Goal: Information Seeking & Learning: Learn about a topic

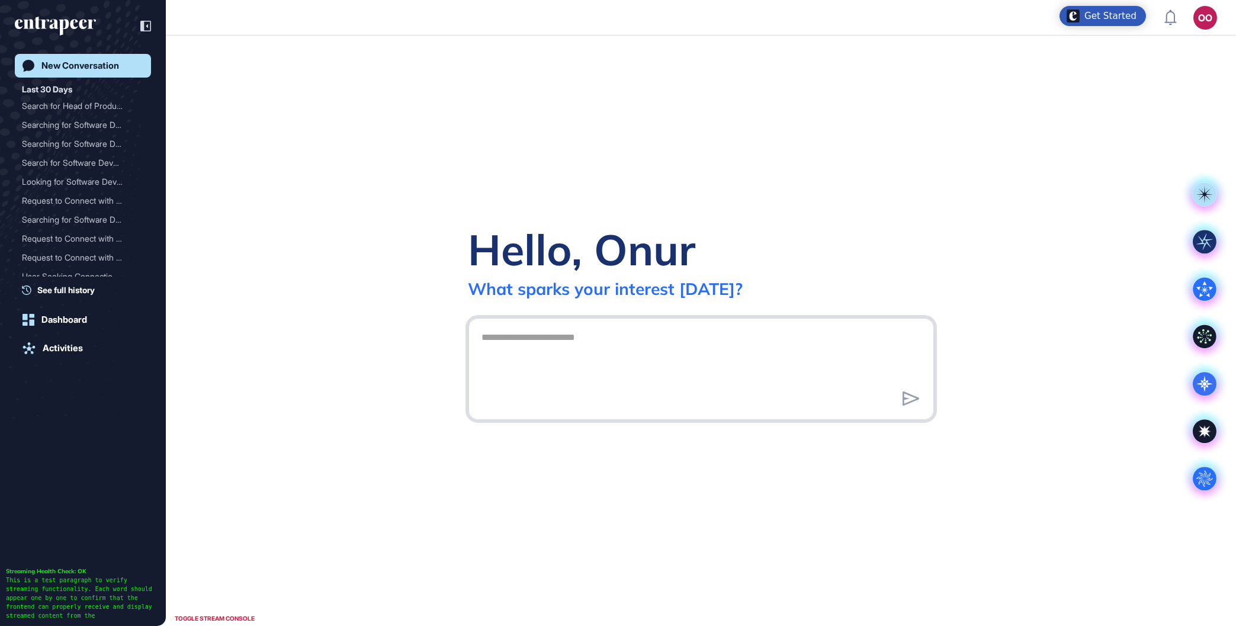
scroll to position [1, 1]
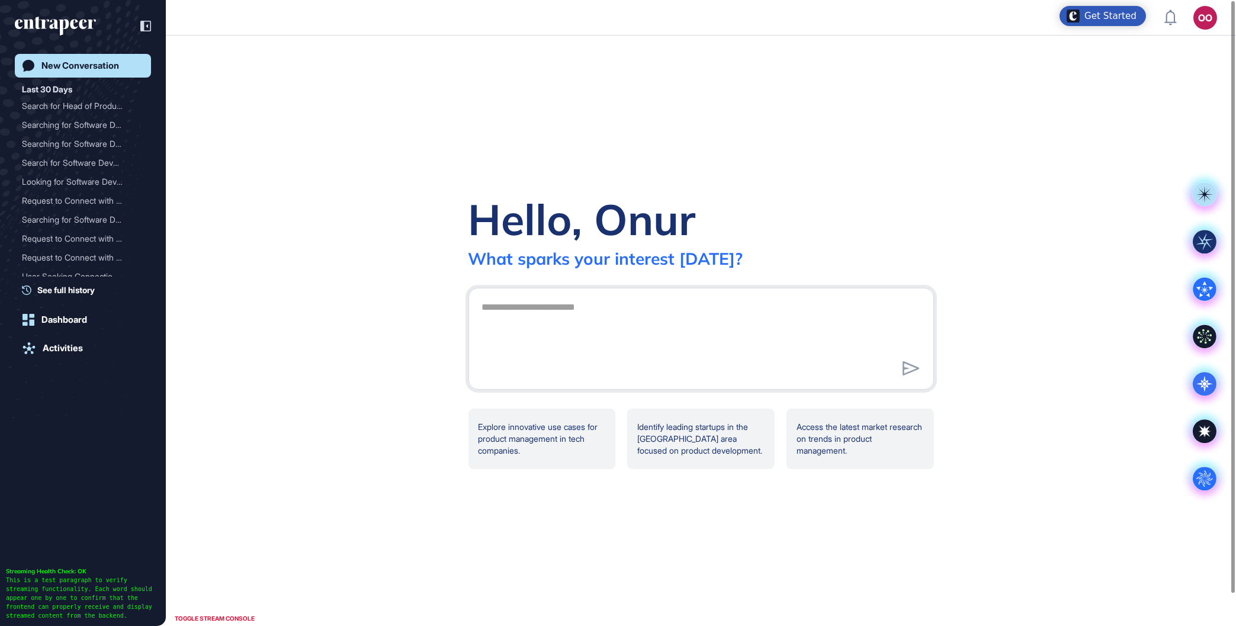
click at [109, 72] on link "New Conversation" at bounding box center [83, 66] width 136 height 24
click at [637, 344] on textarea at bounding box center [701, 337] width 453 height 83
paste textarea "**********"
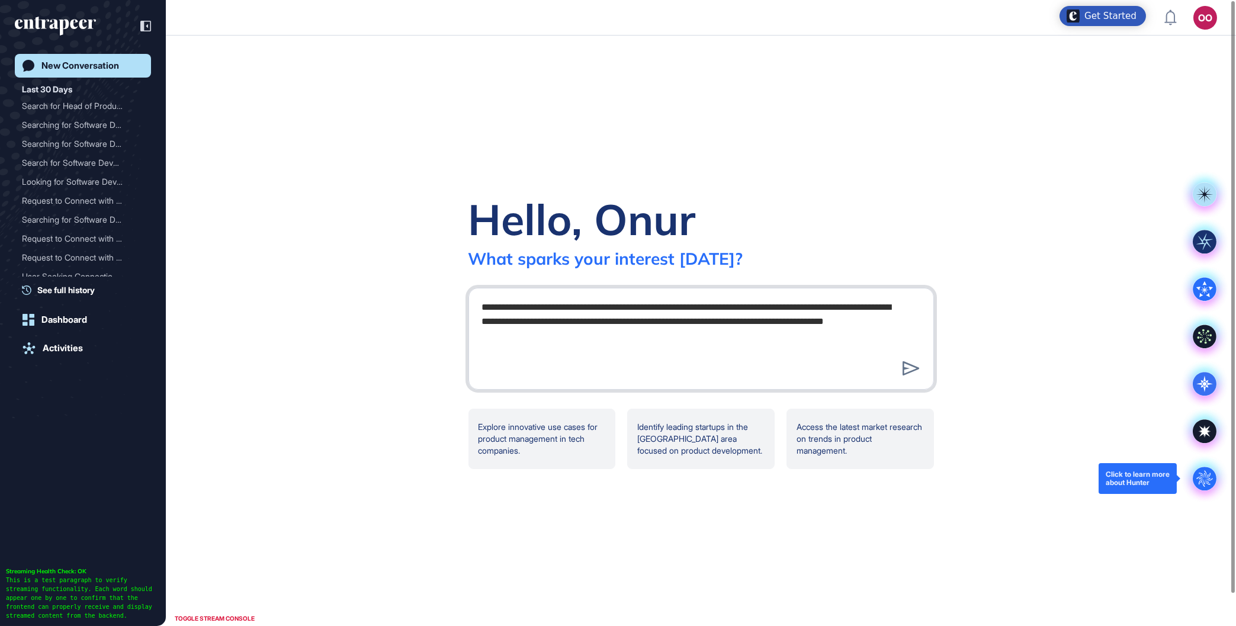
type textarea "**********"
click at [1206, 463] on div ".cls-2{fill:#fff}" at bounding box center [1204, 478] width 47 height 47
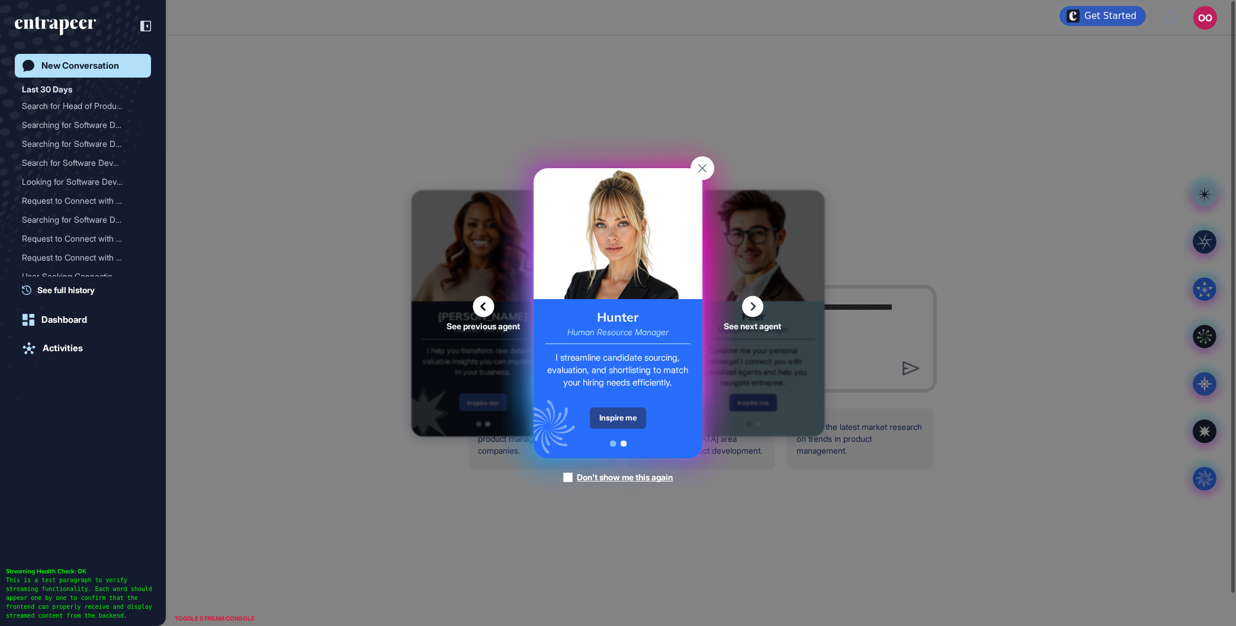
click at [629, 409] on div "Inspire me" at bounding box center [618, 418] width 56 height 21
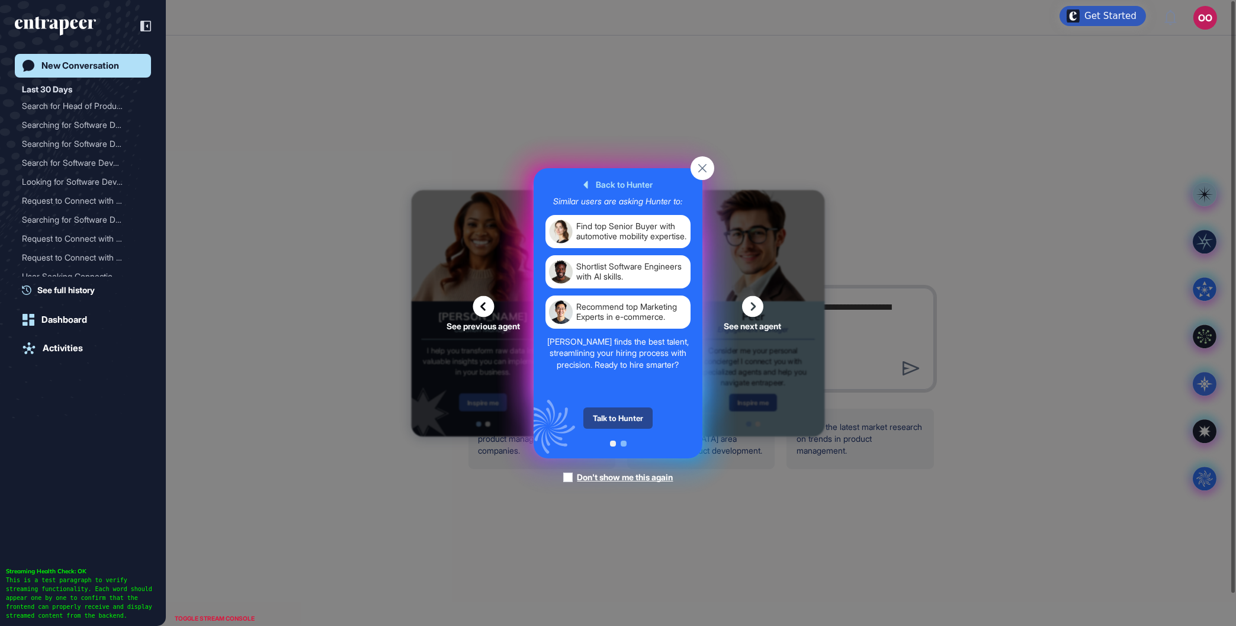
click at [625, 422] on div "Talk to Hunter" at bounding box center [618, 418] width 69 height 21
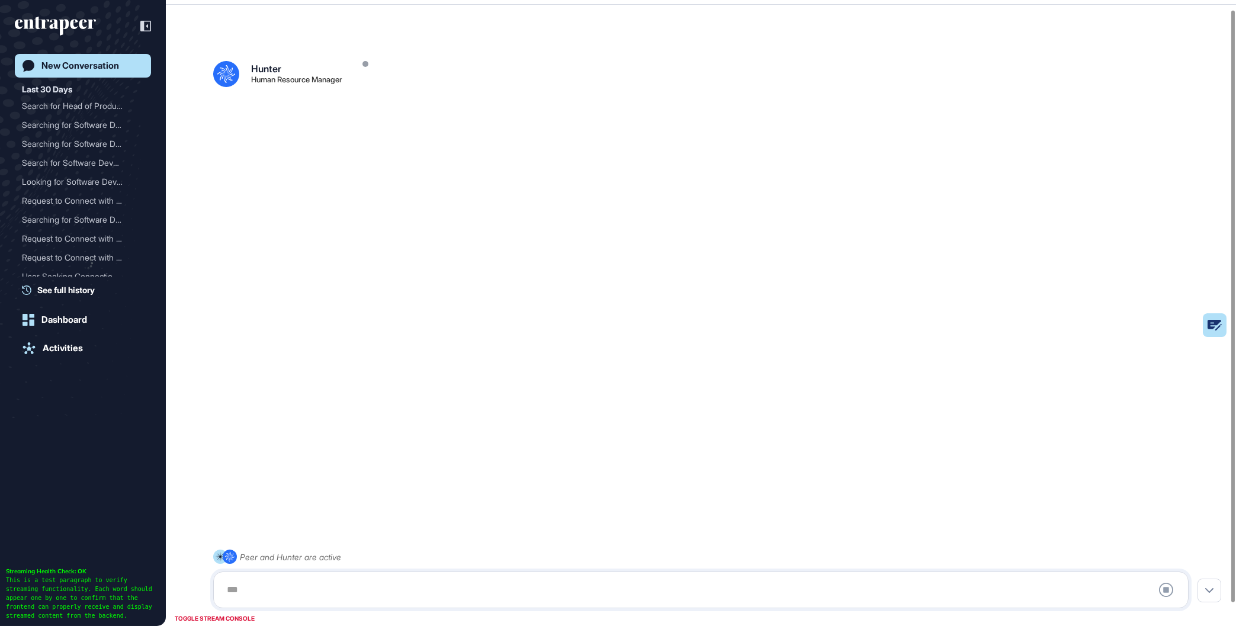
scroll to position [33, 0]
click at [469, 586] on div at bounding box center [701, 590] width 963 height 24
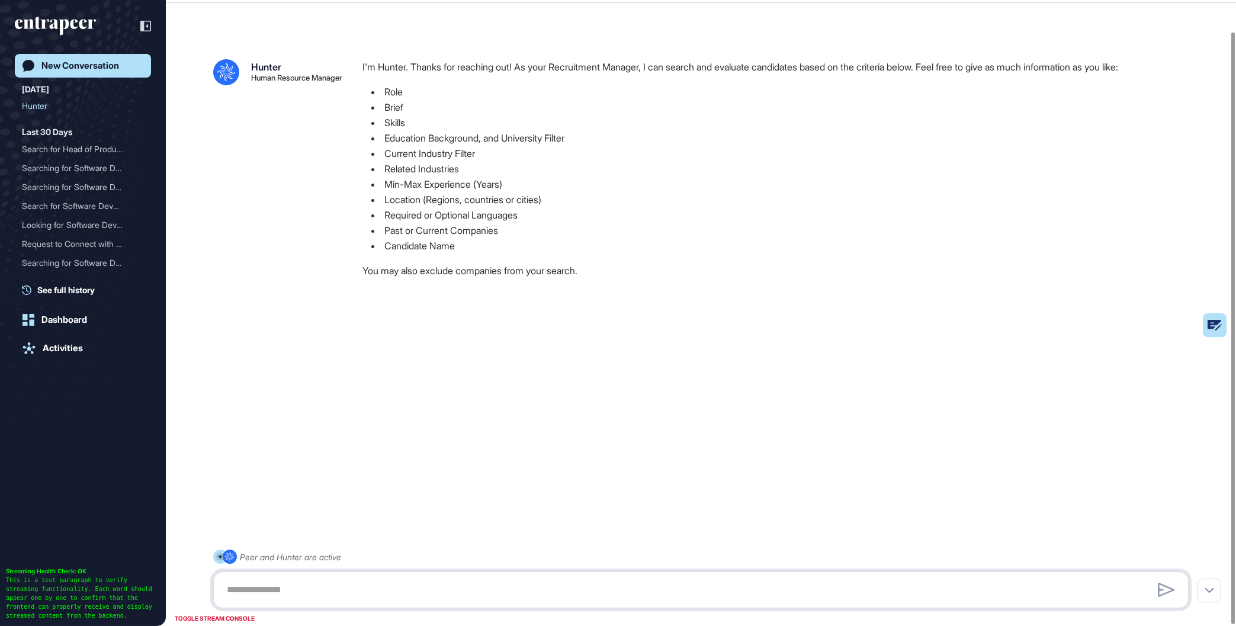
click at [460, 598] on textarea at bounding box center [701, 590] width 963 height 24
paste textarea "**********"
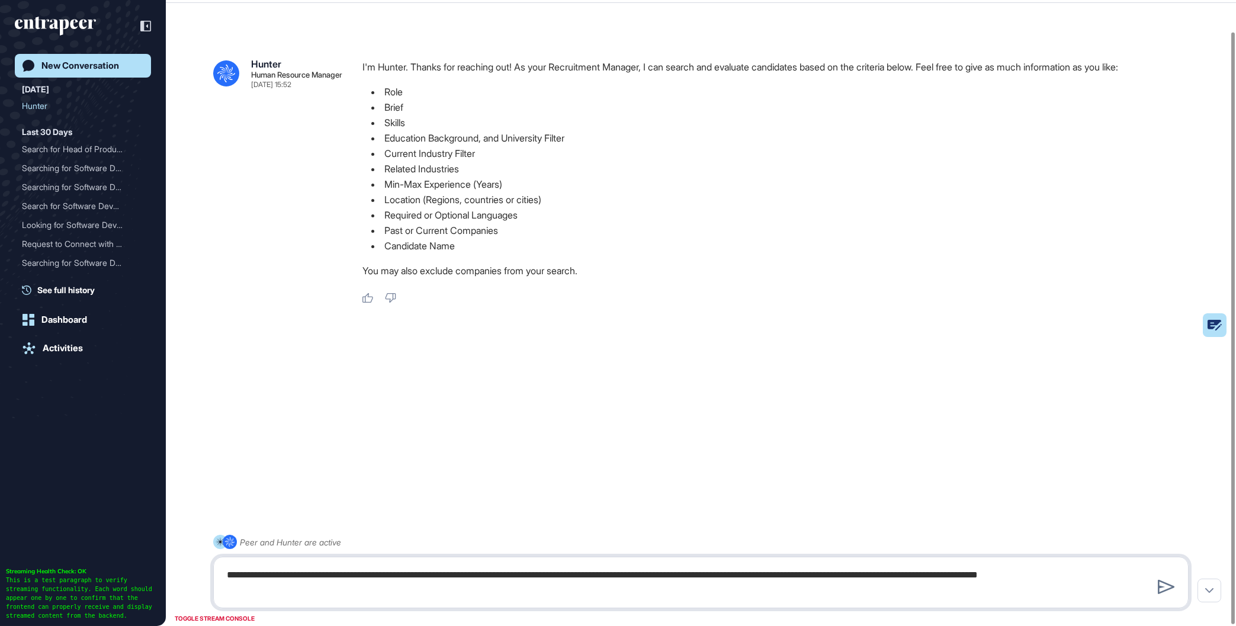
type textarea "**********"
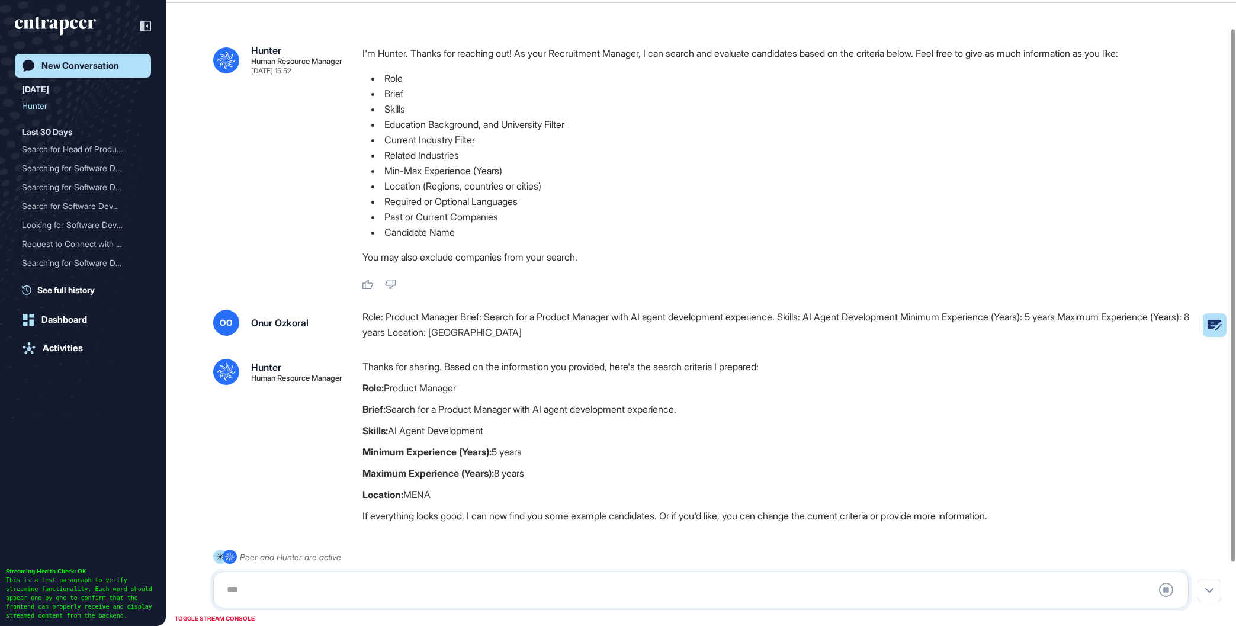
click at [475, 586] on div at bounding box center [701, 590] width 963 height 24
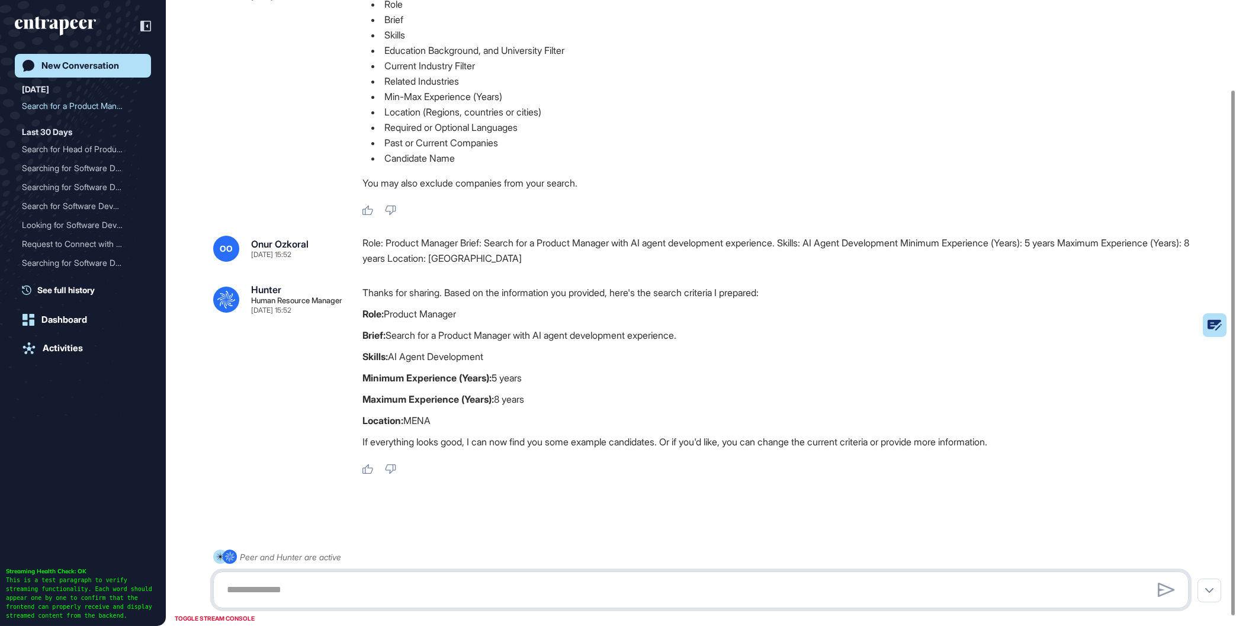
click at [357, 584] on textarea at bounding box center [701, 590] width 963 height 24
click at [363, 568] on div ".cls-2{fill:#fff} Peer and Hunter are active" at bounding box center [701, 579] width 976 height 59
click at [323, 596] on textarea at bounding box center [701, 590] width 963 height 24
type textarea "**********"
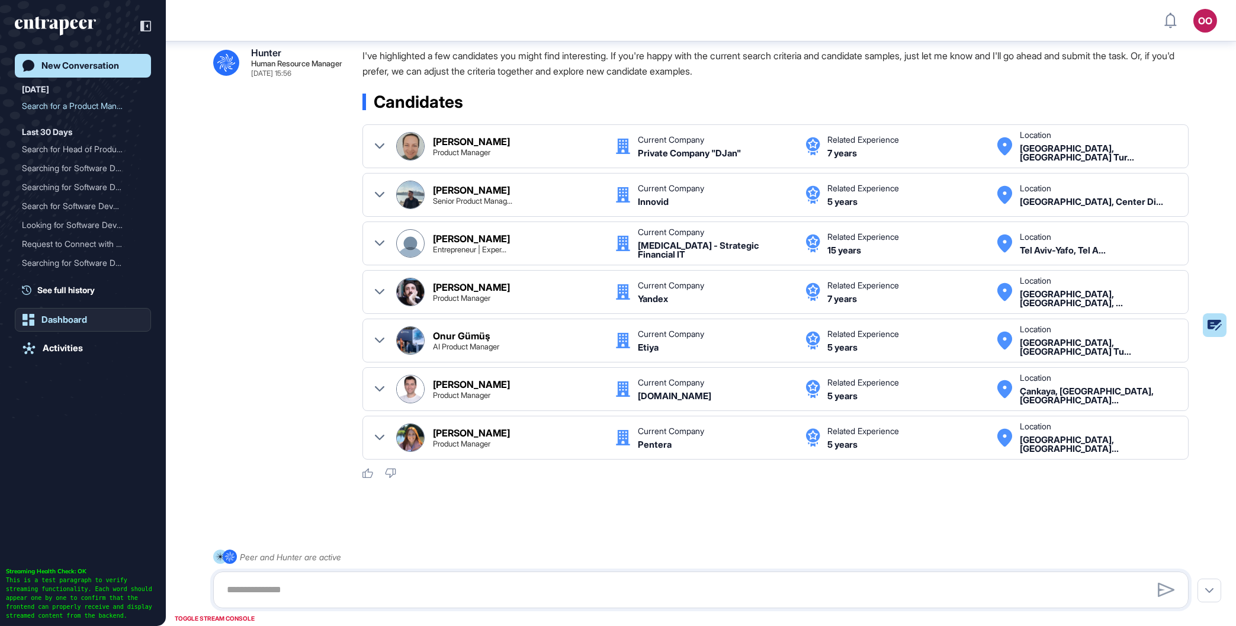
scroll to position [604, 0]
click at [682, 589] on textarea at bounding box center [701, 590] width 963 height 24
type textarea "*"
type textarea "**********"
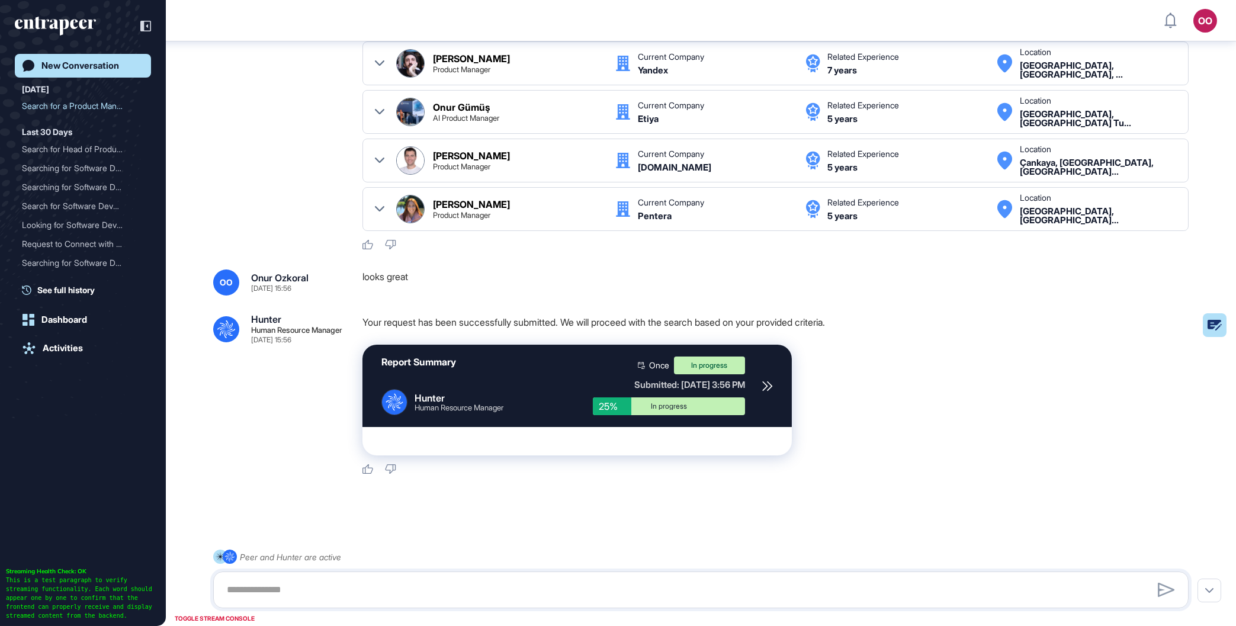
scroll to position [833, 0]
click at [769, 389] on icon at bounding box center [767, 385] width 11 height 11
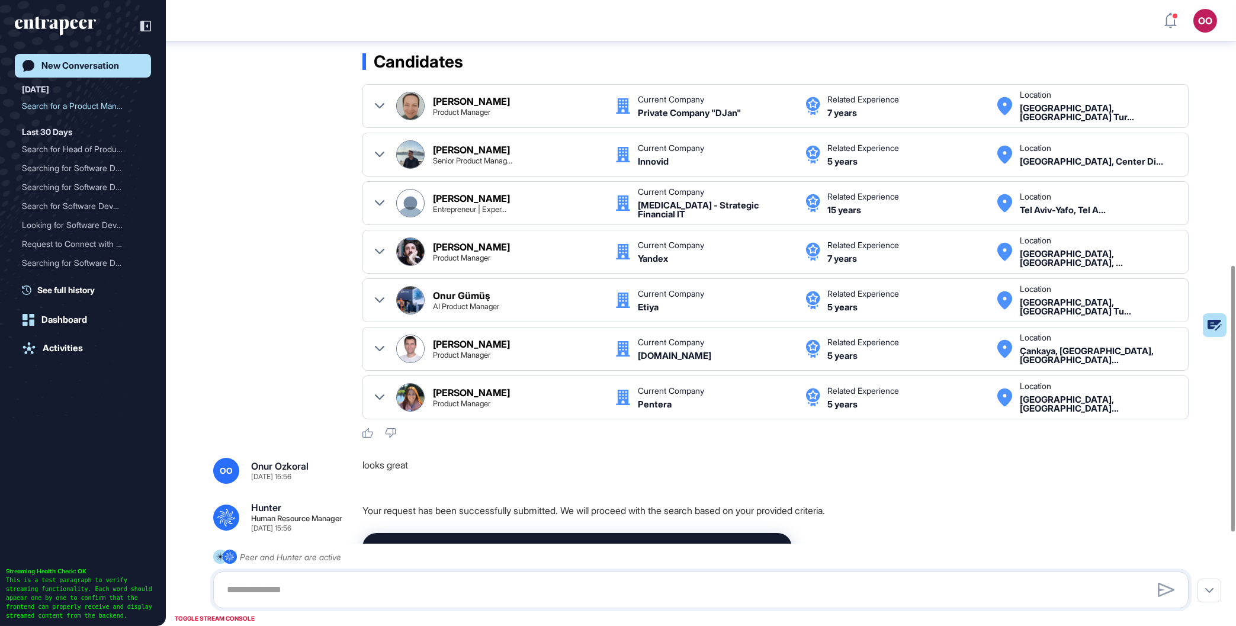
scroll to position [809, 0]
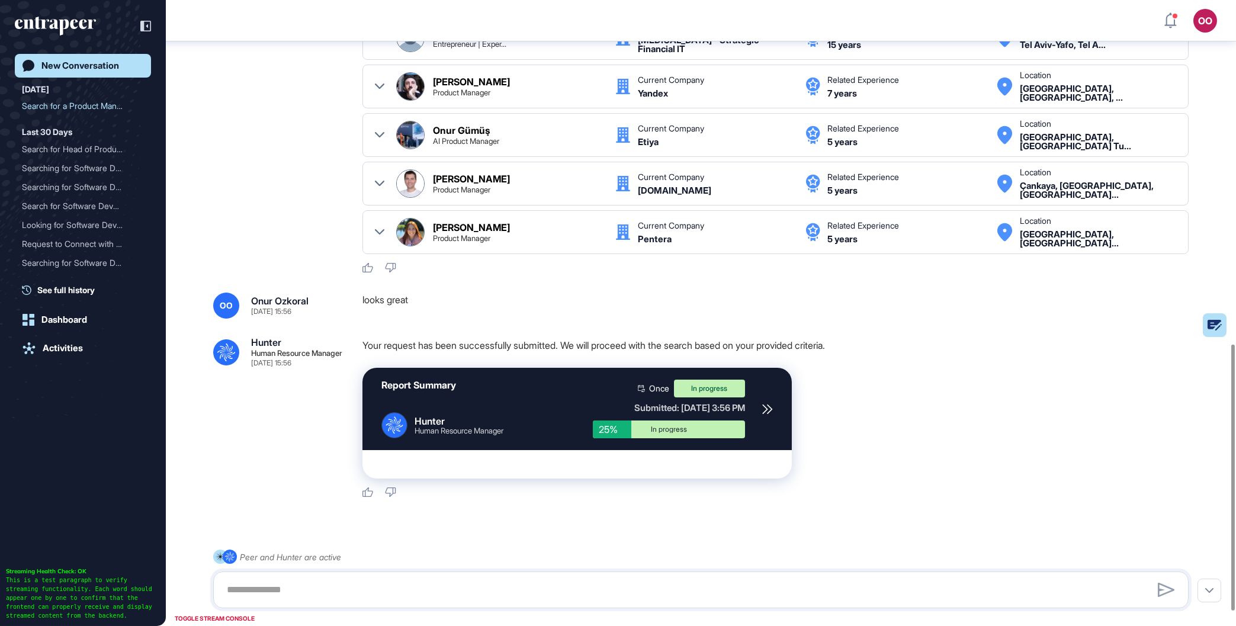
click at [770, 403] on div at bounding box center [767, 409] width 11 height 59
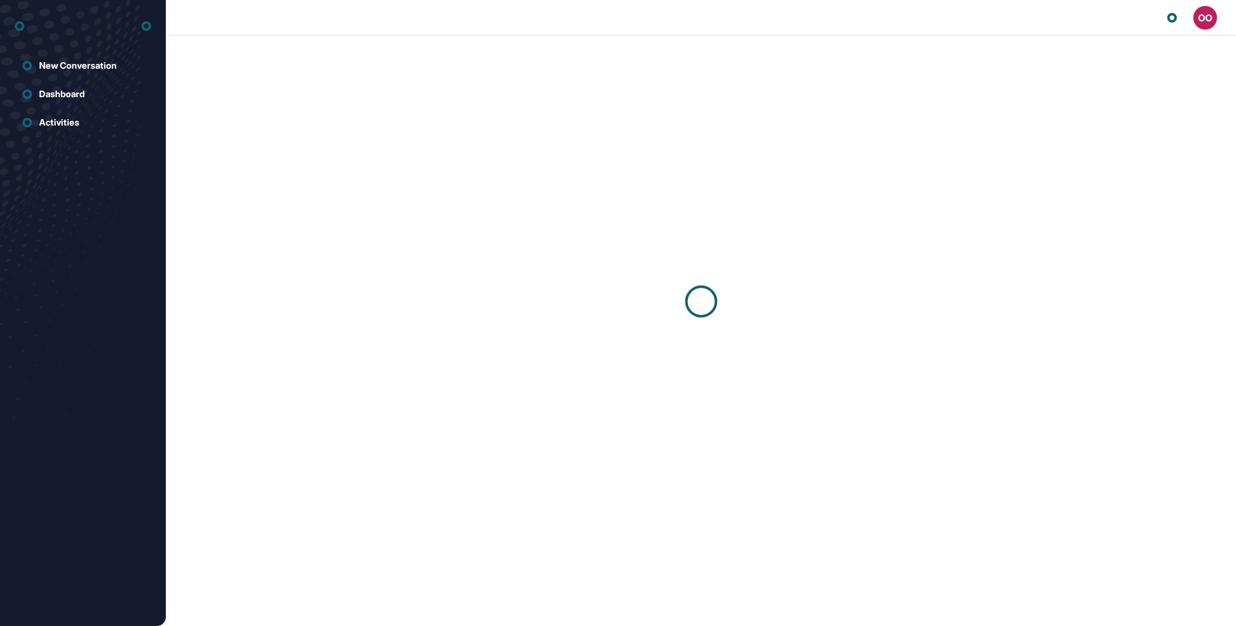
scroll to position [1, 1]
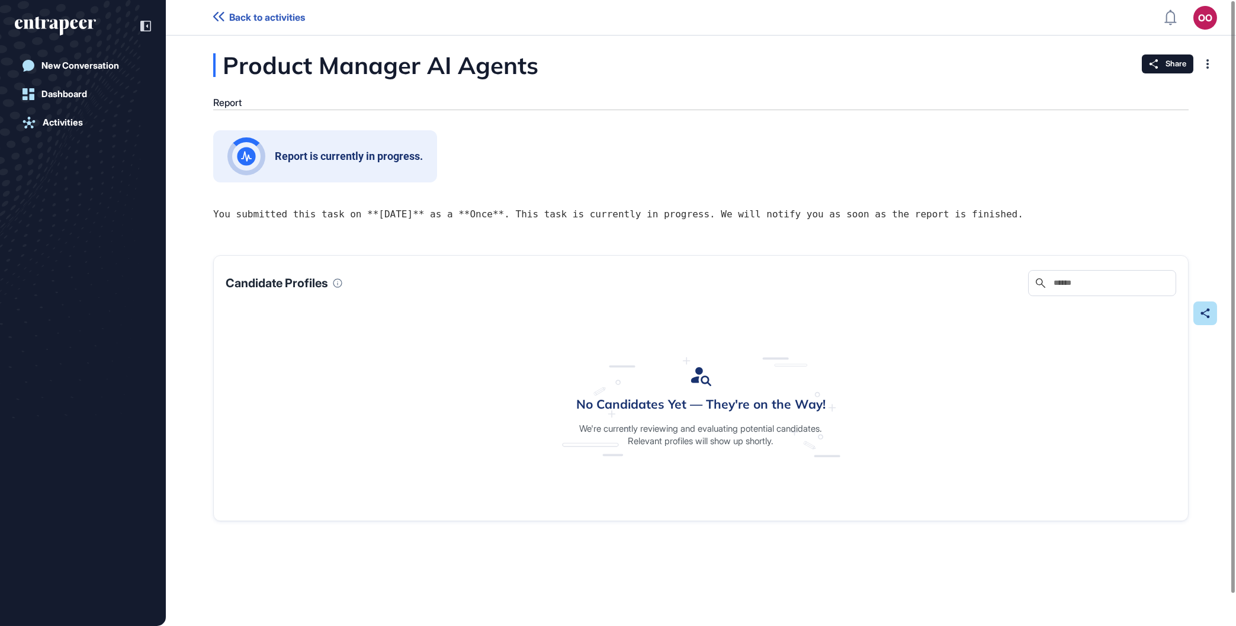
click at [600, 368] on div "No Candidates Yet — They're on the Way! We're currently reviewing and evaluatin…" at bounding box center [701, 407] width 278 height 198
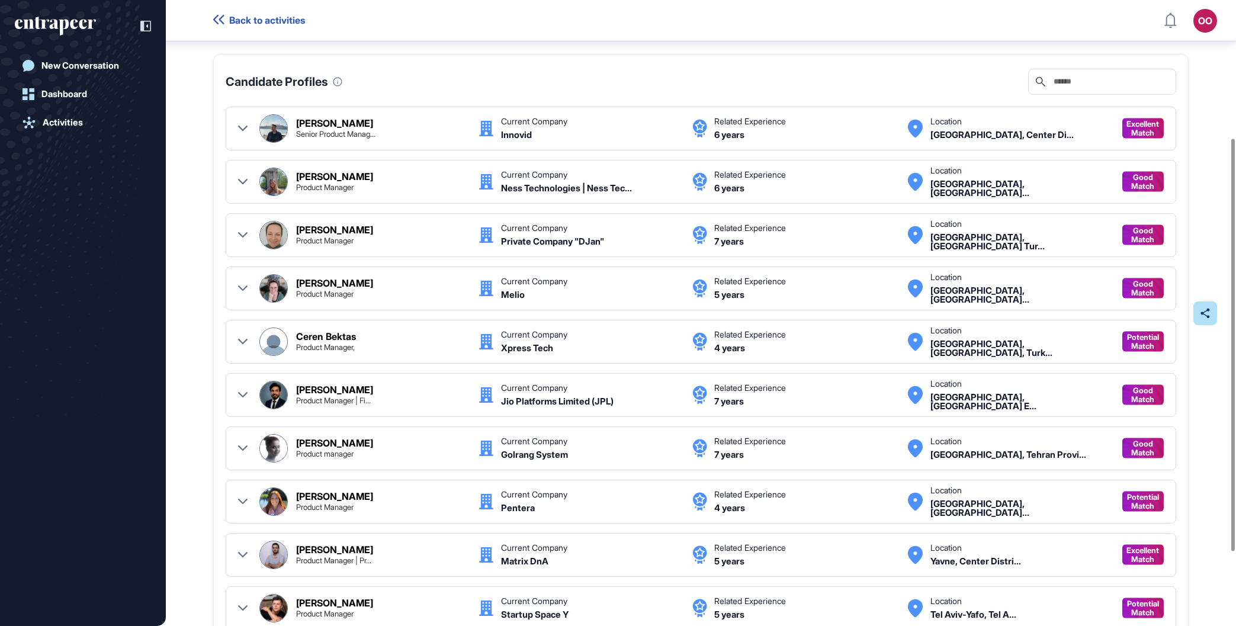
scroll to position [275, 0]
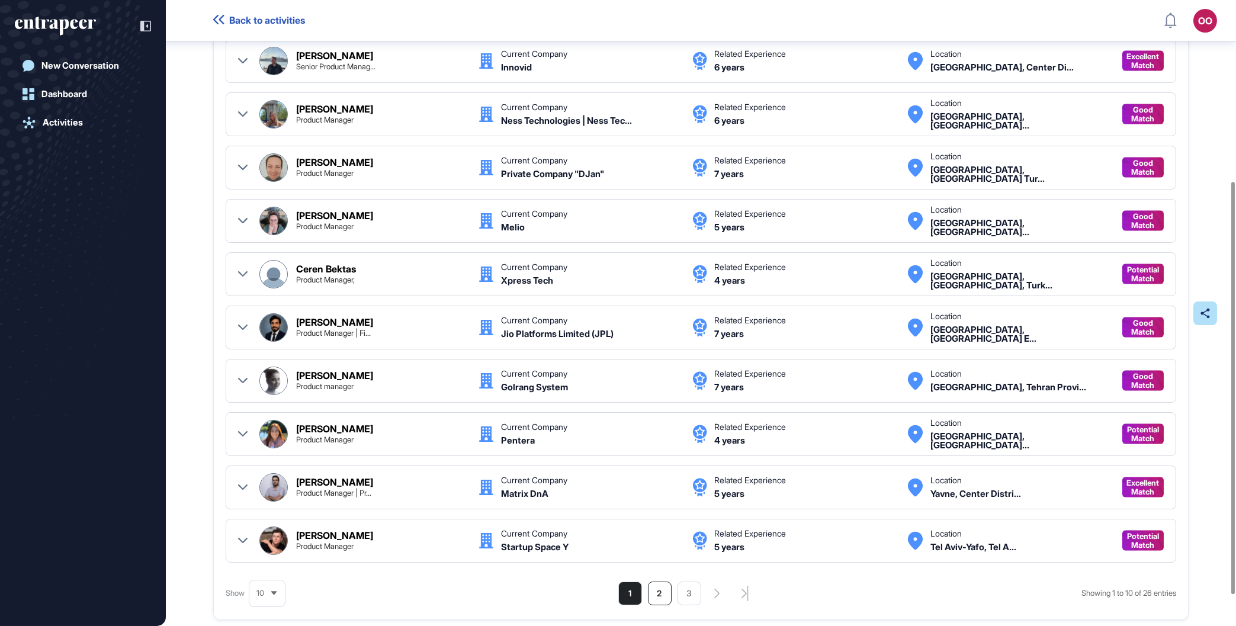
click at [658, 596] on li "2" at bounding box center [660, 594] width 24 height 24
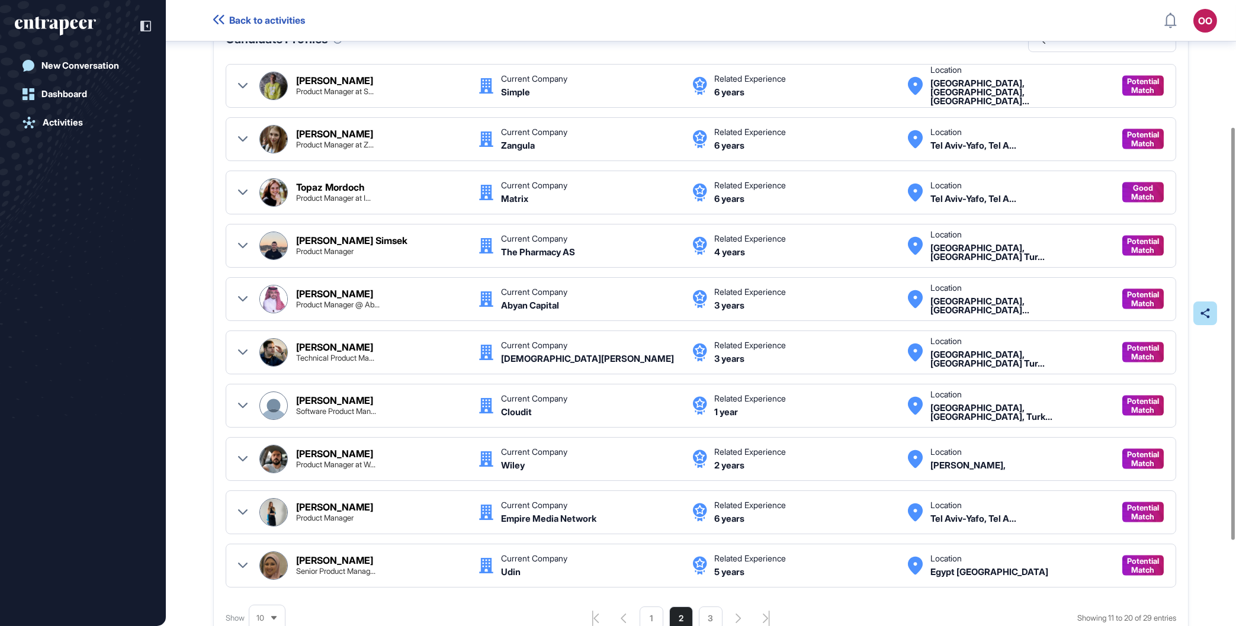
scroll to position [309, 0]
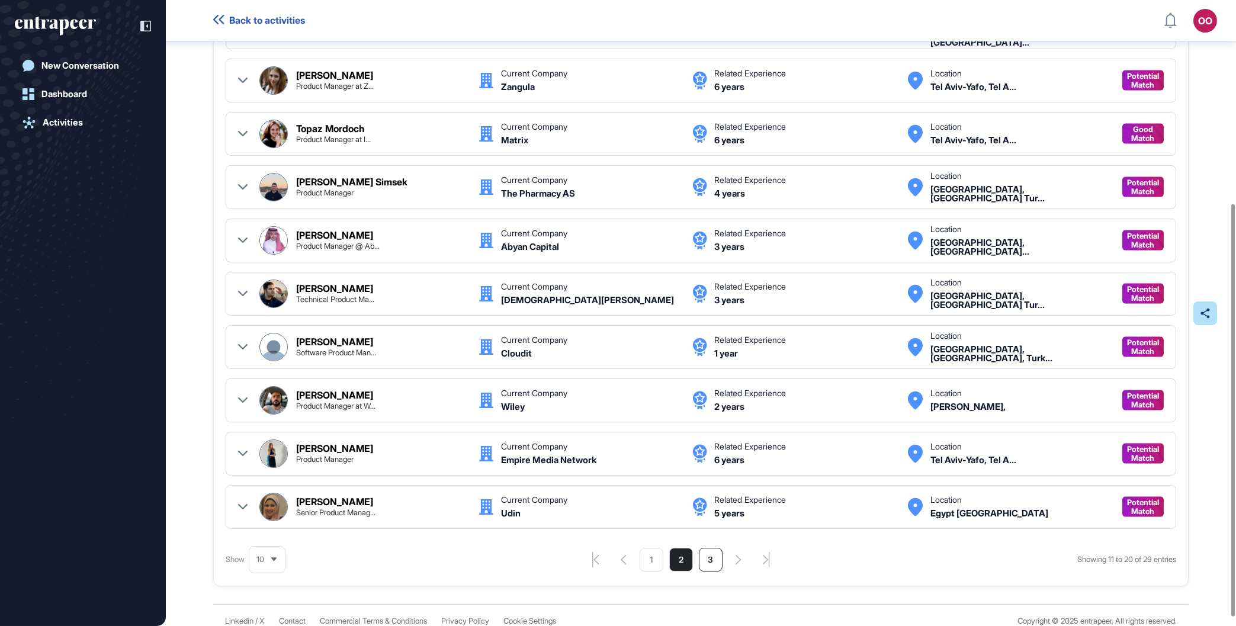
click at [704, 565] on li "3" at bounding box center [711, 560] width 24 height 24
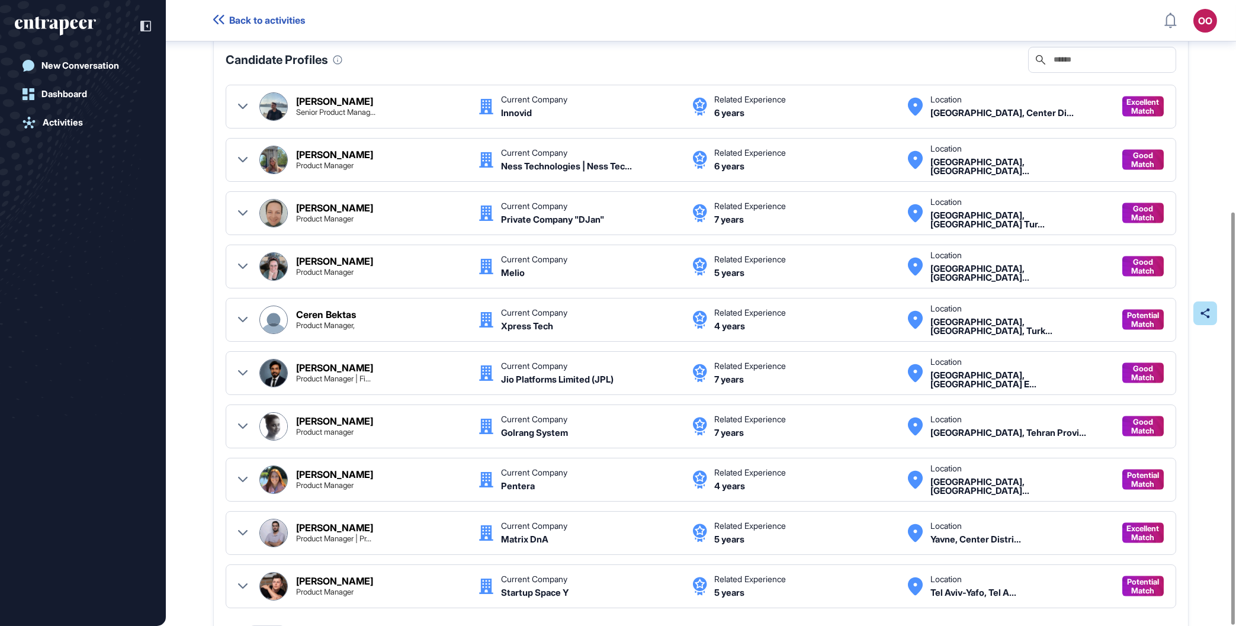
scroll to position [321, 0]
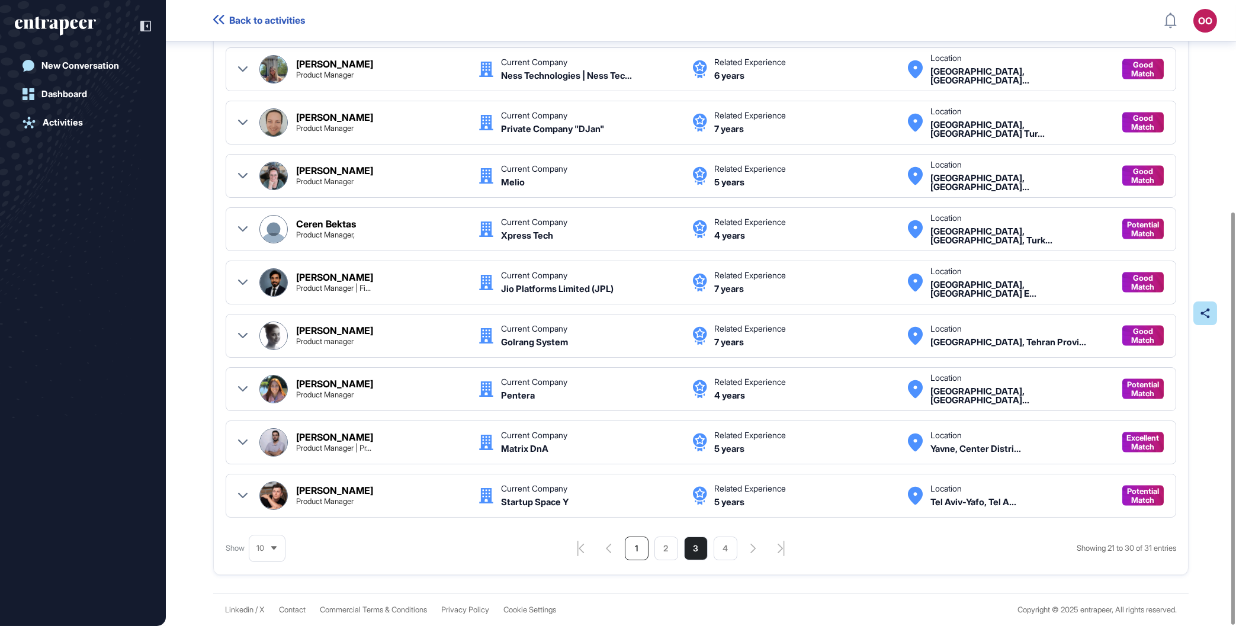
click at [636, 549] on li "1" at bounding box center [637, 549] width 24 height 24
click at [642, 549] on li "2" at bounding box center [645, 549] width 24 height 24
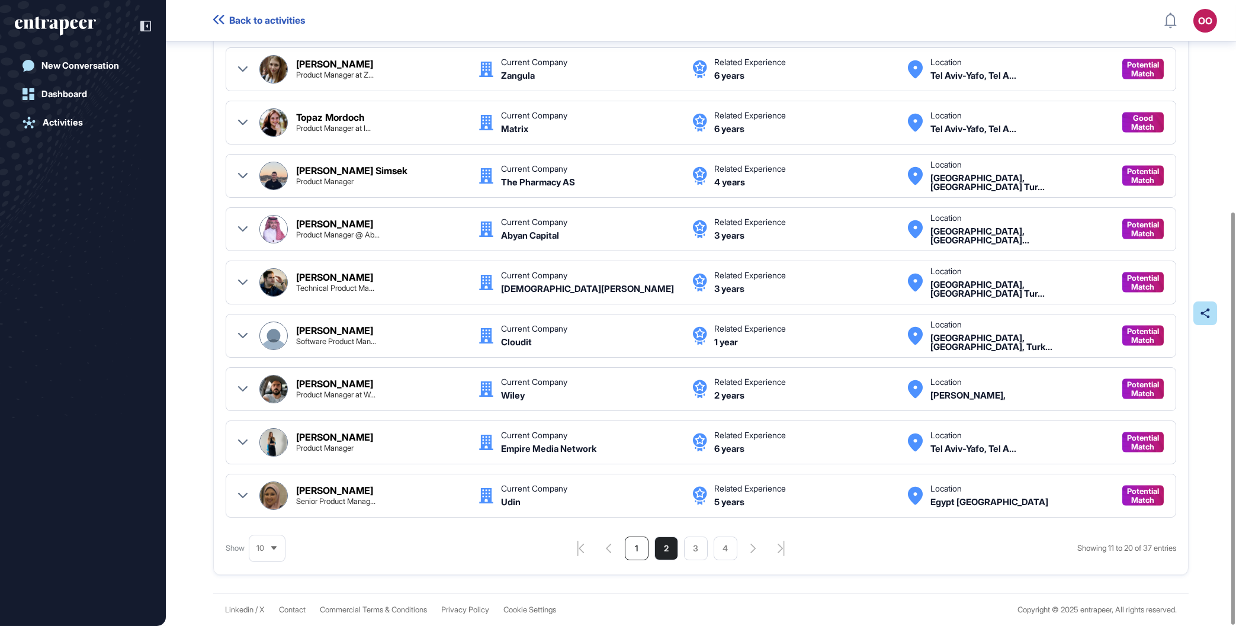
click at [630, 552] on li "1" at bounding box center [637, 549] width 24 height 24
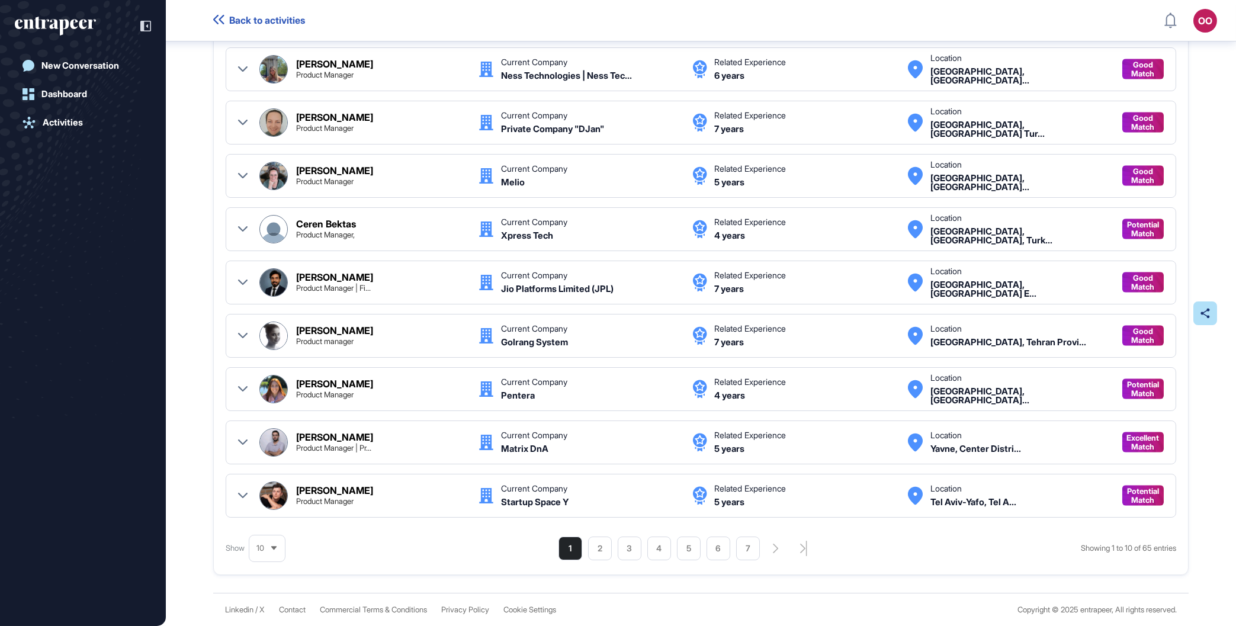
scroll to position [39, 0]
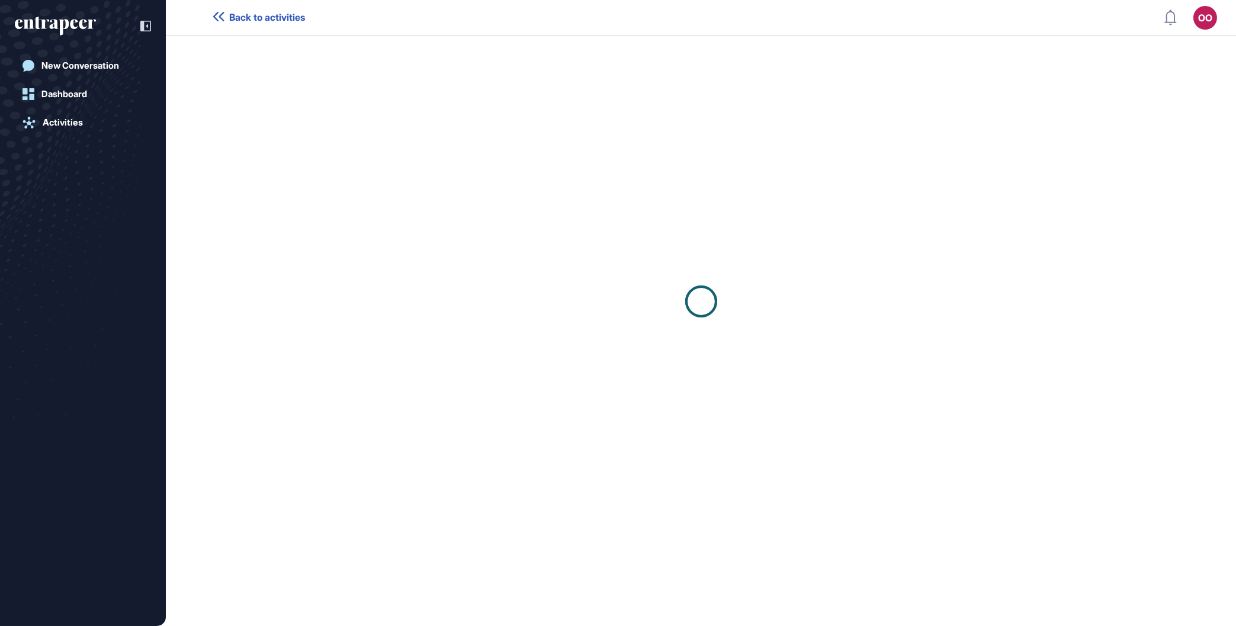
scroll to position [1, 1]
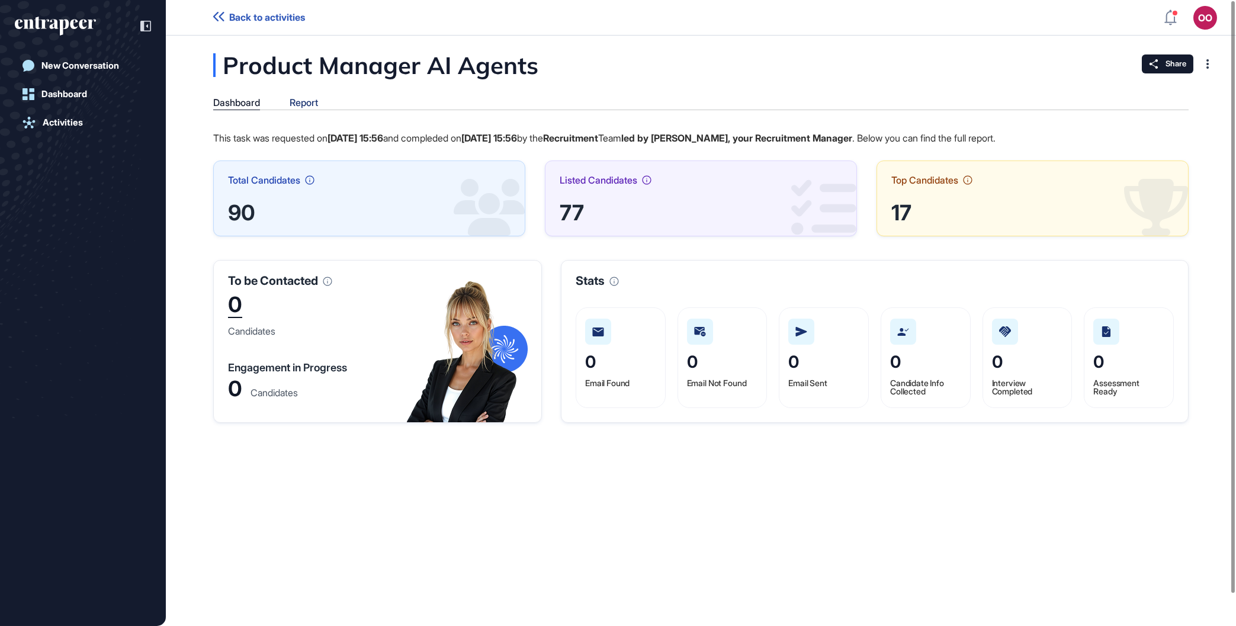
click at [307, 98] on div "Report" at bounding box center [304, 102] width 28 height 11
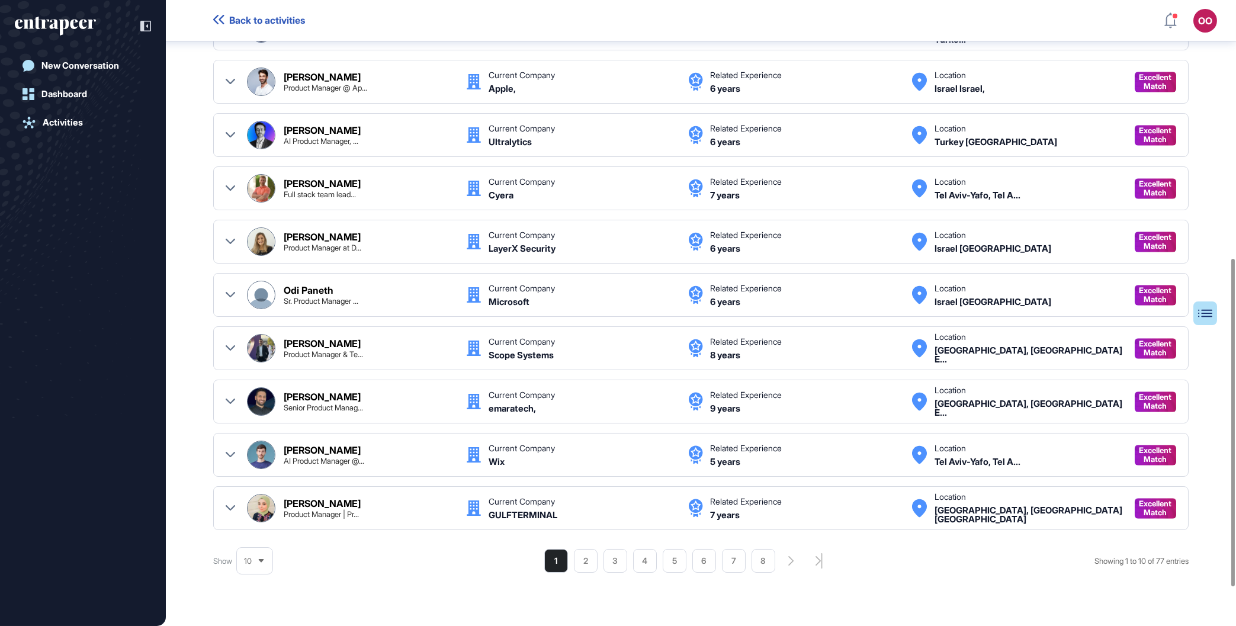
scroll to position [477, 0]
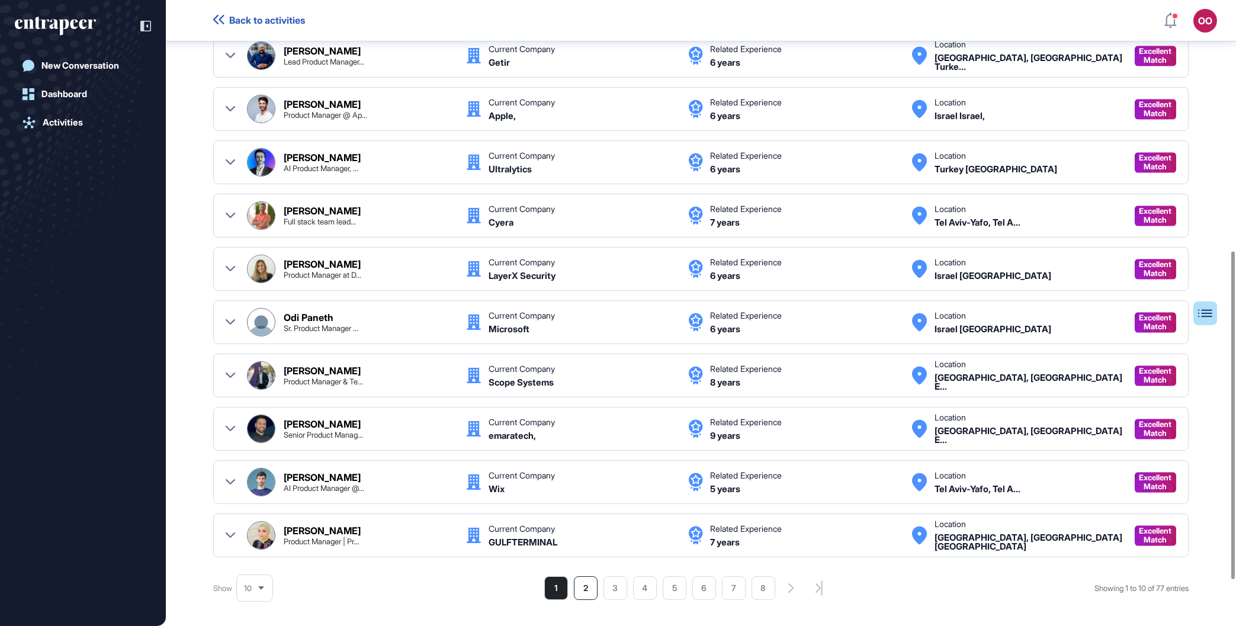
click at [578, 585] on li "2" at bounding box center [586, 588] width 24 height 24
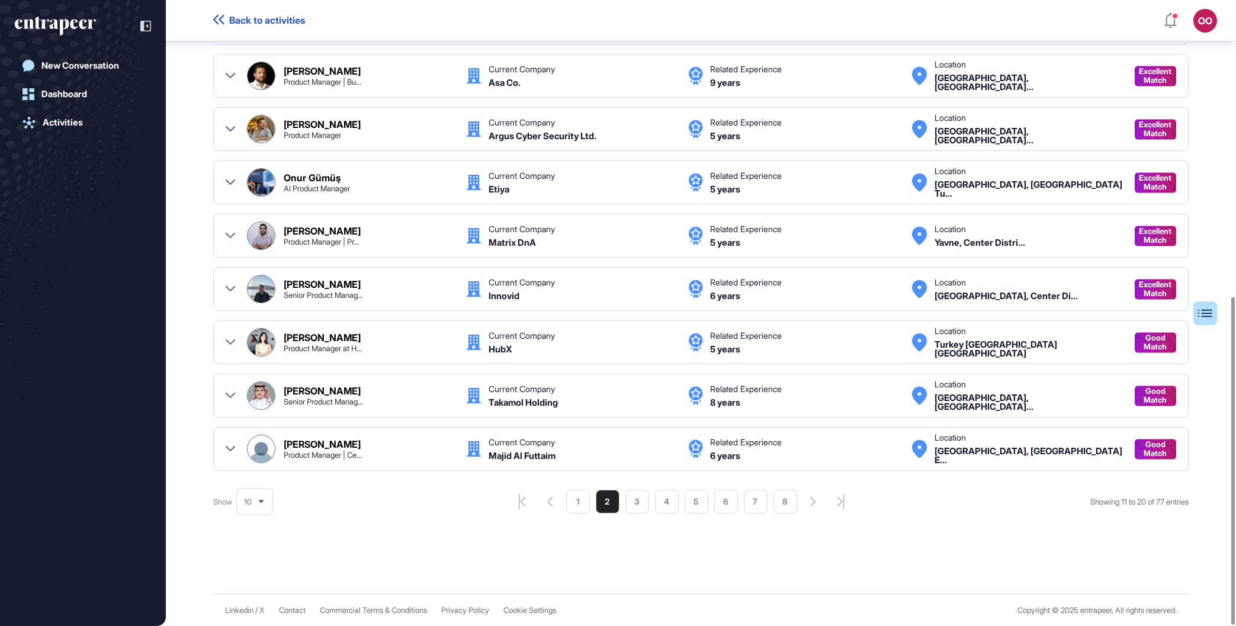
scroll to position [565, 0]
click at [634, 501] on li "3" at bounding box center [638, 501] width 24 height 24
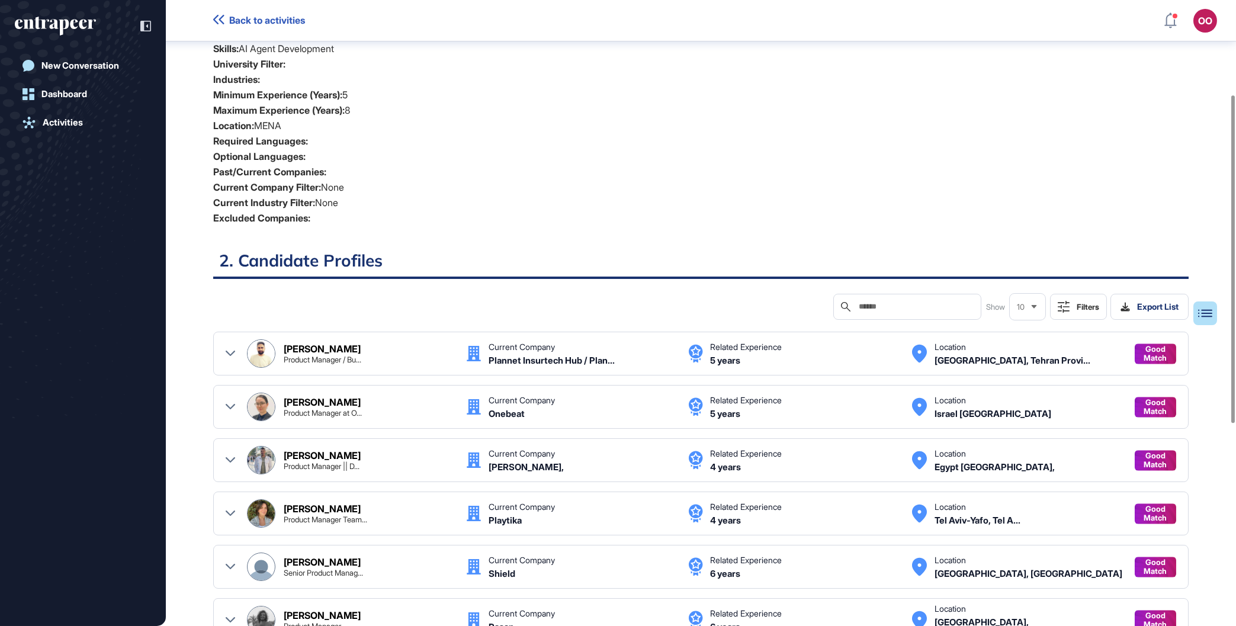
click at [570, 357] on div "Plannet Insurtech Hub / Plan..." at bounding box center [552, 360] width 126 height 9
click at [229, 355] on icon at bounding box center [230, 353] width 9 height 5
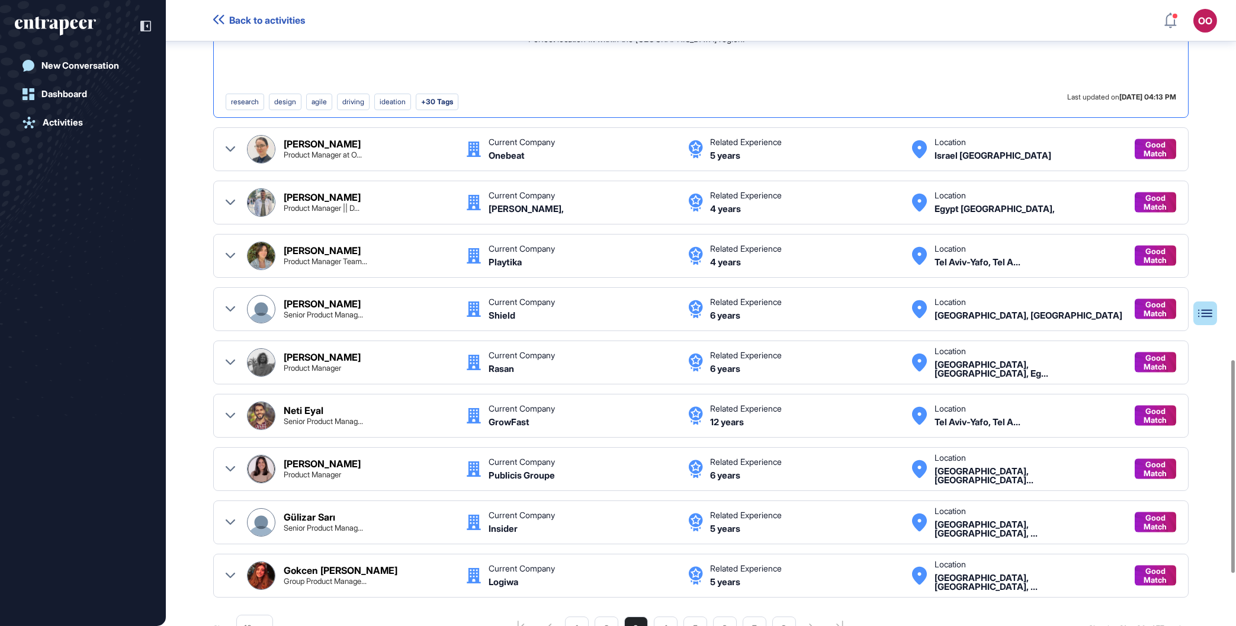
scroll to position [1208, 0]
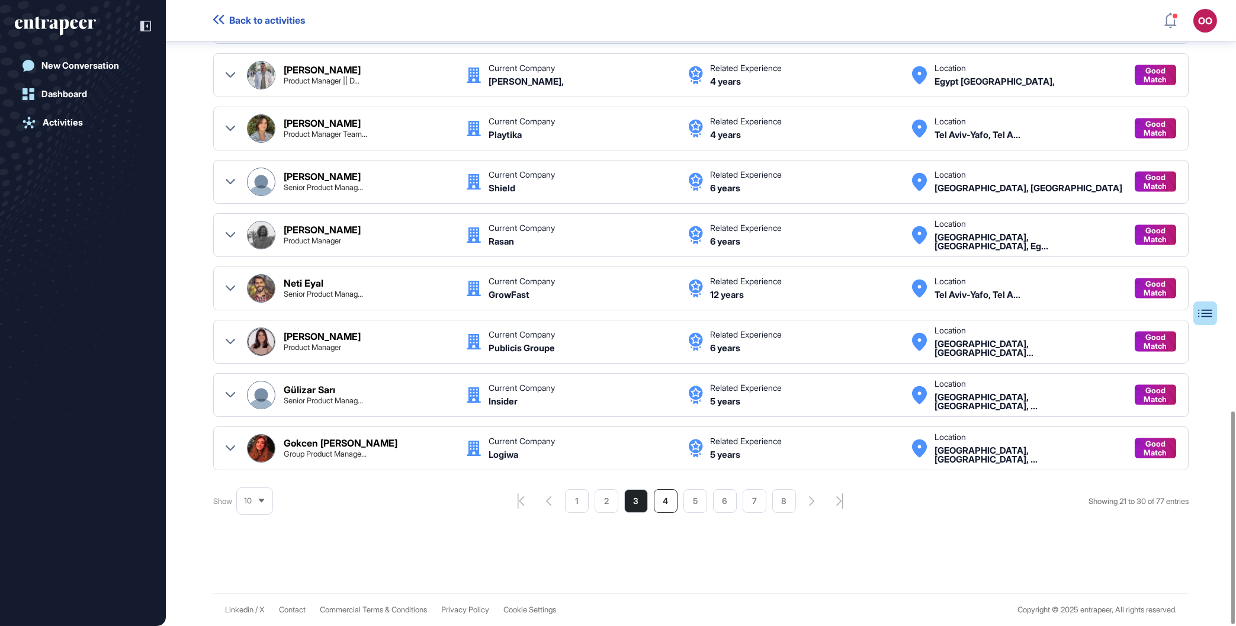
click at [658, 501] on li "4" at bounding box center [666, 501] width 24 height 24
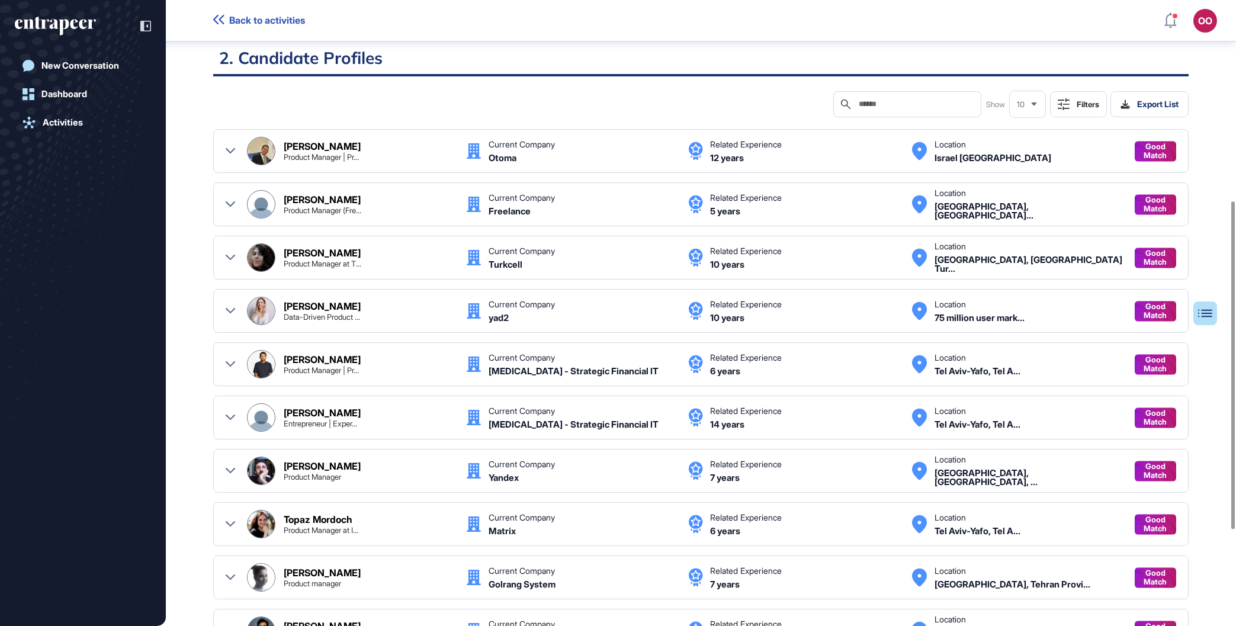
scroll to position [565, 0]
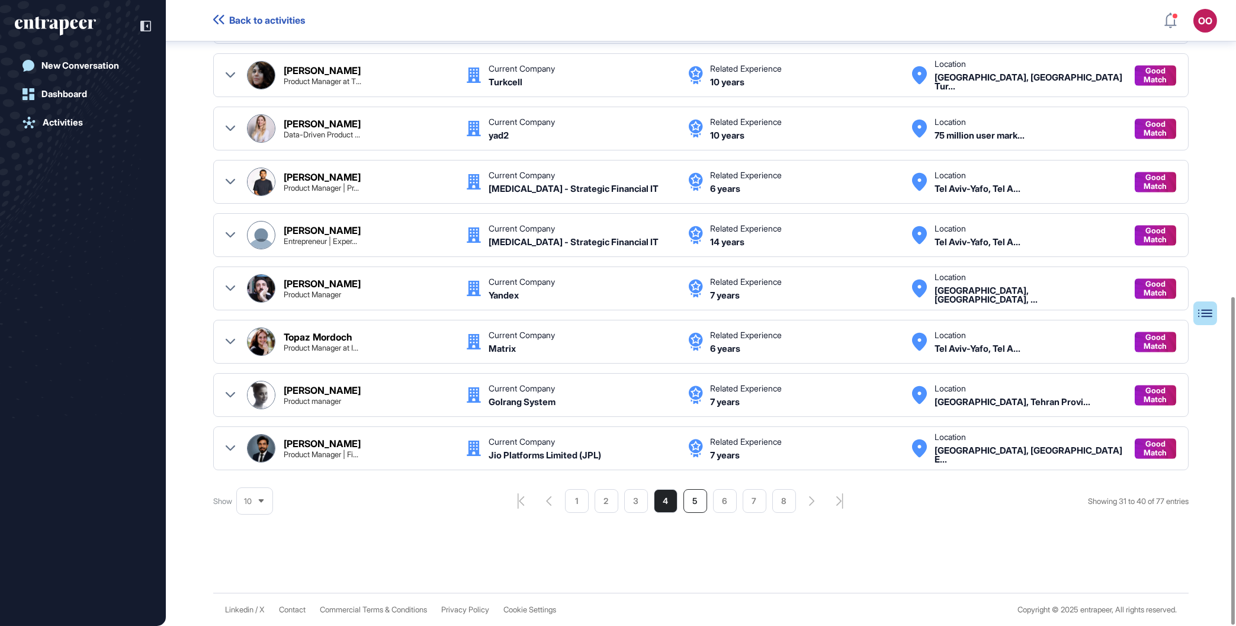
click at [695, 503] on li "5" at bounding box center [696, 501] width 24 height 24
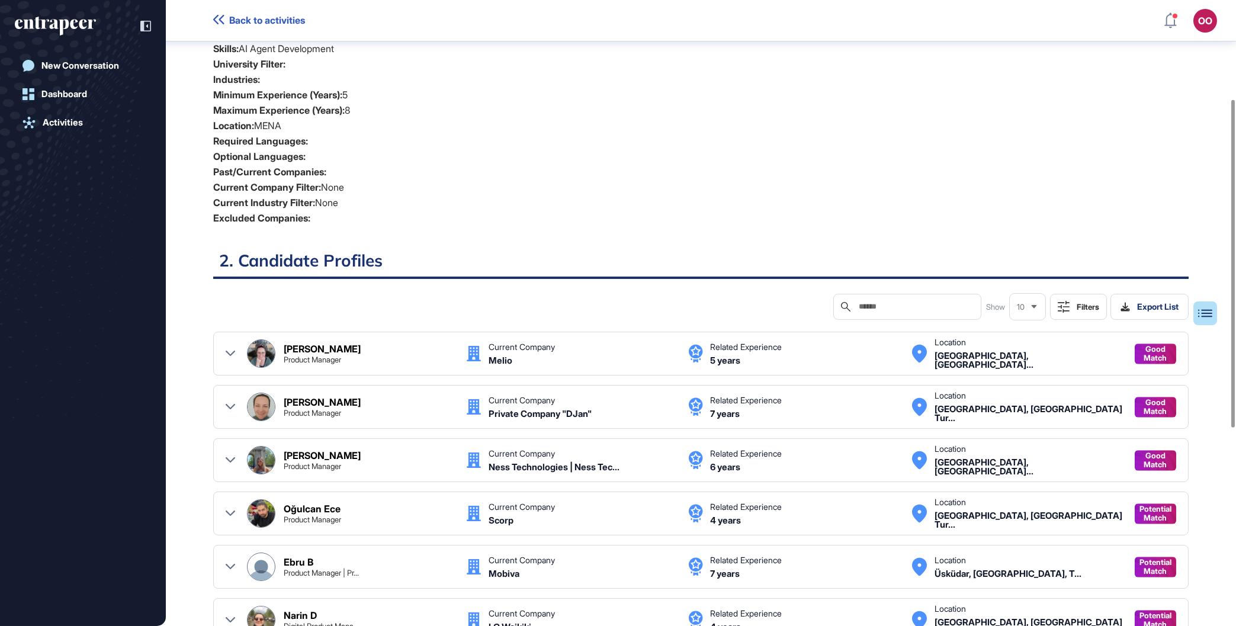
scroll to position [315, 0]
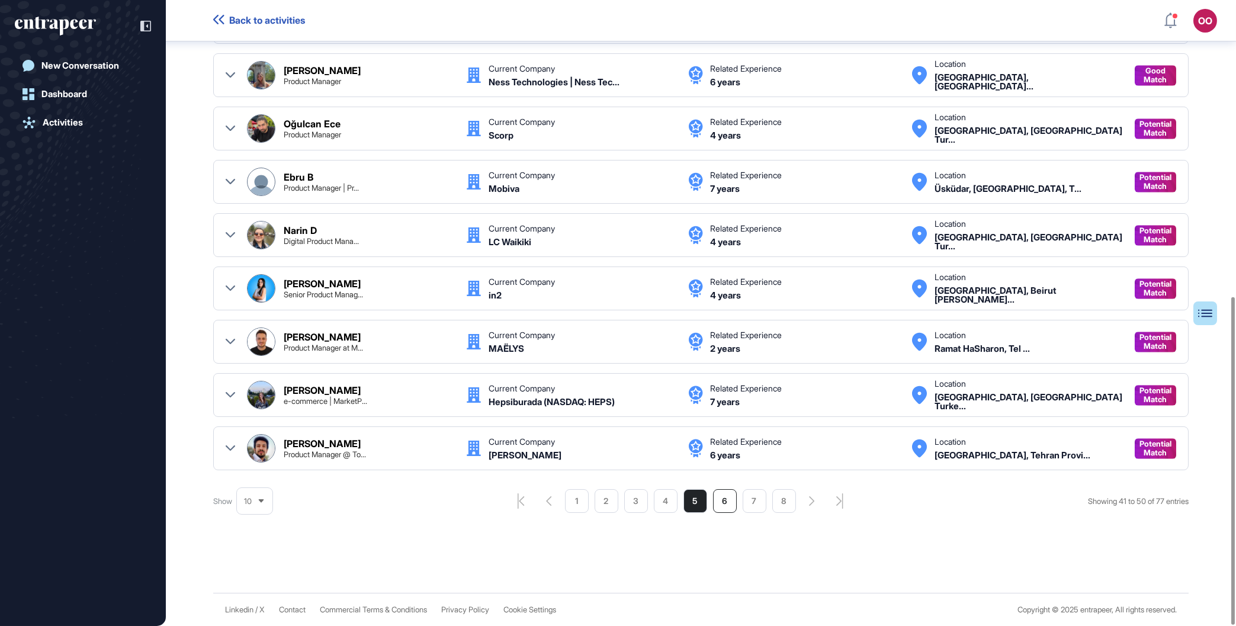
click at [713, 498] on li "6" at bounding box center [725, 501] width 24 height 24
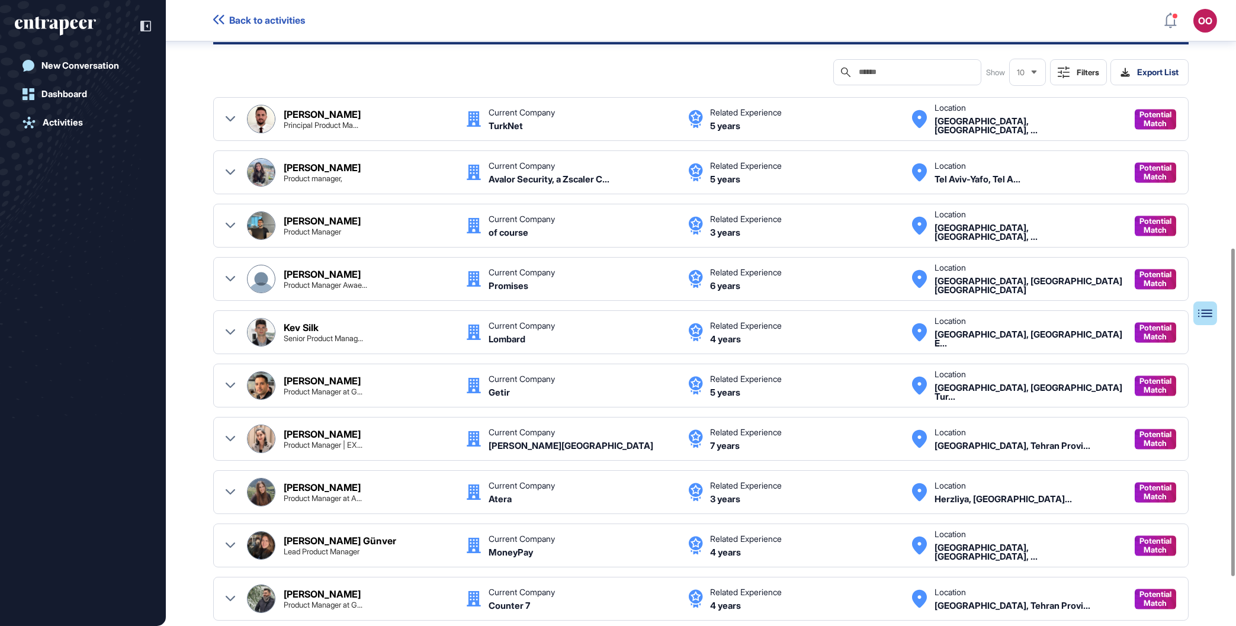
scroll to position [517, 0]
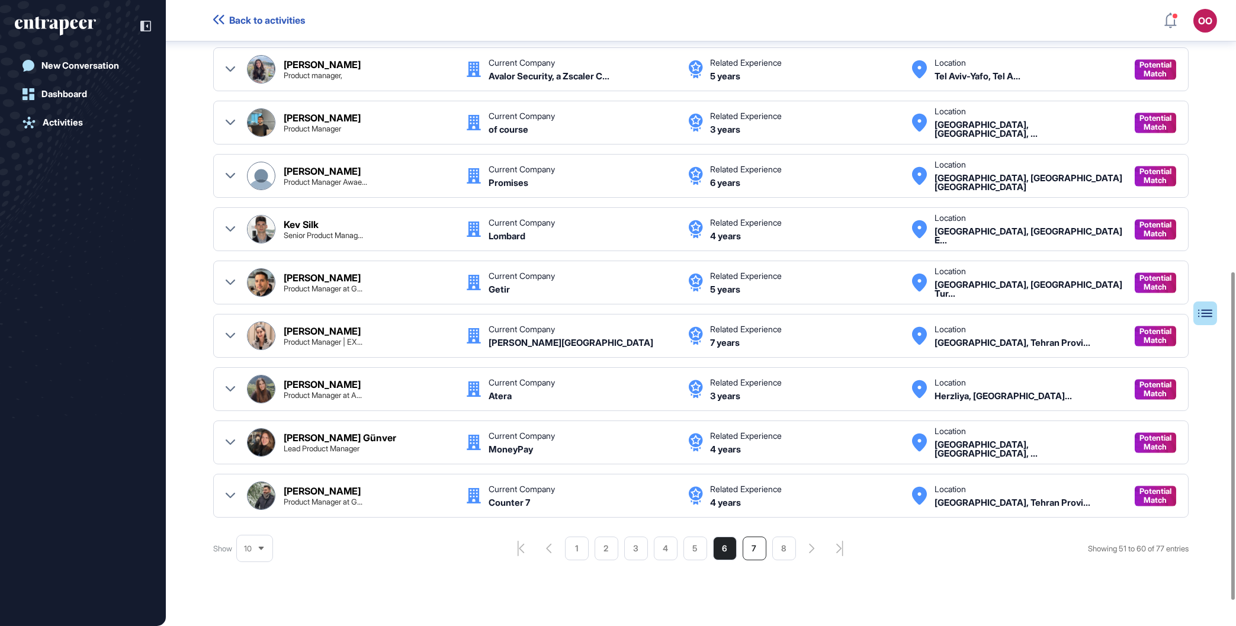
click at [754, 556] on li "7" at bounding box center [755, 549] width 24 height 24
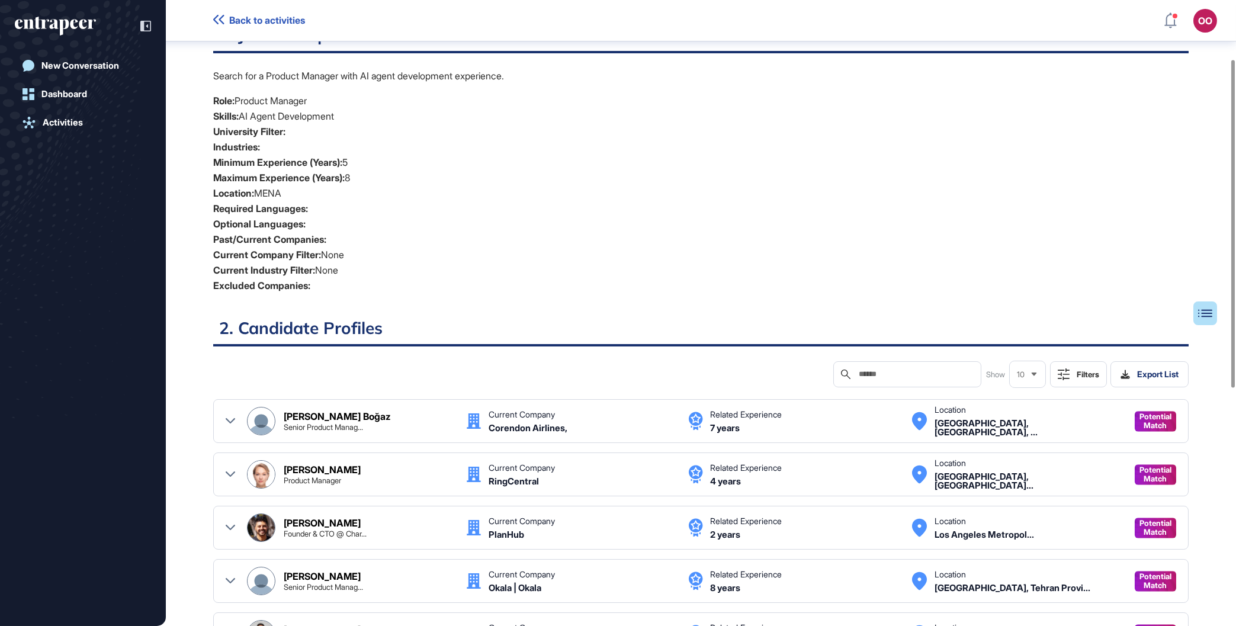
scroll to position [0, 0]
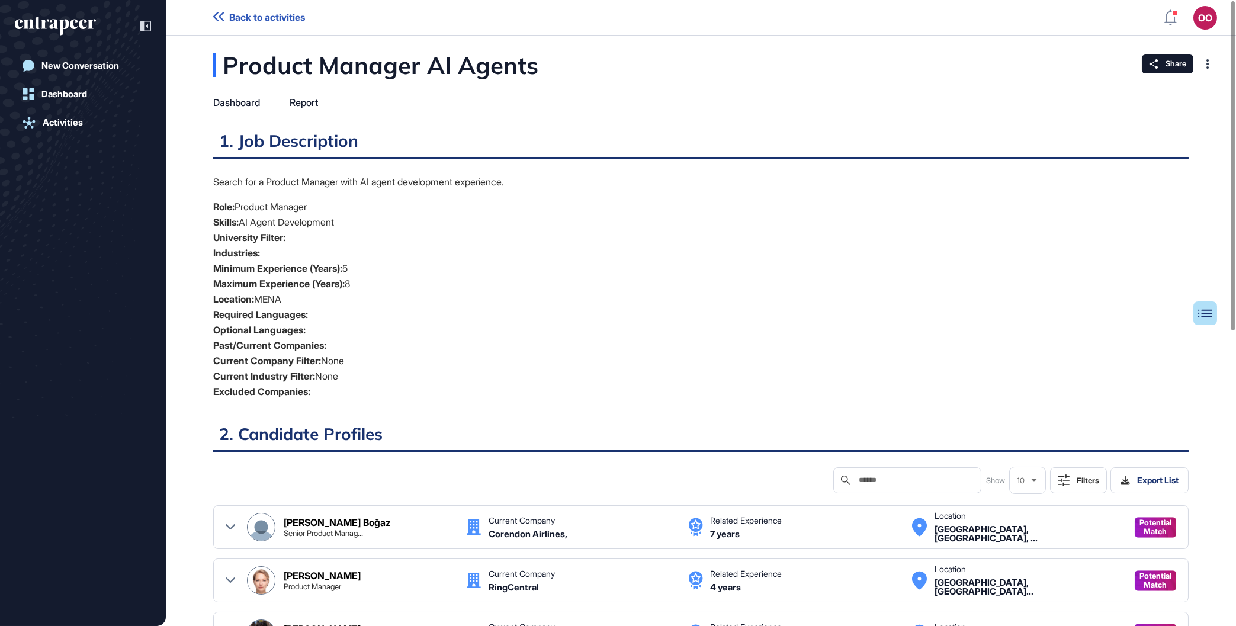
click at [1089, 486] on button "Filters" at bounding box center [1078, 480] width 57 height 26
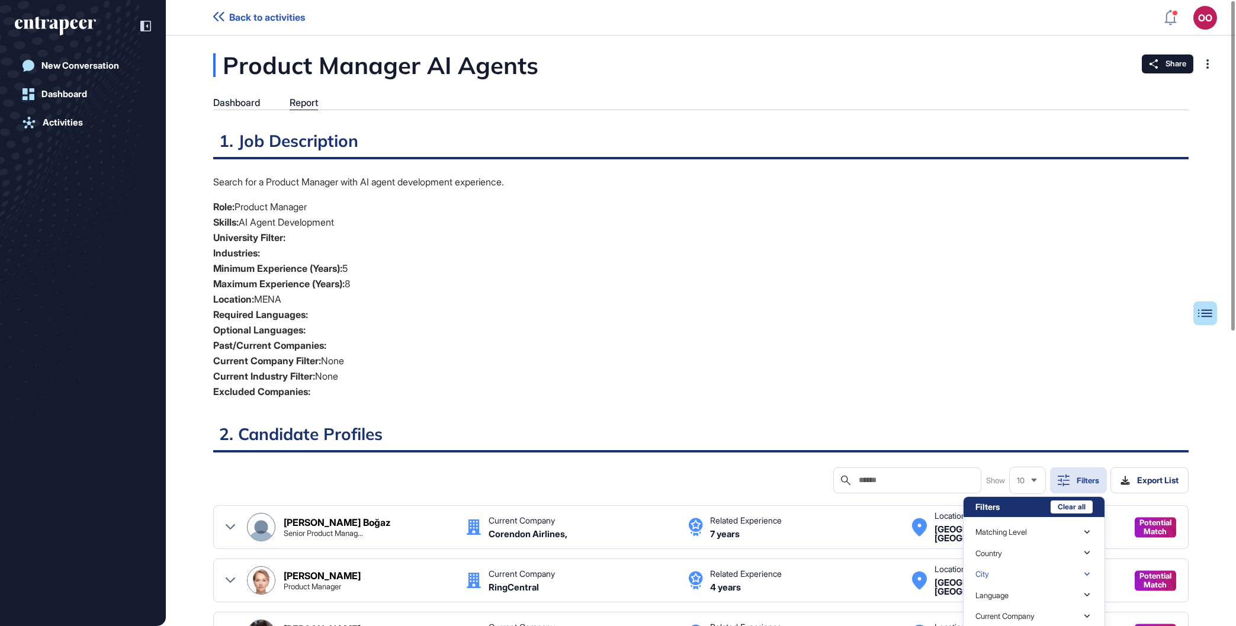
scroll to position [134, 0]
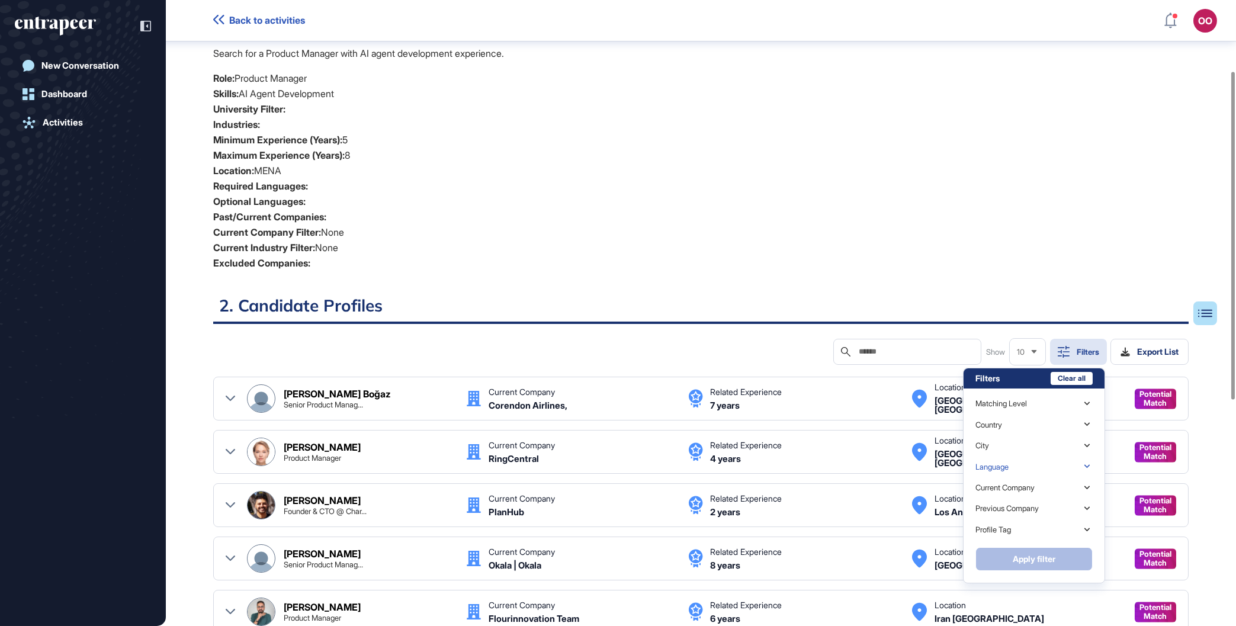
click at [1021, 464] on div "Language" at bounding box center [1034, 466] width 117 height 21
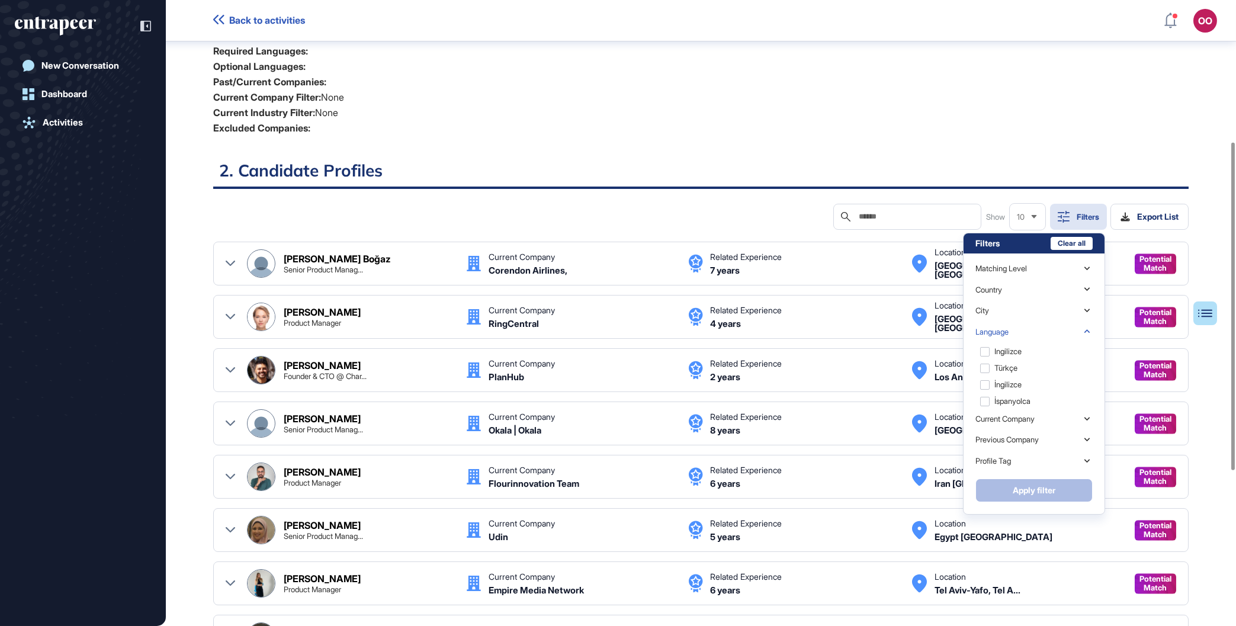
scroll to position [331, 0]
click at [1166, 79] on li "Past/Current Companies:" at bounding box center [701, 81] width 976 height 15
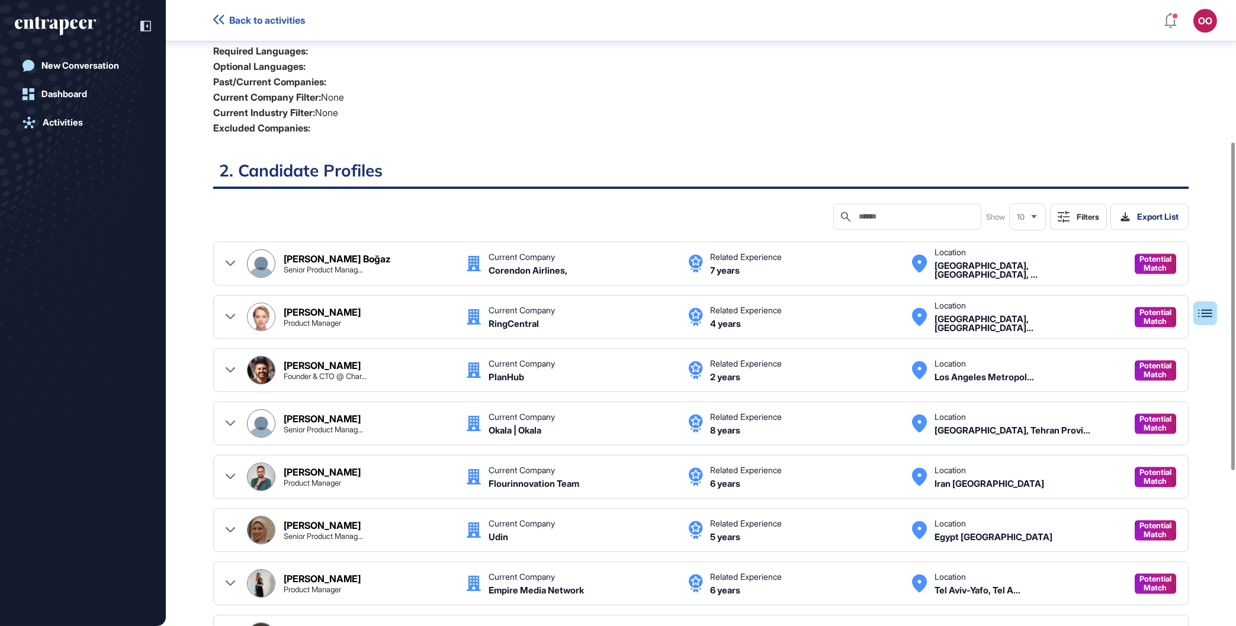
click at [147, 588] on div "New Conversation Dashboard Activities" at bounding box center [83, 325] width 136 height 543
click at [1072, 209] on button "Filters" at bounding box center [1078, 217] width 57 height 26
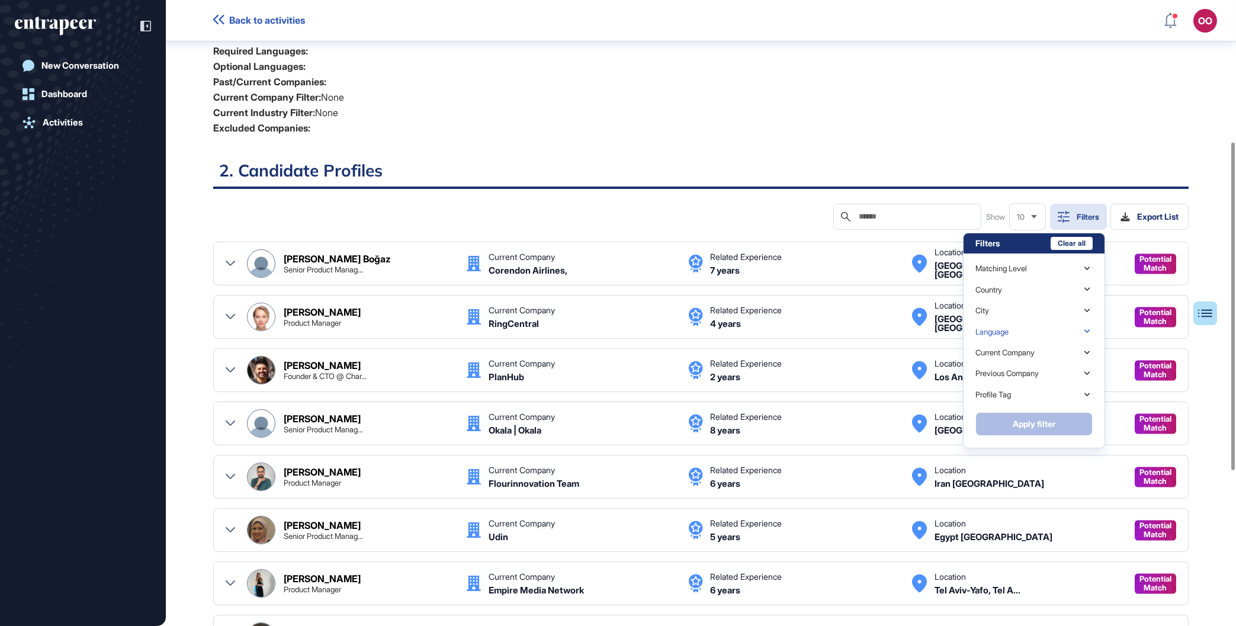
click at [1018, 336] on div "Language" at bounding box center [1034, 331] width 117 height 21
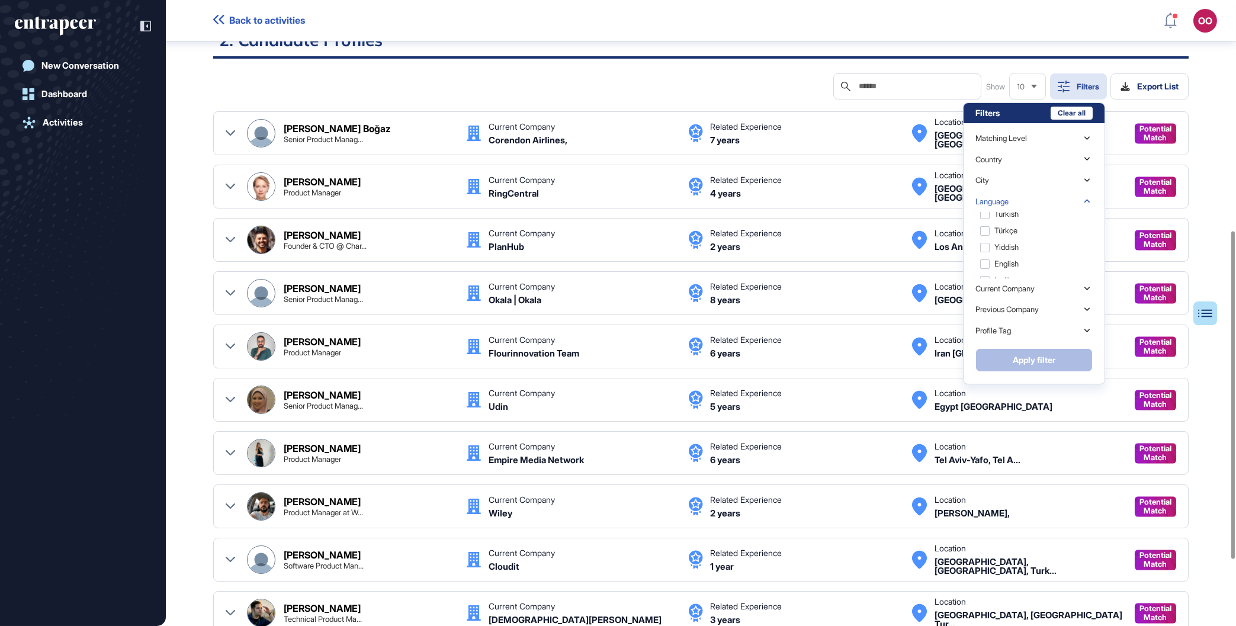
scroll to position [472, 0]
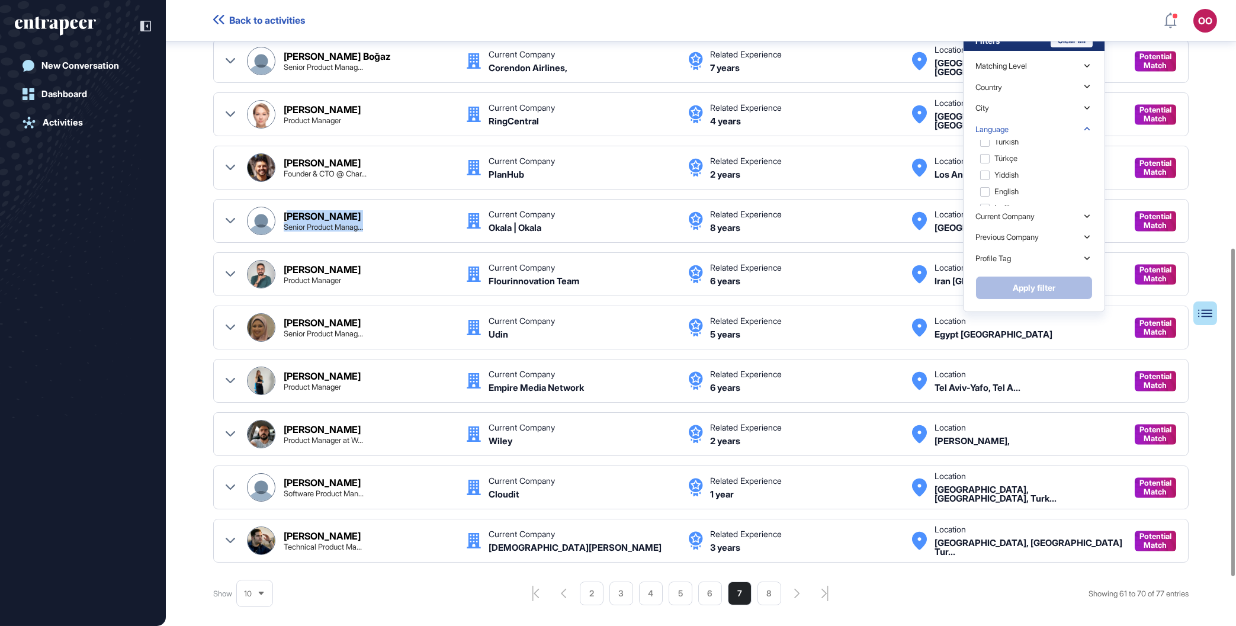
drag, startPoint x: 367, startPoint y: 219, endPoint x: 290, endPoint y: 217, distance: 76.4
click at [290, 217] on div "Amin Mesgari Senior Product Manag..." at bounding box center [369, 221] width 171 height 20
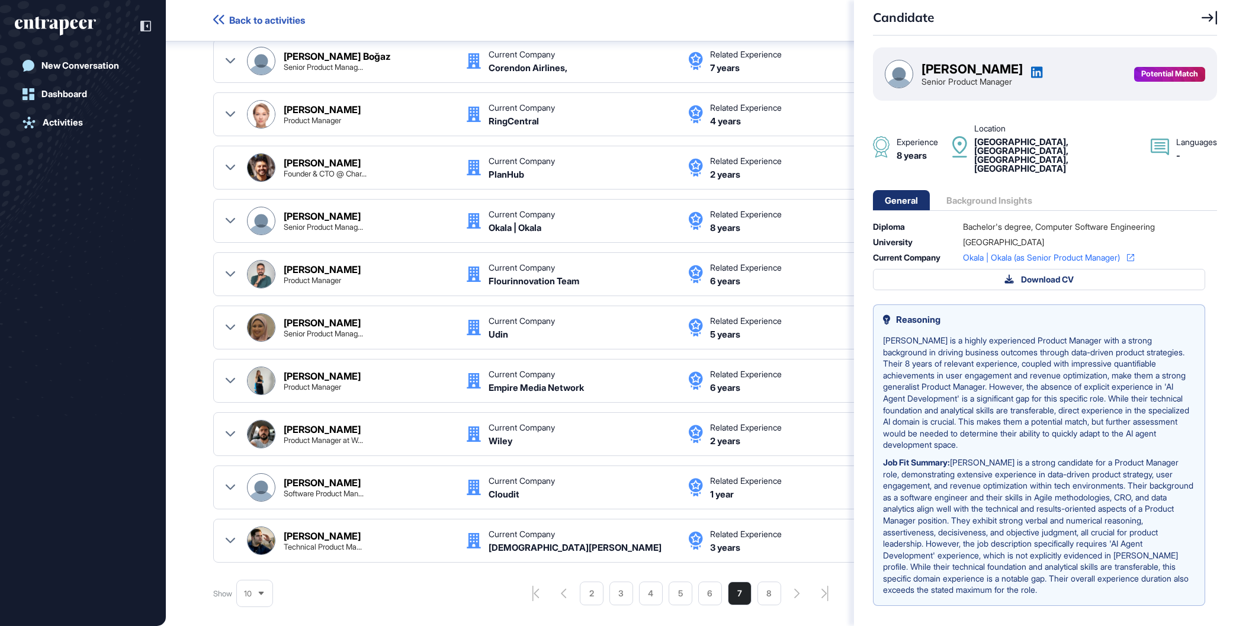
click at [360, 212] on div "Candidate Amin Mesgari Senior Product Manager Potential Match Experience 8 year…" at bounding box center [618, 313] width 1236 height 626
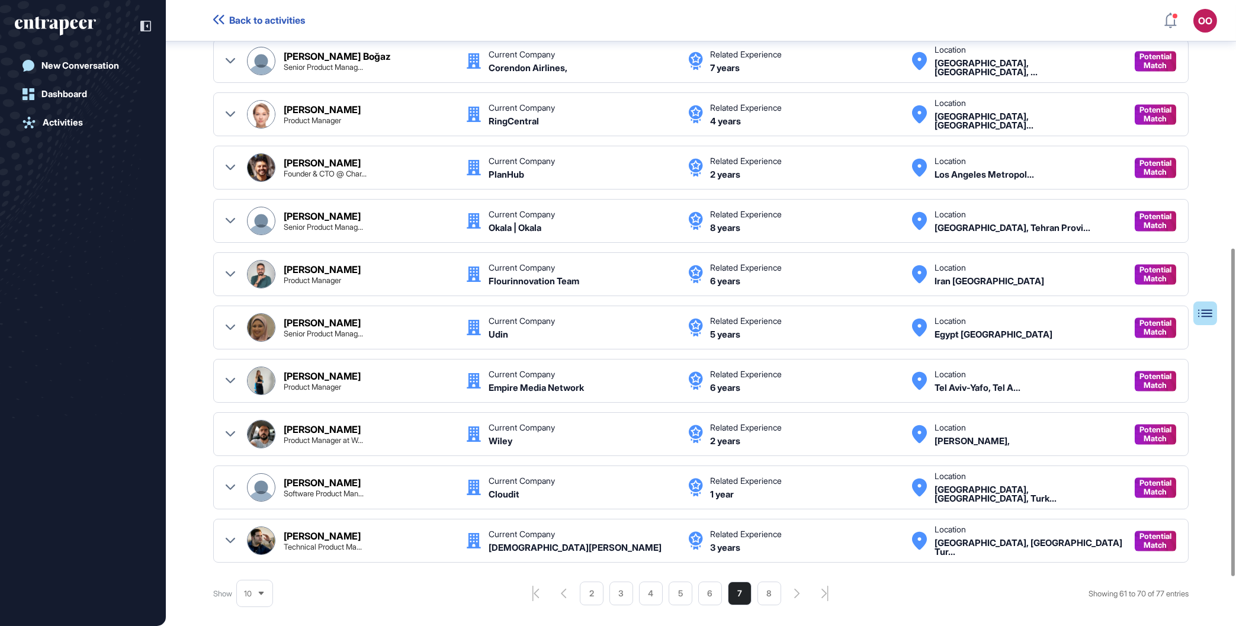
click at [229, 222] on icon at bounding box center [230, 220] width 9 height 5
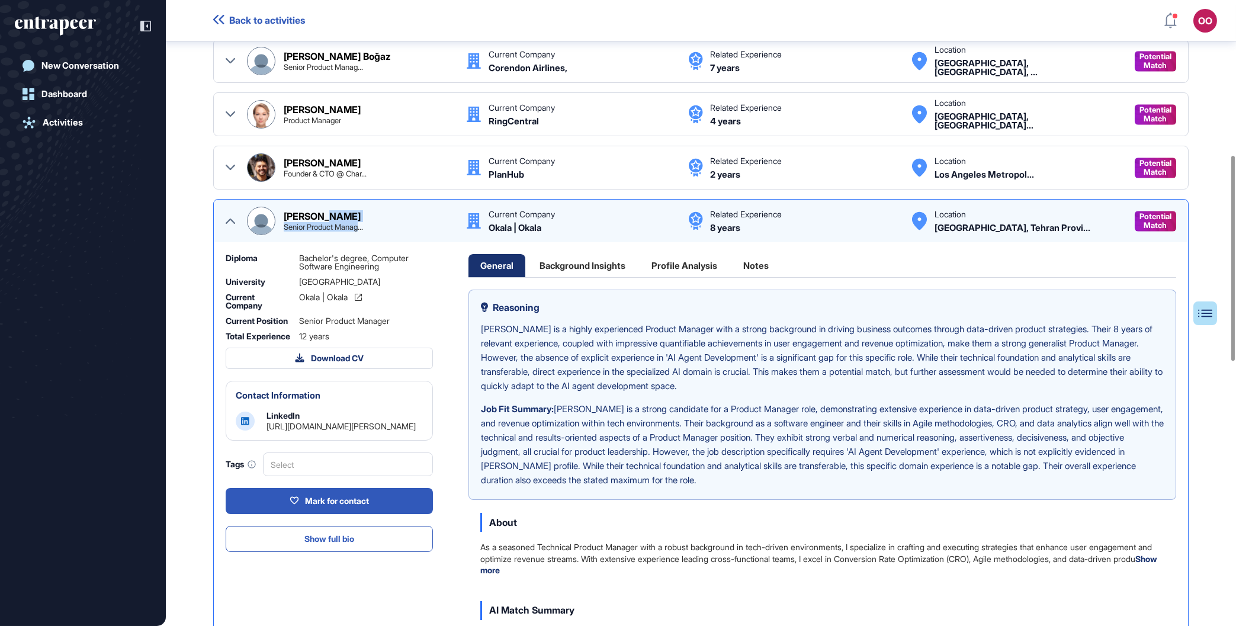
drag, startPoint x: 360, startPoint y: 219, endPoint x: 310, endPoint y: 220, distance: 49.8
click at [329, 219] on div "Amin Mesgari Senior Product Manag..." at bounding box center [369, 221] width 171 height 20
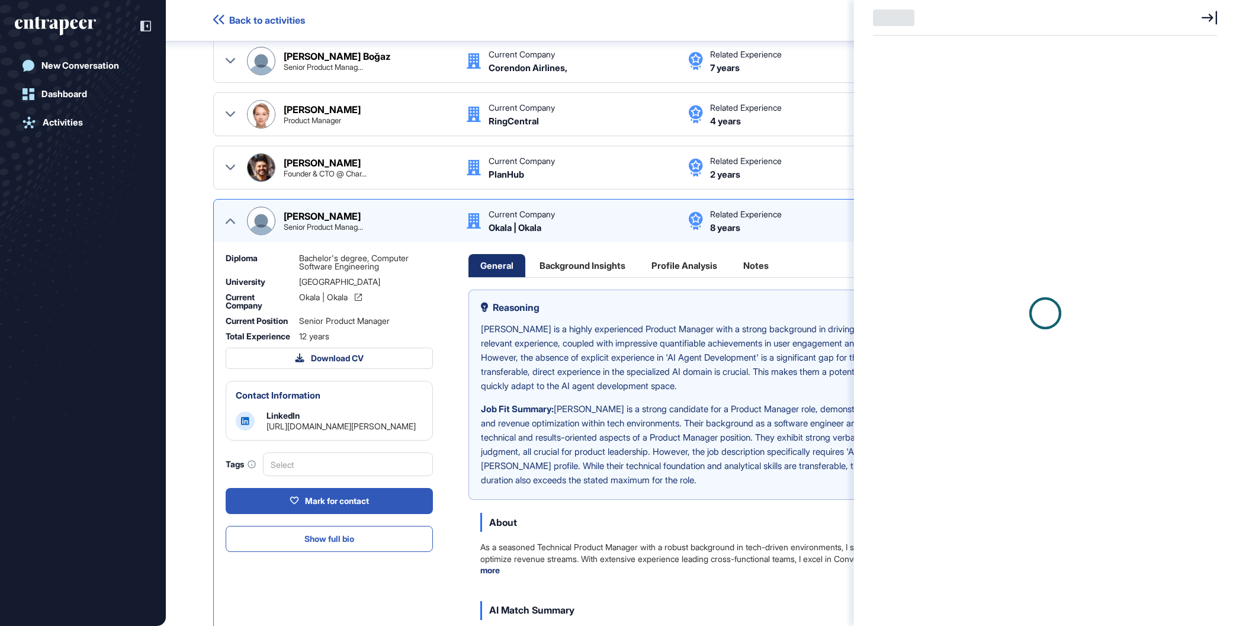
click at [274, 219] on div at bounding box center [618, 313] width 1236 height 626
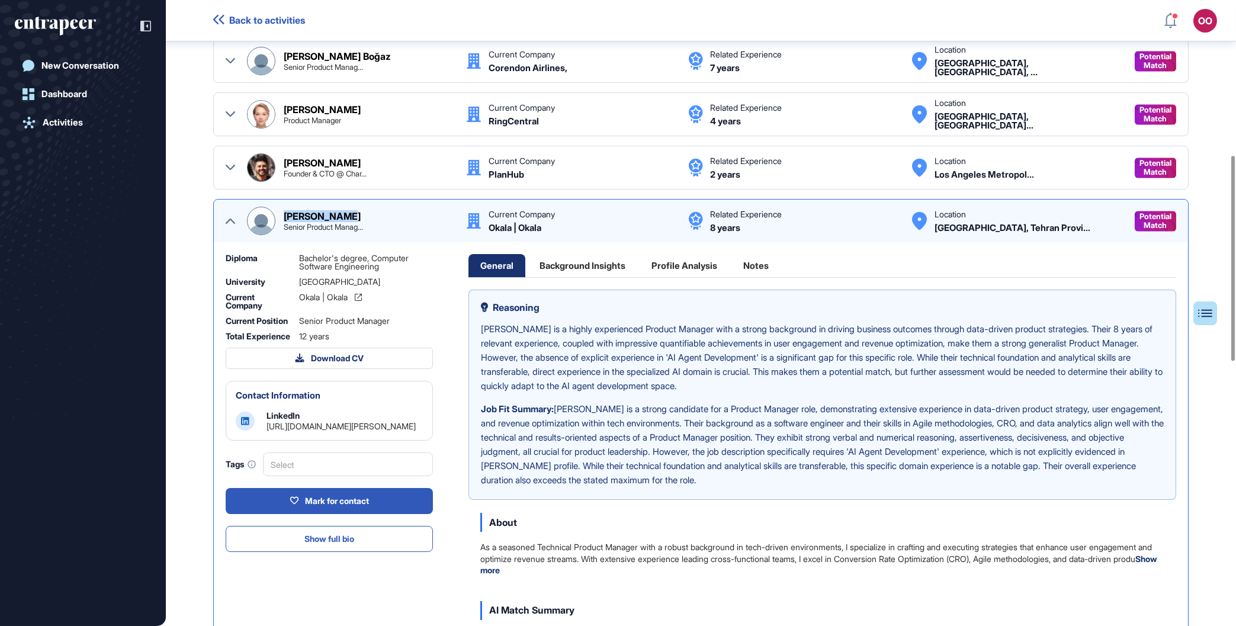
drag, startPoint x: 283, startPoint y: 215, endPoint x: 347, endPoint y: 217, distance: 63.4
click at [347, 217] on div "Amin Mesgari Senior Product Manag..." at bounding box center [350, 221] width 207 height 28
copy div "Amin Mesgari"
click at [172, 296] on div "Product Manager AI Agents Dashboard Report Table of Contents 1. Job Description…" at bounding box center [701, 483] width 1070 height 1793
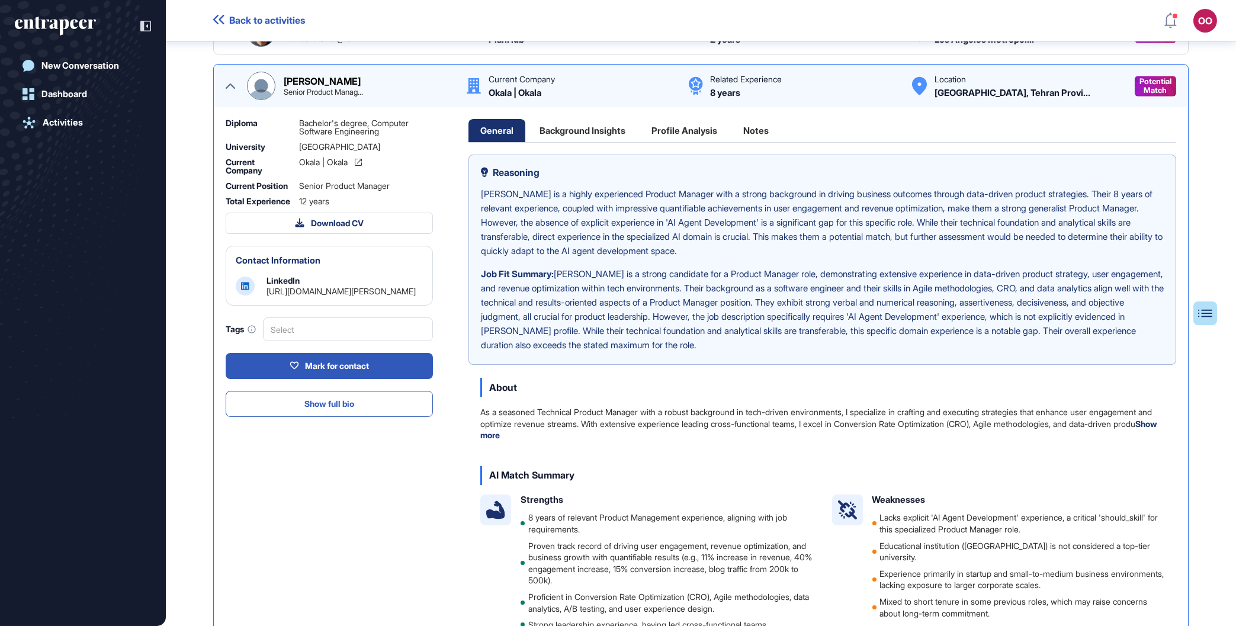
scroll to position [563, 7]
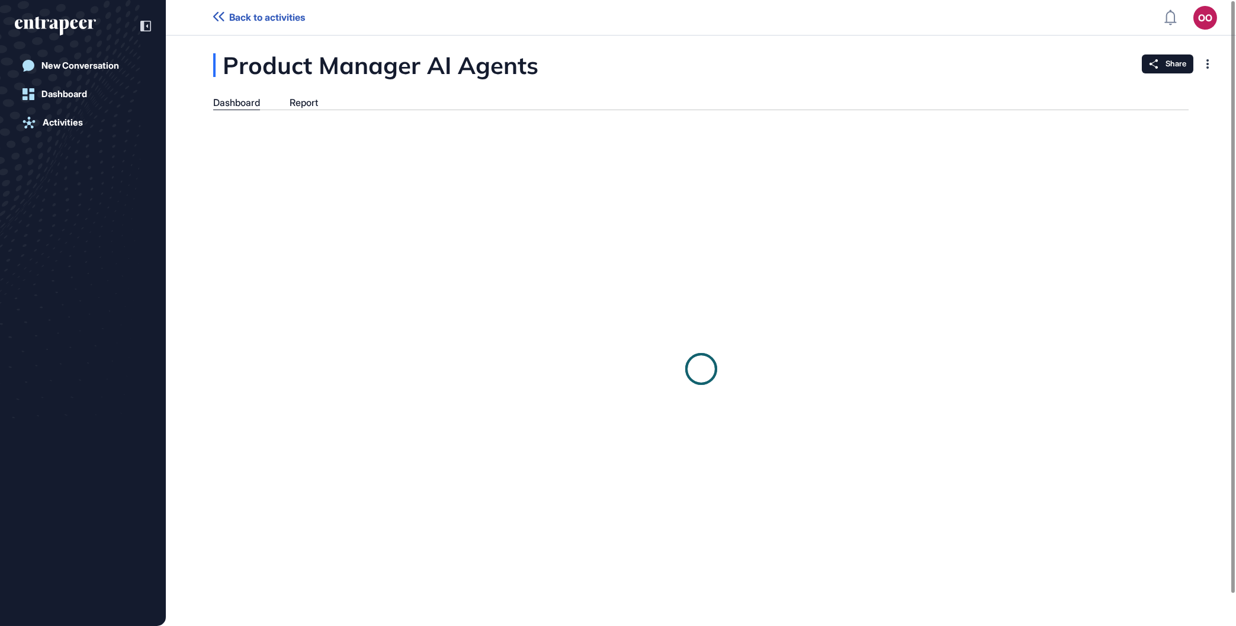
scroll to position [1, 1]
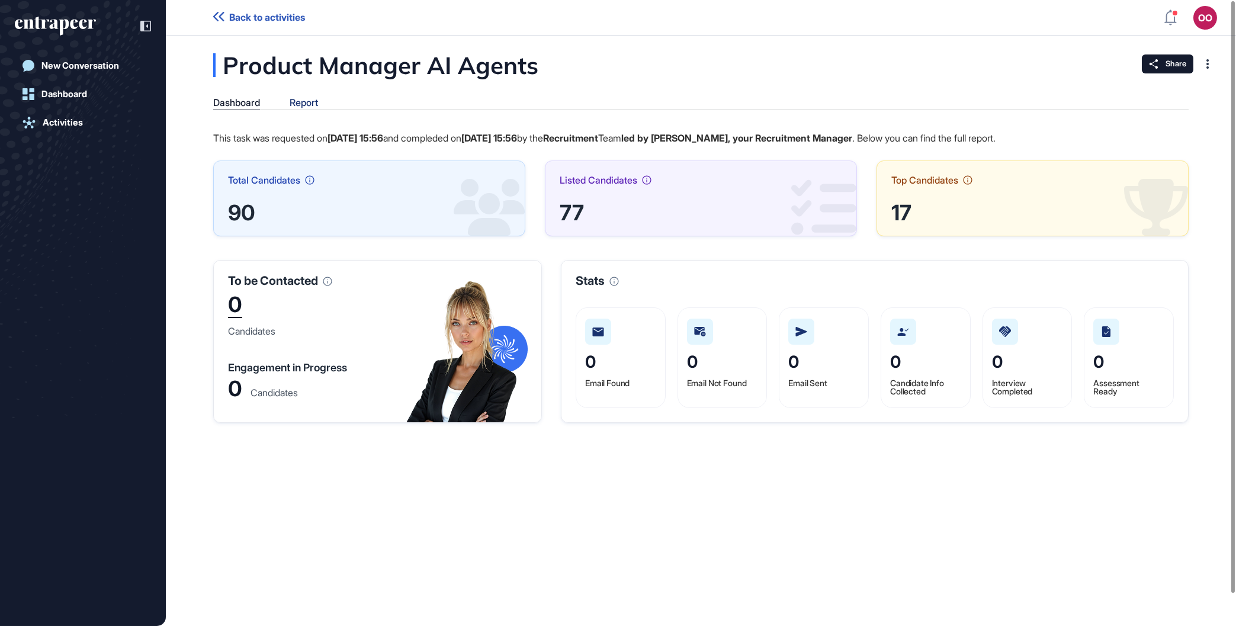
click at [310, 108] on div "Report" at bounding box center [304, 103] width 28 height 12
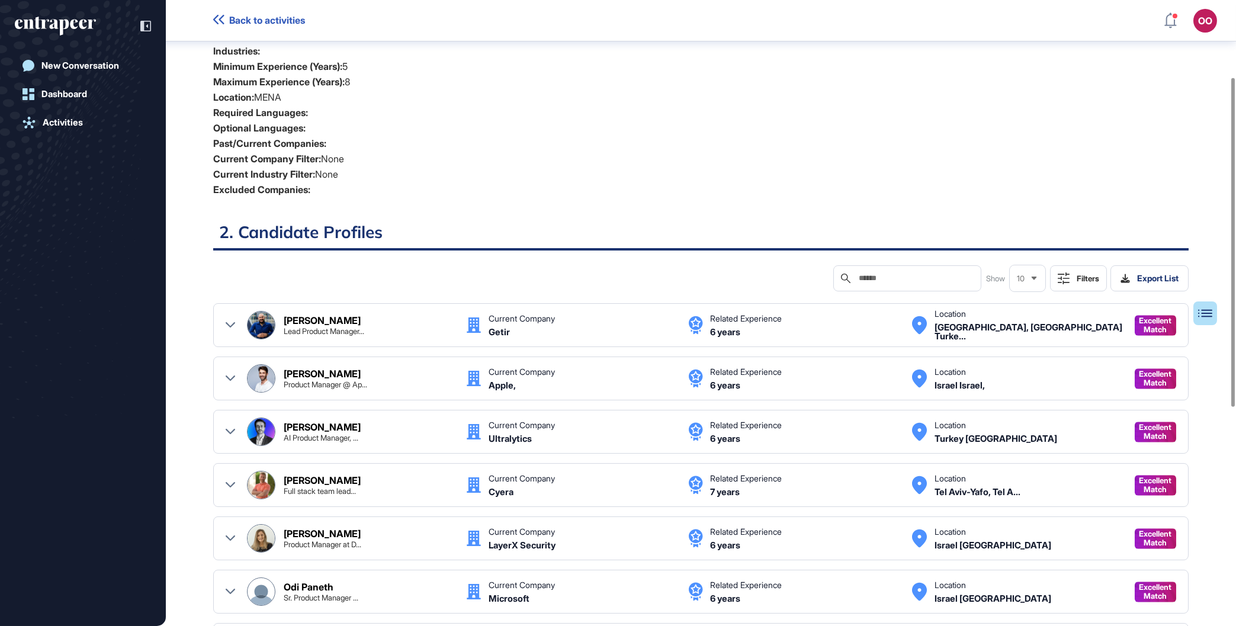
scroll to position [208, 0]
click at [1081, 276] on div "Filters" at bounding box center [1088, 278] width 23 height 9
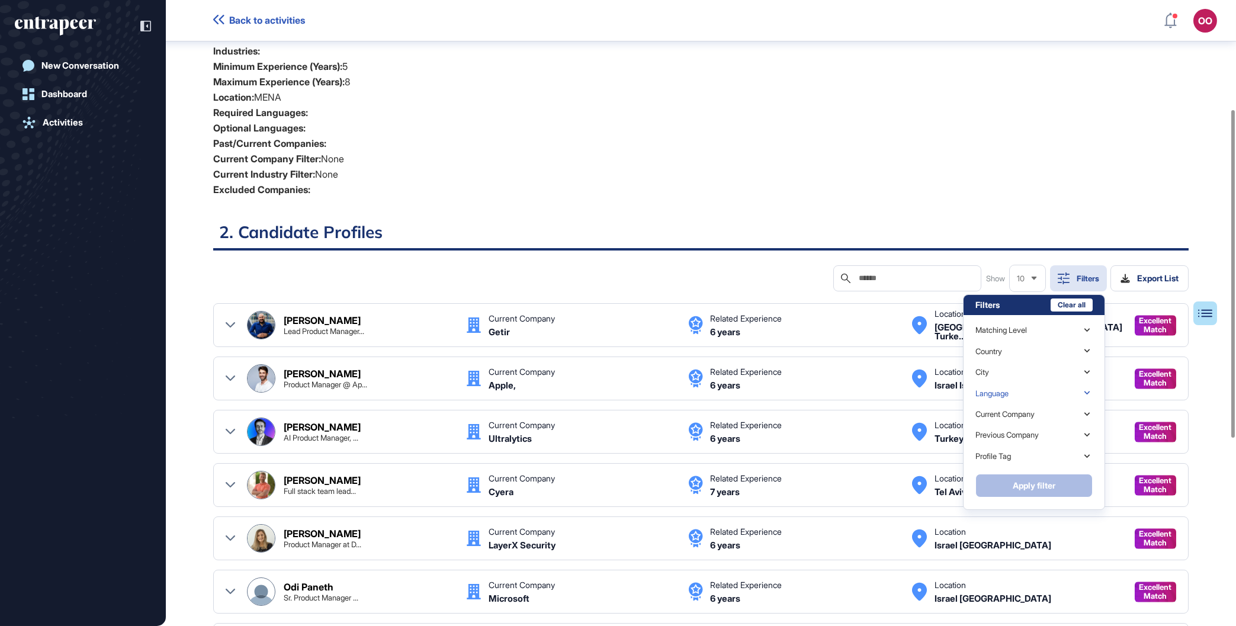
click at [1014, 396] on div "Language" at bounding box center [1034, 393] width 117 height 21
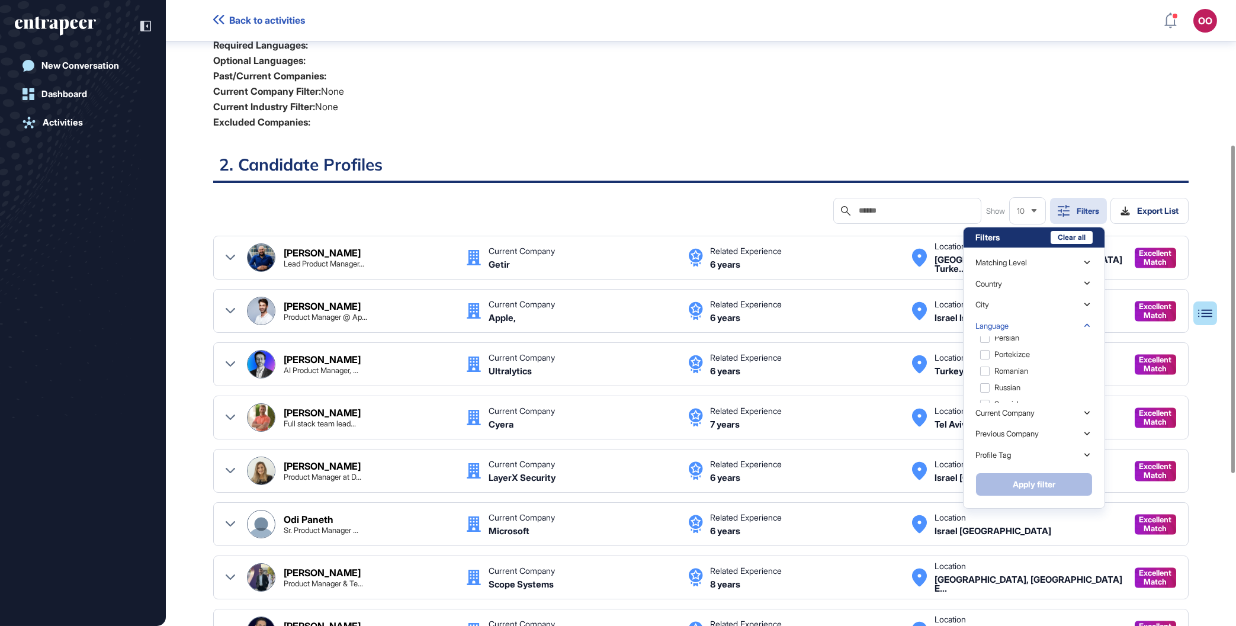
scroll to position [152, 0]
click at [1027, 390] on div "Russian" at bounding box center [1033, 391] width 115 height 17
click at [1054, 487] on button "Apply filter" at bounding box center [1034, 485] width 117 height 24
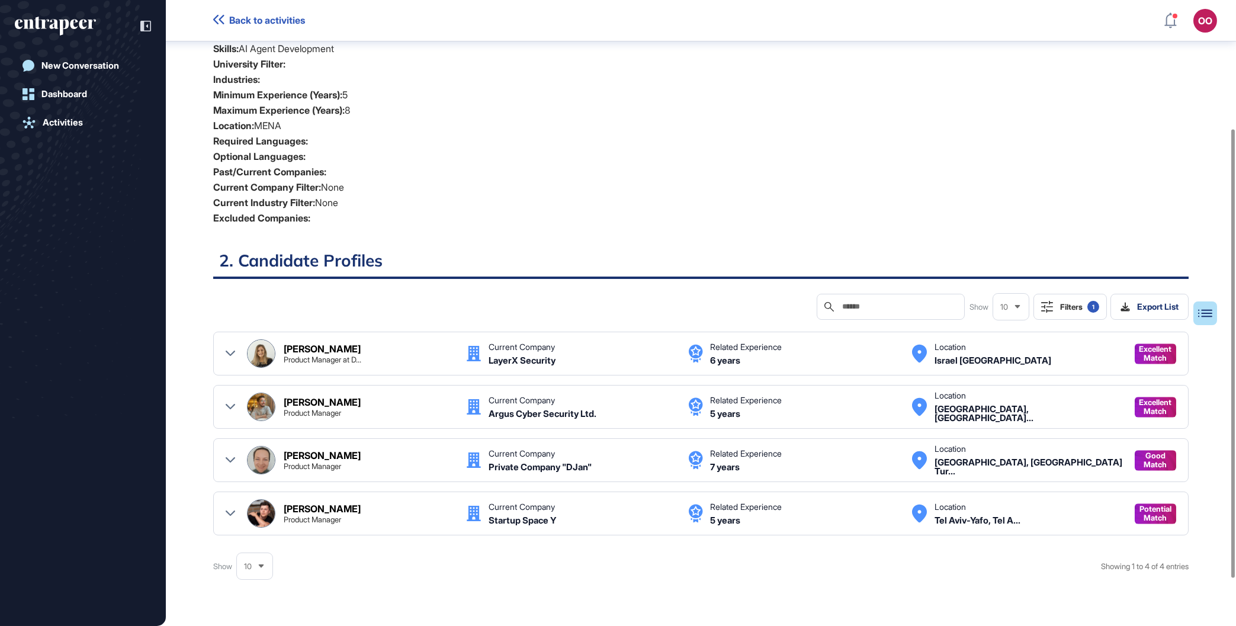
click at [1076, 302] on div "Filters 1" at bounding box center [1079, 307] width 39 height 12
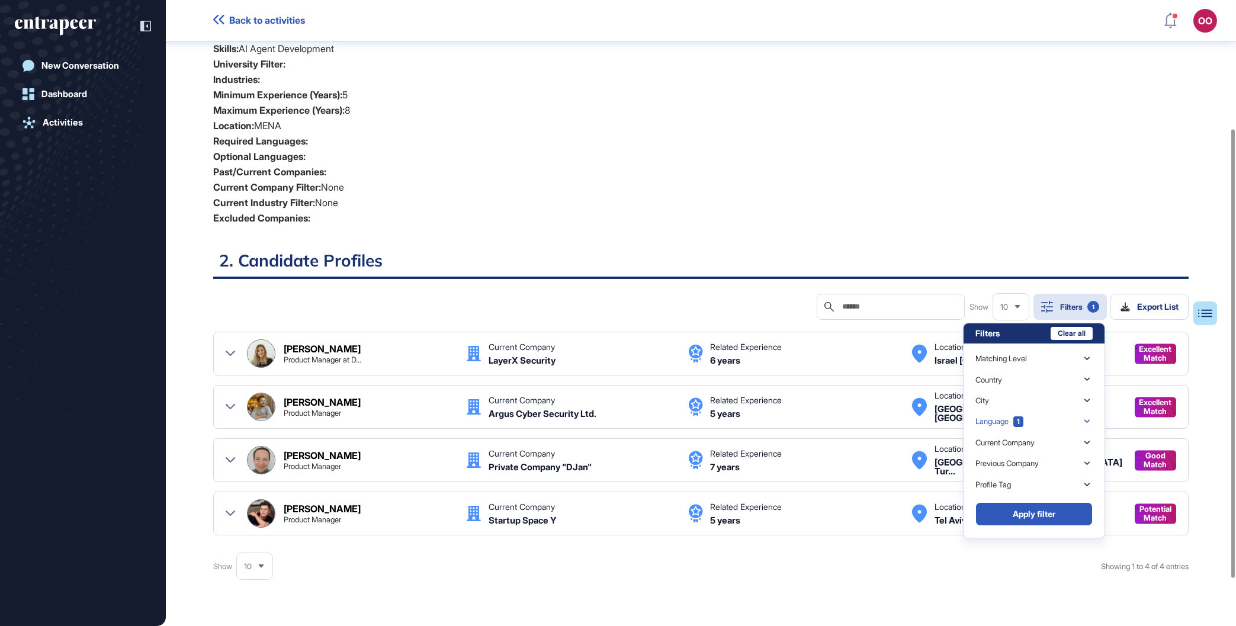
click at [1008, 414] on div "Language 1" at bounding box center [1034, 421] width 117 height 21
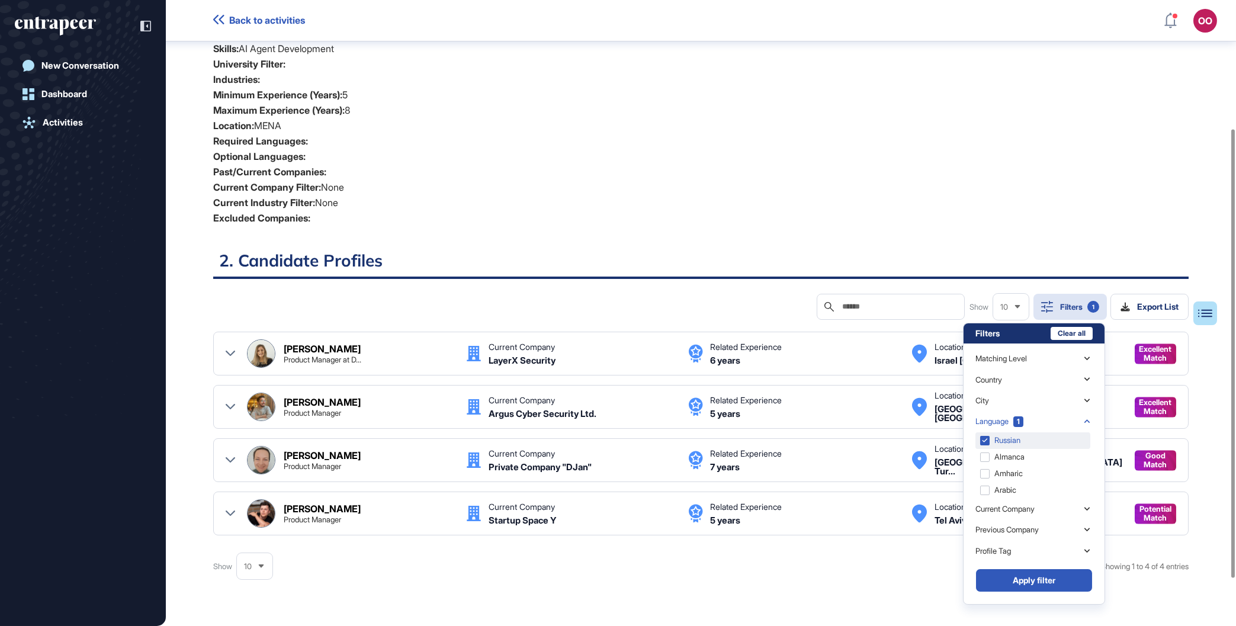
click at [1037, 435] on div "Russian" at bounding box center [1033, 440] width 115 height 17
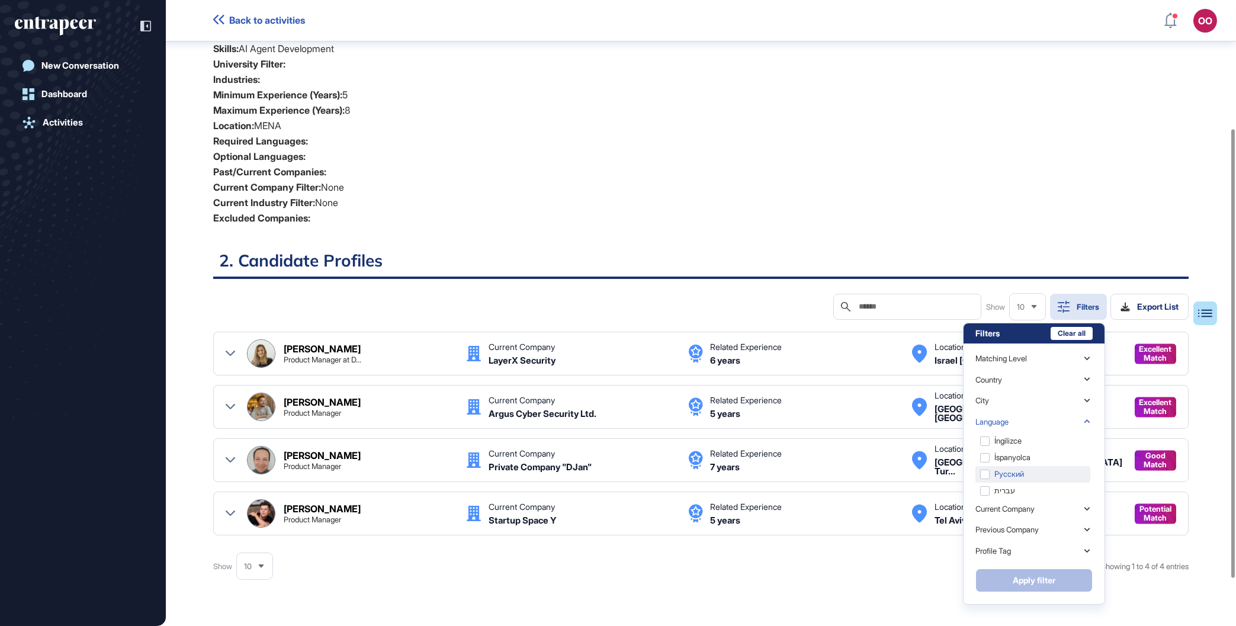
click at [1030, 475] on div "Русский" at bounding box center [1033, 474] width 115 height 17
click at [1053, 578] on button "Apply filter" at bounding box center [1034, 581] width 117 height 24
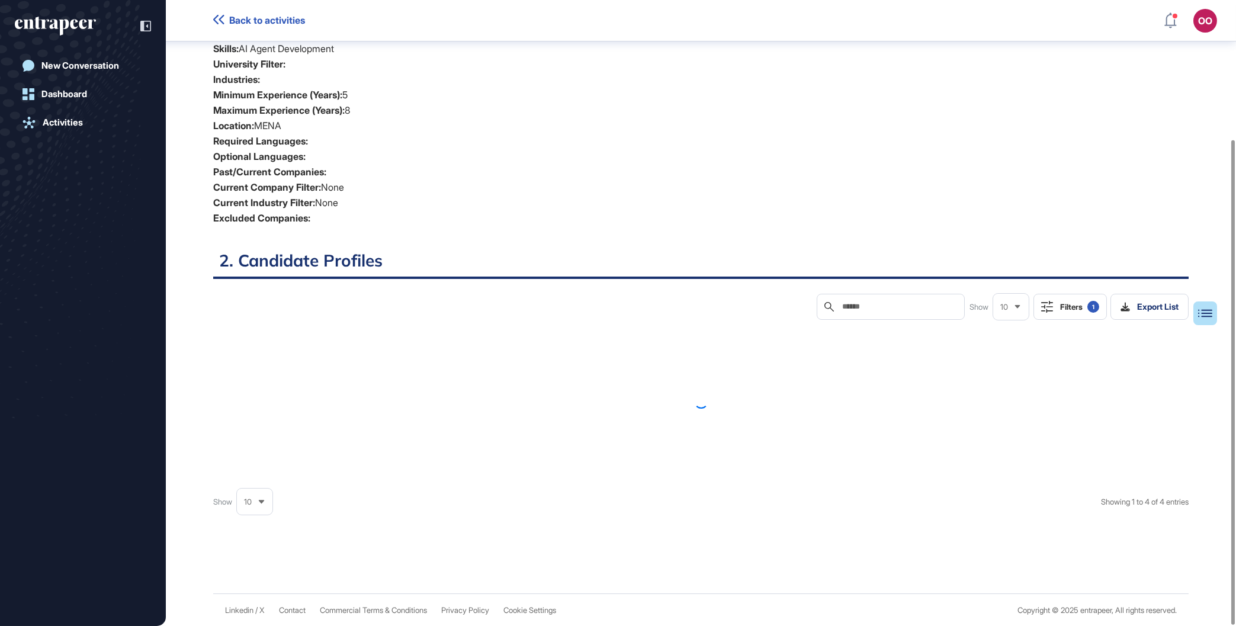
scroll to position [84, 0]
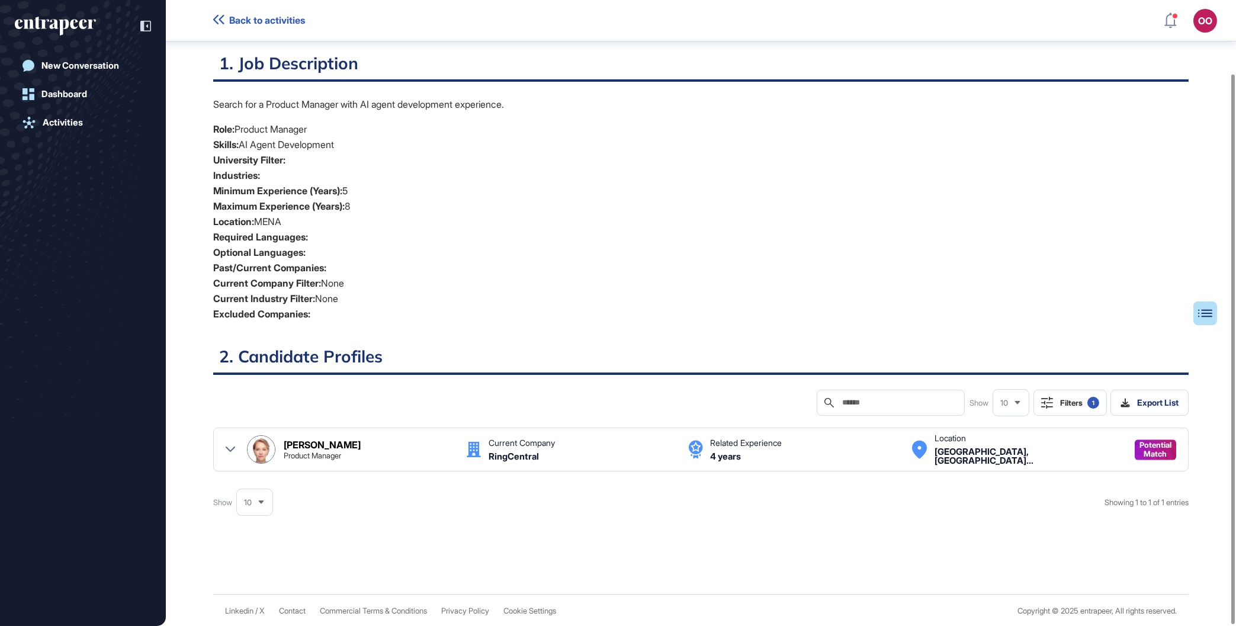
click at [1071, 407] on div "Filters 1" at bounding box center [1079, 403] width 39 height 12
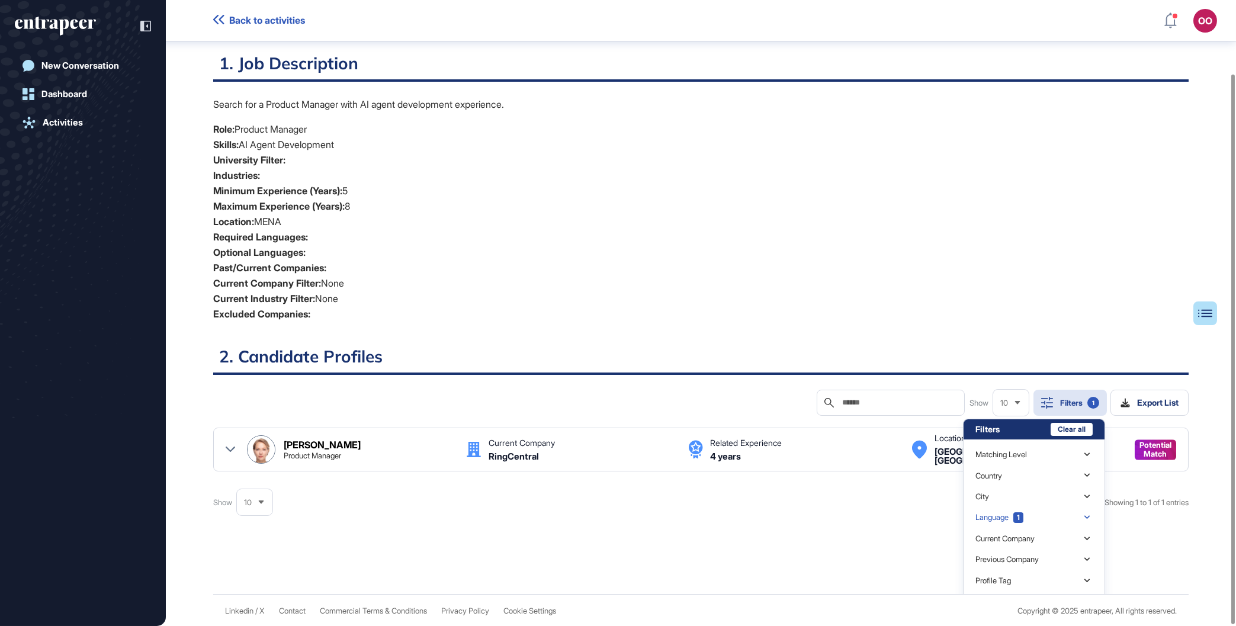
click at [1023, 521] on span "1" at bounding box center [1019, 517] width 10 height 11
click at [1023, 538] on div "Русский" at bounding box center [1033, 536] width 115 height 17
click at [1021, 549] on div "Russian" at bounding box center [1033, 553] width 115 height 17
click at [1234, 334] on div at bounding box center [1234, 349] width 4 height 550
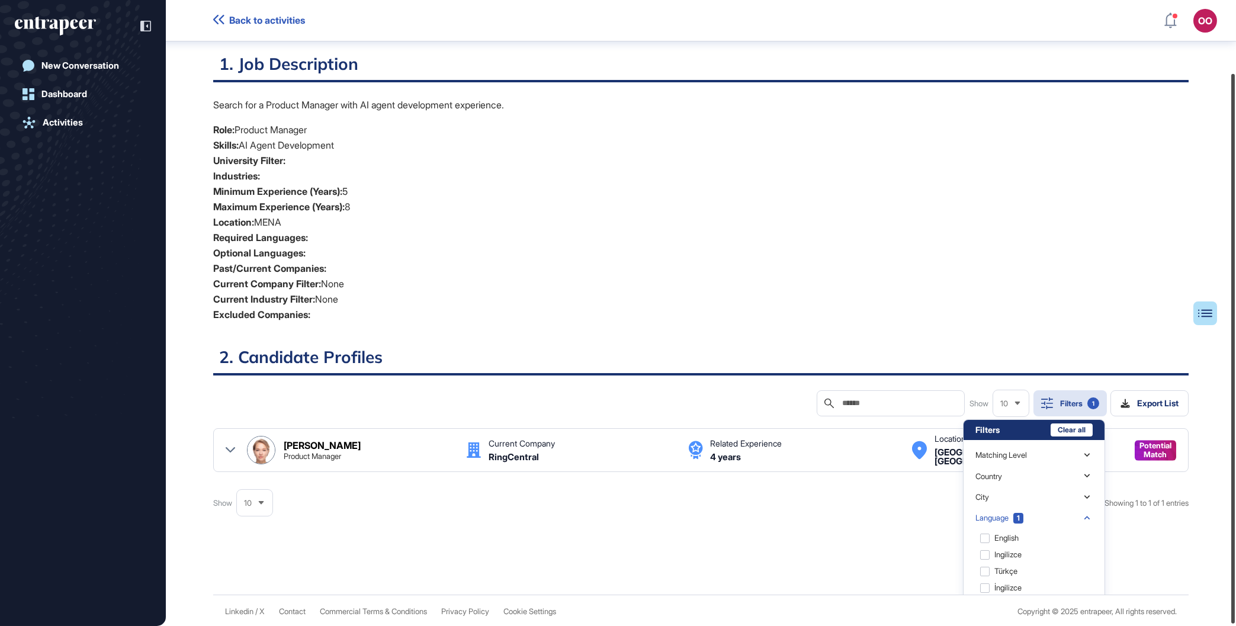
scroll to position [84, 0]
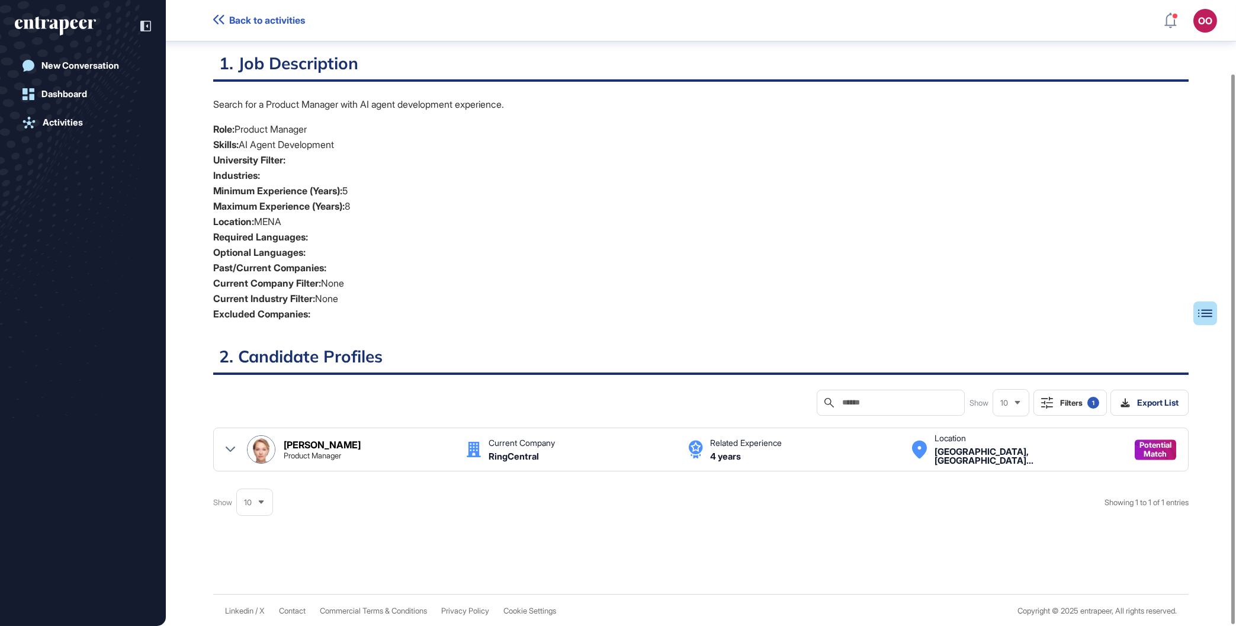
click at [1090, 397] on div "1" at bounding box center [1094, 403] width 12 height 12
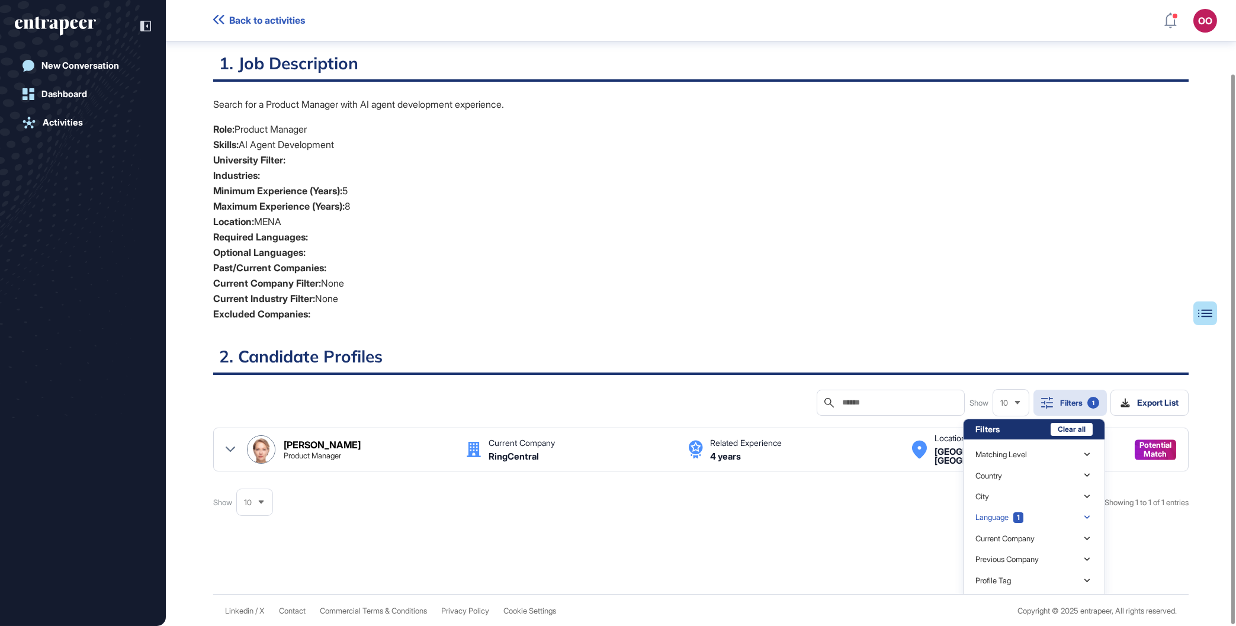
click at [1072, 520] on div "Language 1" at bounding box center [1034, 517] width 117 height 21
click at [1004, 538] on div "Russian" at bounding box center [1033, 536] width 115 height 17
click at [1017, 536] on div "Russian" at bounding box center [1033, 536] width 115 height 17
click at [1017, 556] on div "Русский" at bounding box center [1033, 553] width 115 height 17
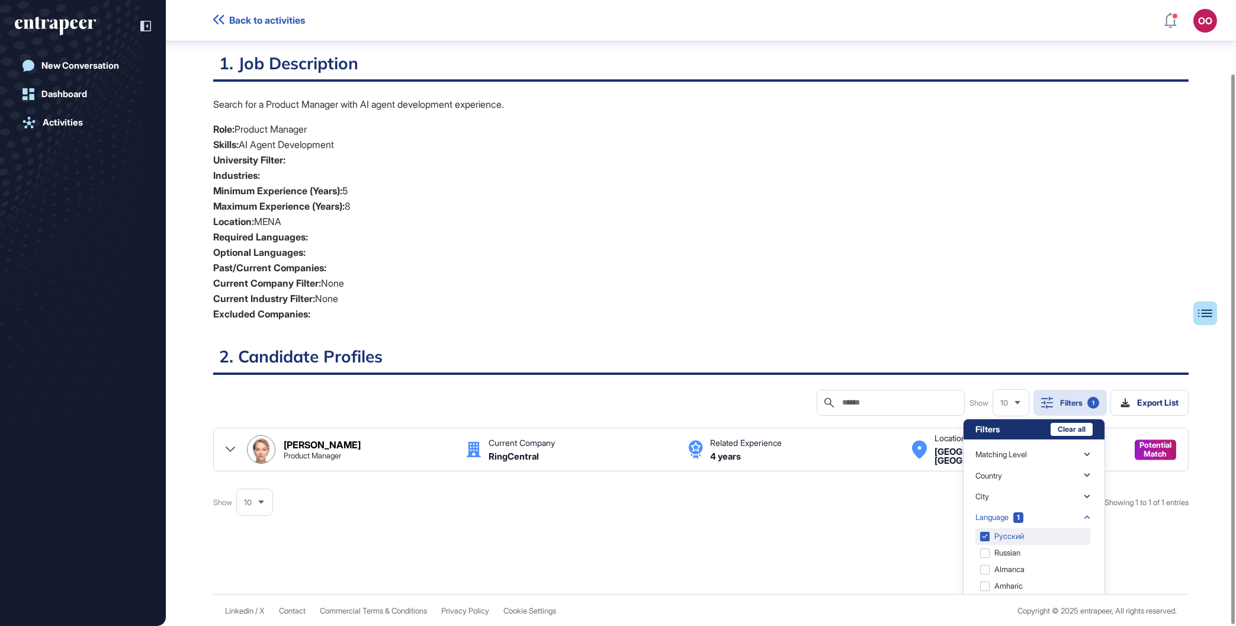
click at [1020, 533] on div "Русский" at bounding box center [1033, 536] width 115 height 17
click at [1028, 565] on div "Almanca" at bounding box center [1033, 570] width 115 height 17
click at [832, 556] on div at bounding box center [701, 552] width 976 height 47
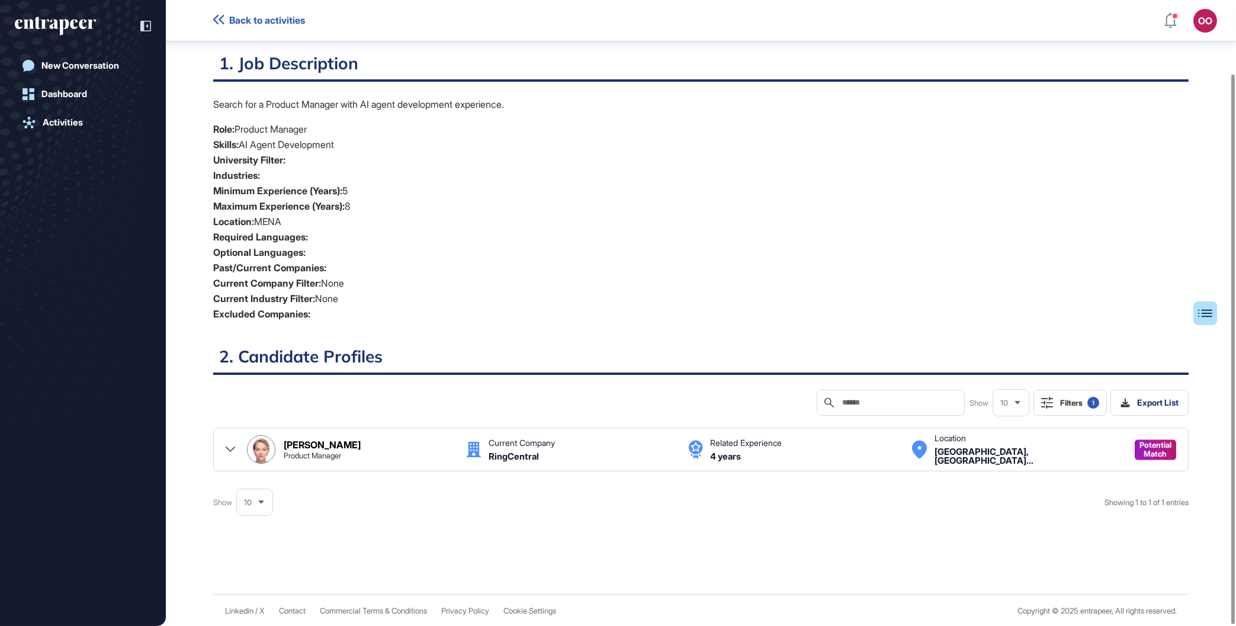
click at [1071, 408] on button "Filters 1" at bounding box center [1070, 403] width 73 height 26
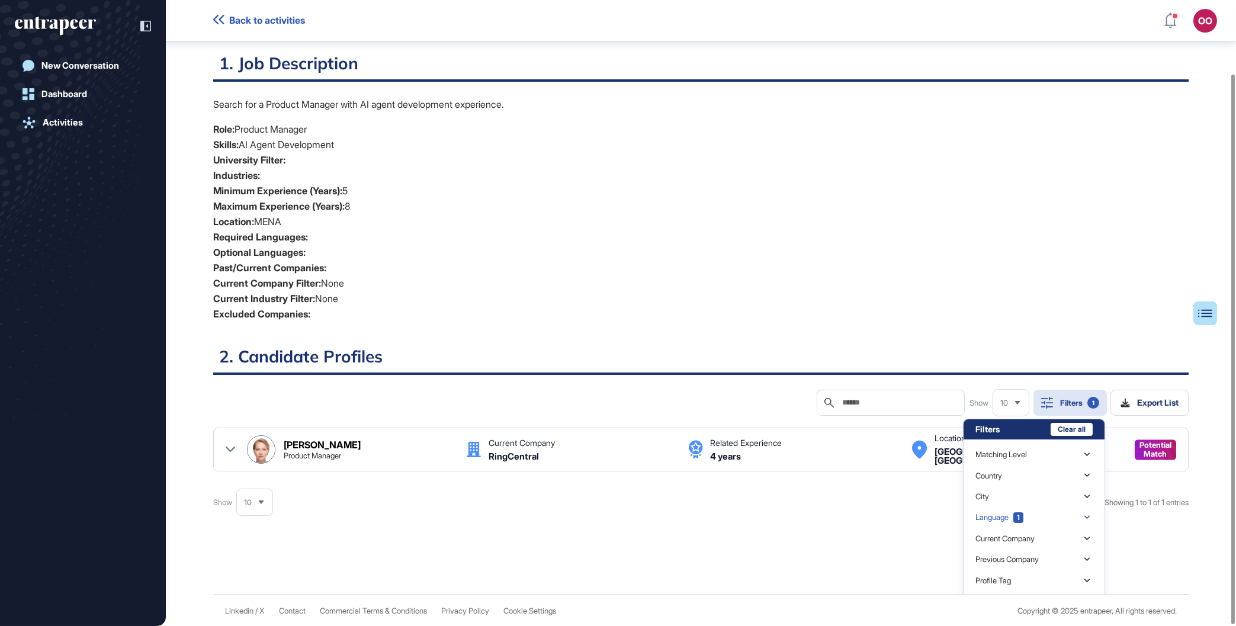
click at [1024, 518] on span "1" at bounding box center [1019, 517] width 10 height 11
click at [1017, 534] on div "Almanca" at bounding box center [1033, 536] width 115 height 17
click at [784, 552] on div at bounding box center [701, 552] width 976 height 47
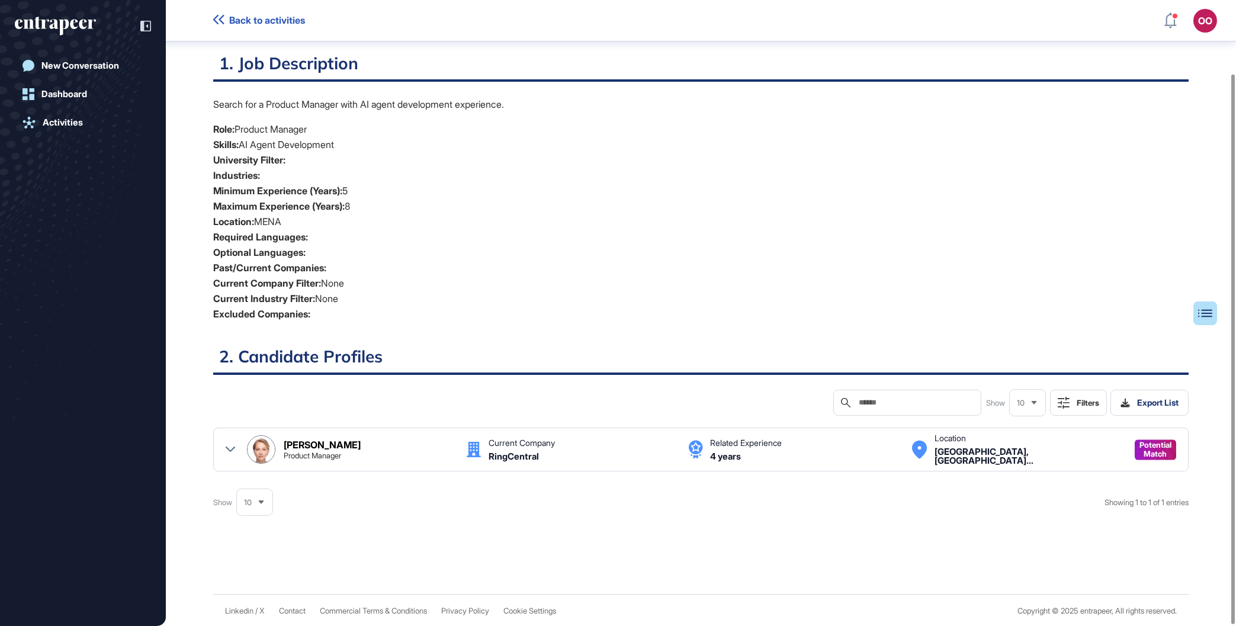
click at [1050, 407] on button "Filters" at bounding box center [1078, 403] width 57 height 26
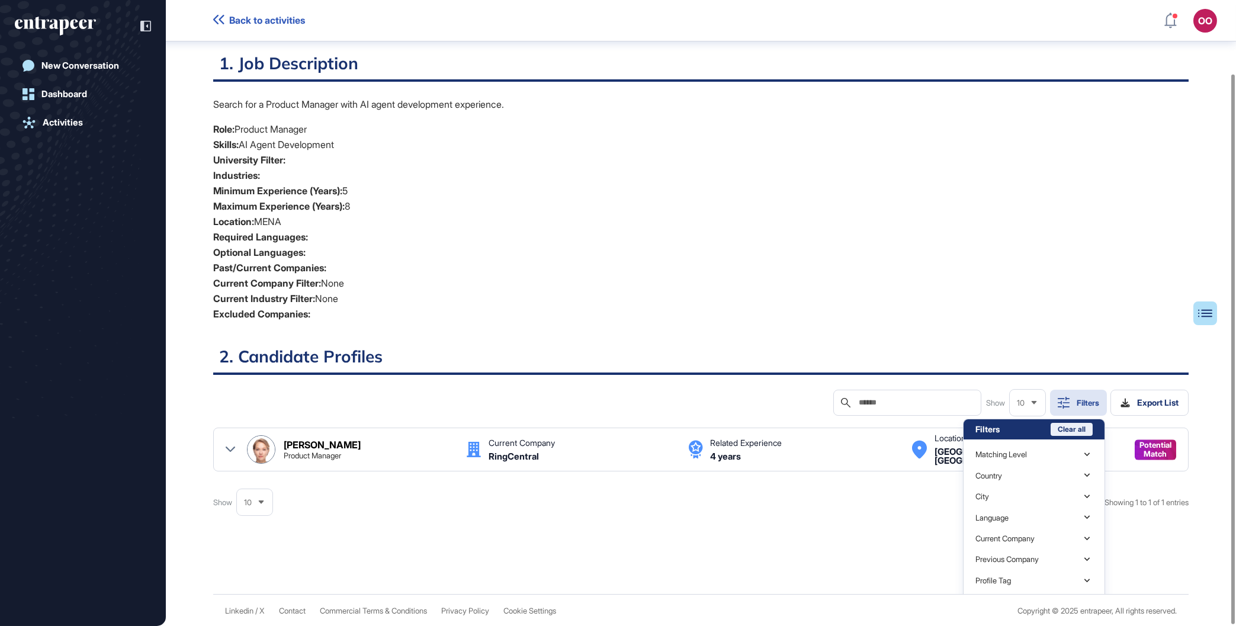
click at [1060, 428] on button "Clear all" at bounding box center [1072, 429] width 42 height 13
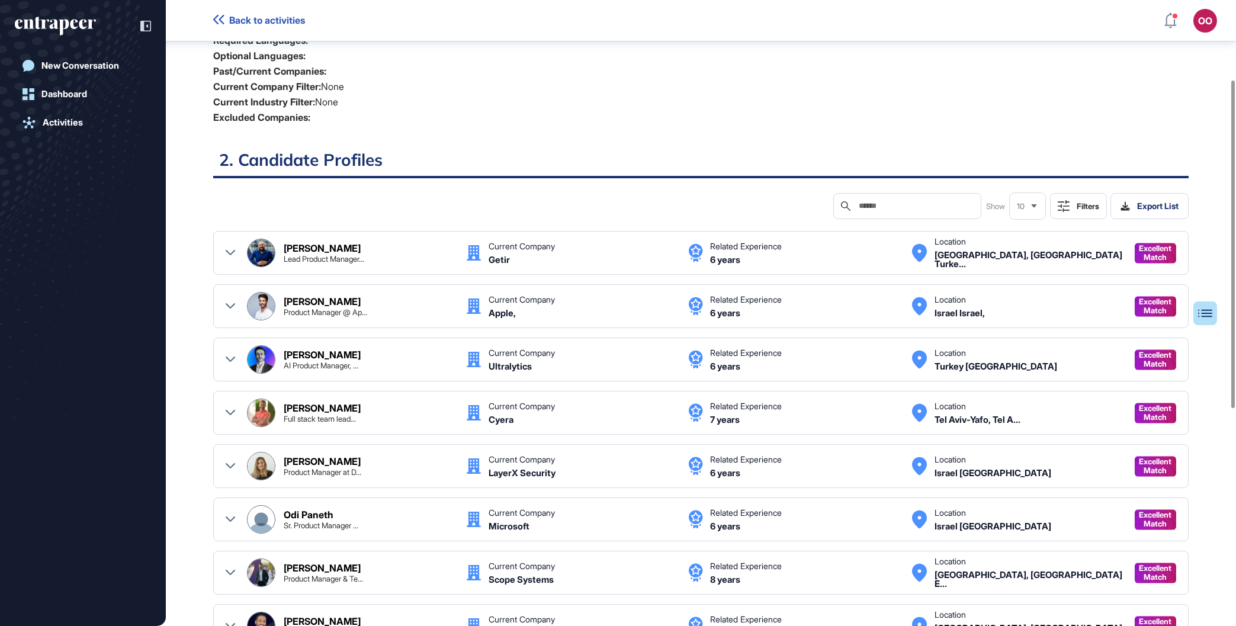
scroll to position [354, 0]
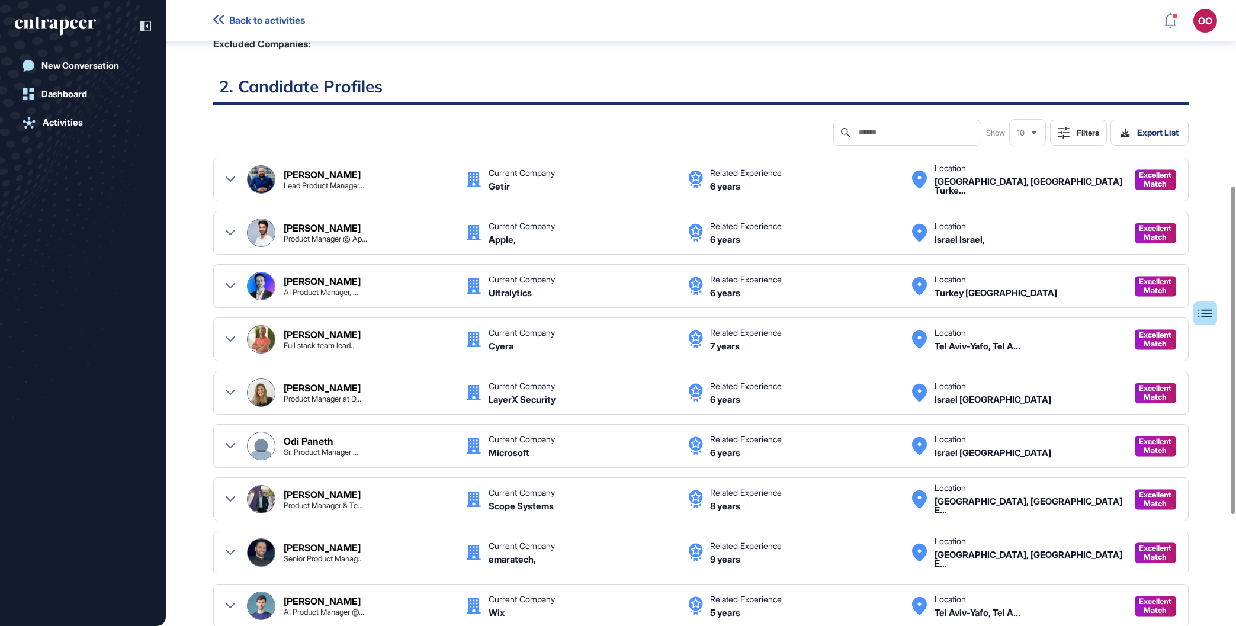
click at [1070, 121] on button "Filters" at bounding box center [1078, 133] width 57 height 26
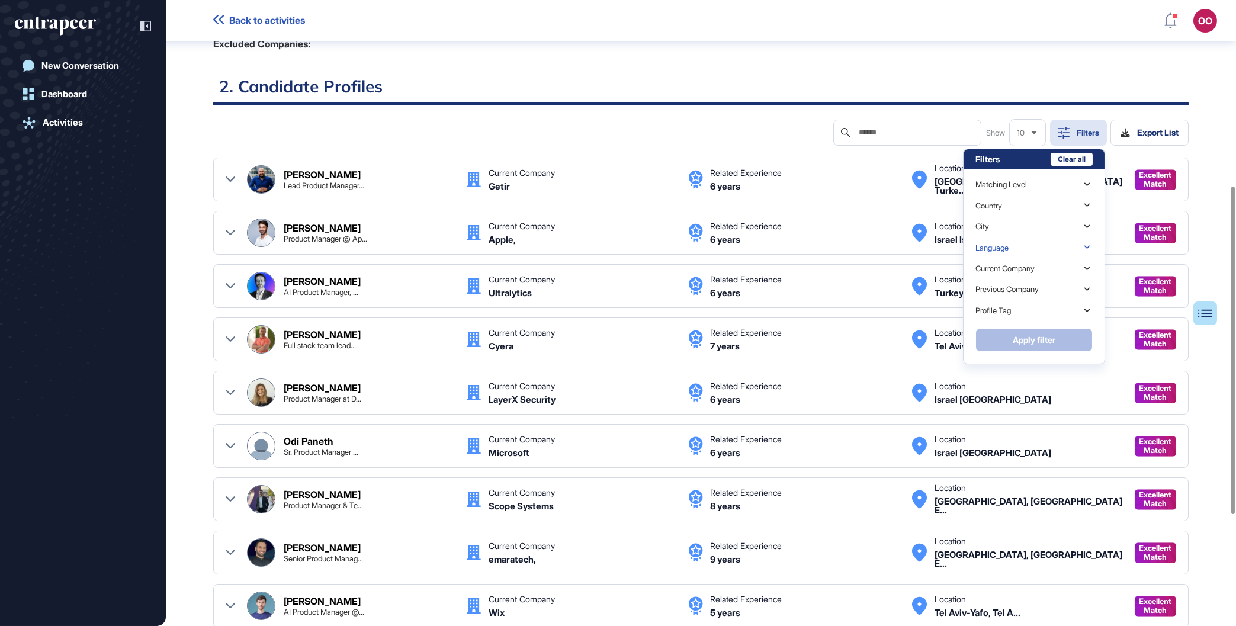
click at [1036, 244] on div "Language" at bounding box center [1034, 247] width 117 height 21
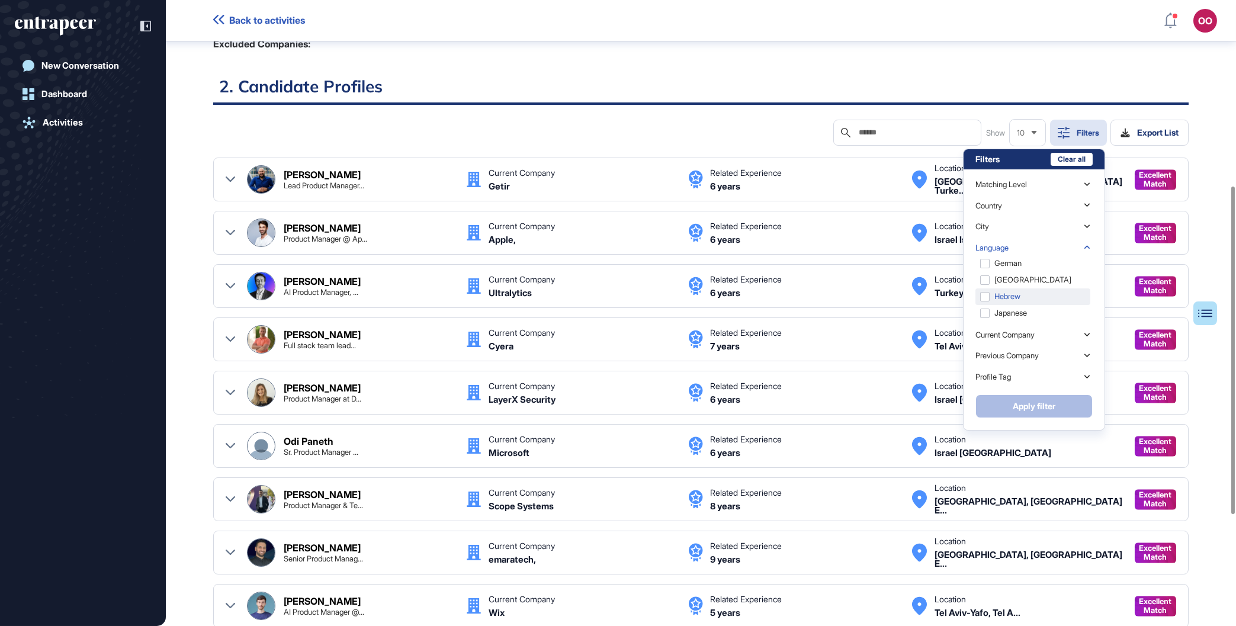
scroll to position [0, 0]
click at [1032, 299] on div "Russian" at bounding box center [1033, 299] width 115 height 17
click at [1054, 406] on button "Apply filter" at bounding box center [1034, 407] width 117 height 24
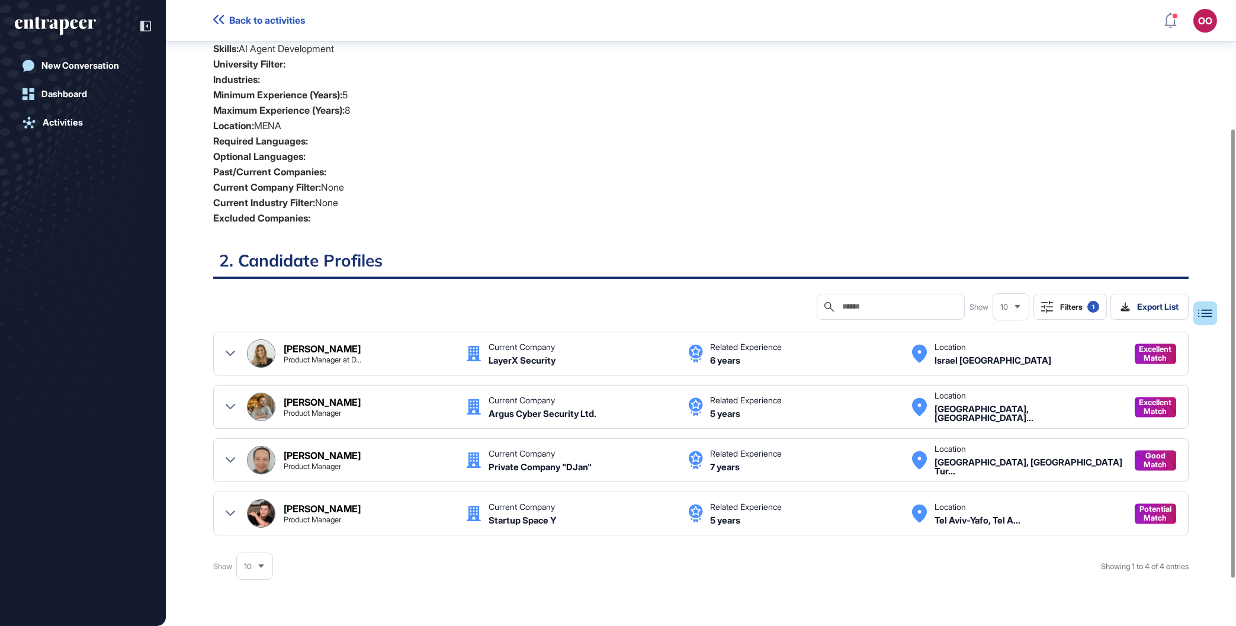
click at [231, 460] on icon at bounding box center [230, 459] width 9 height 5
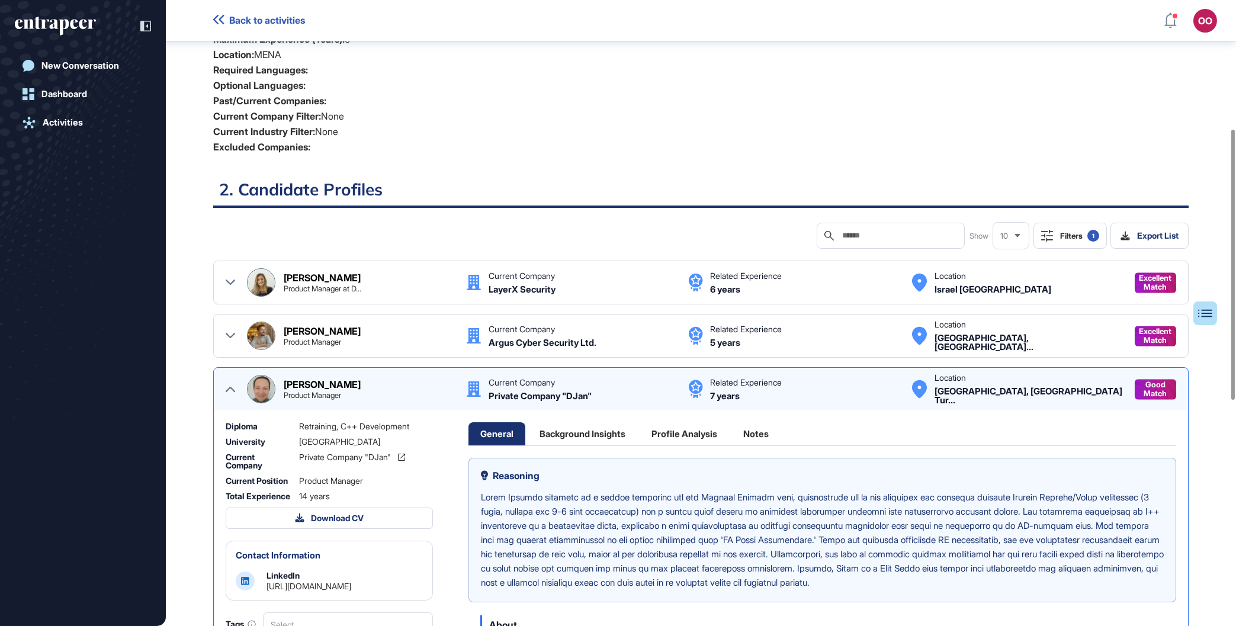
scroll to position [315, 0]
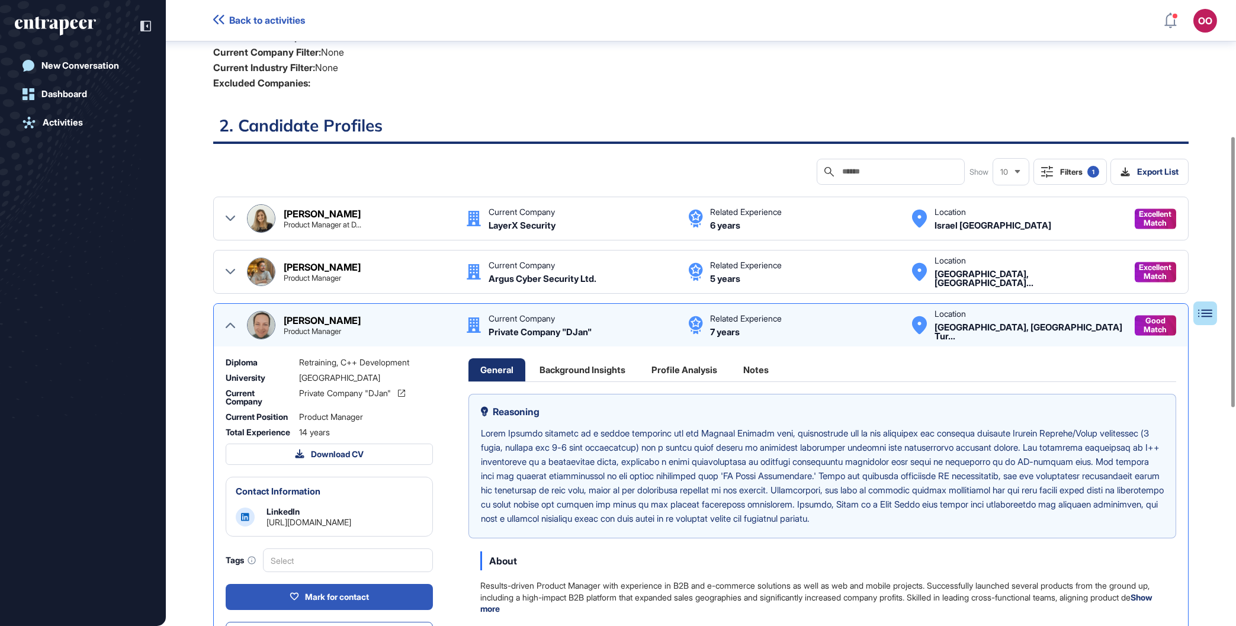
click at [1065, 165] on button "Filters 1" at bounding box center [1070, 172] width 73 height 26
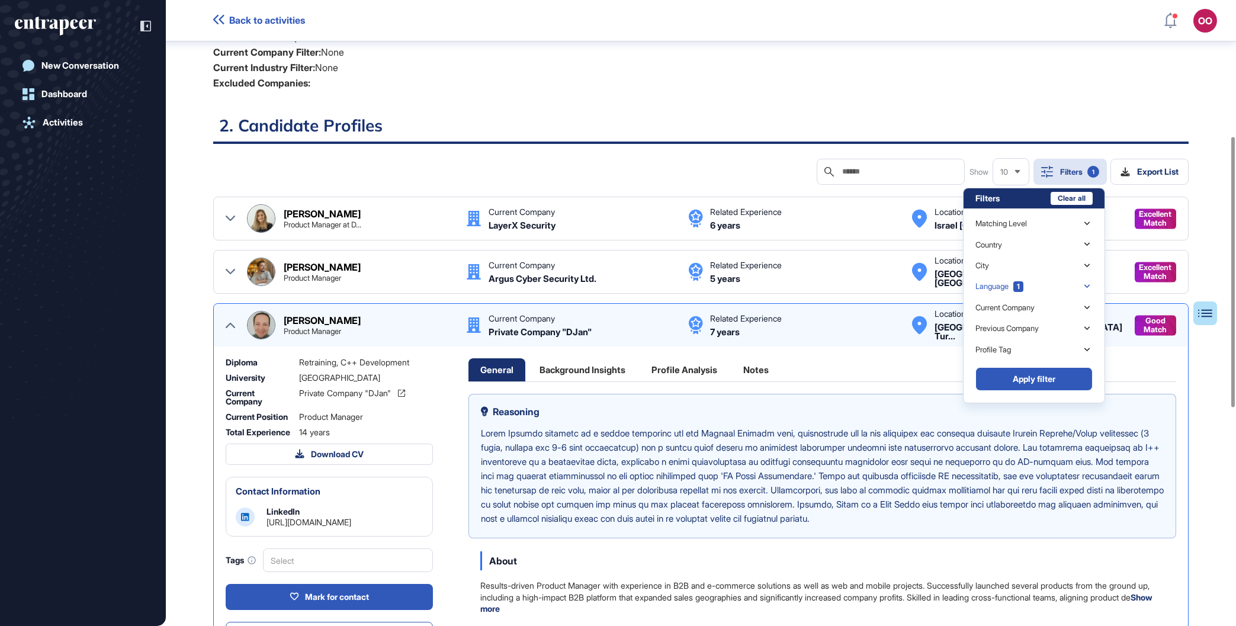
click at [1076, 291] on div "Language 1" at bounding box center [1034, 286] width 117 height 21
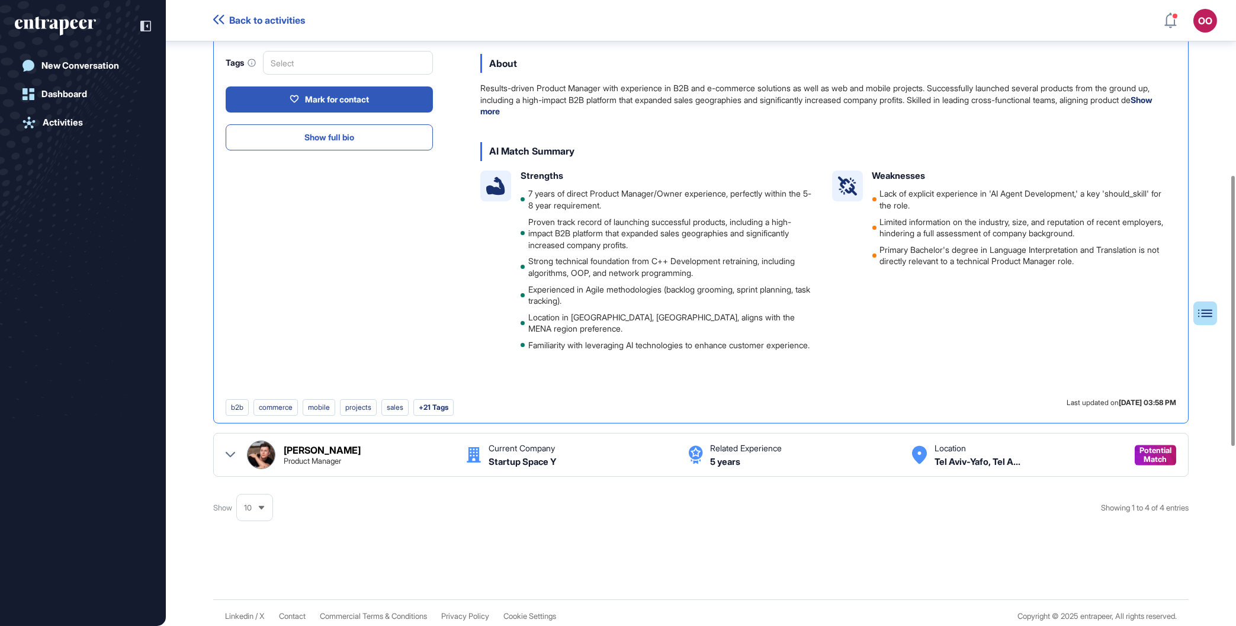
scroll to position [819, 0]
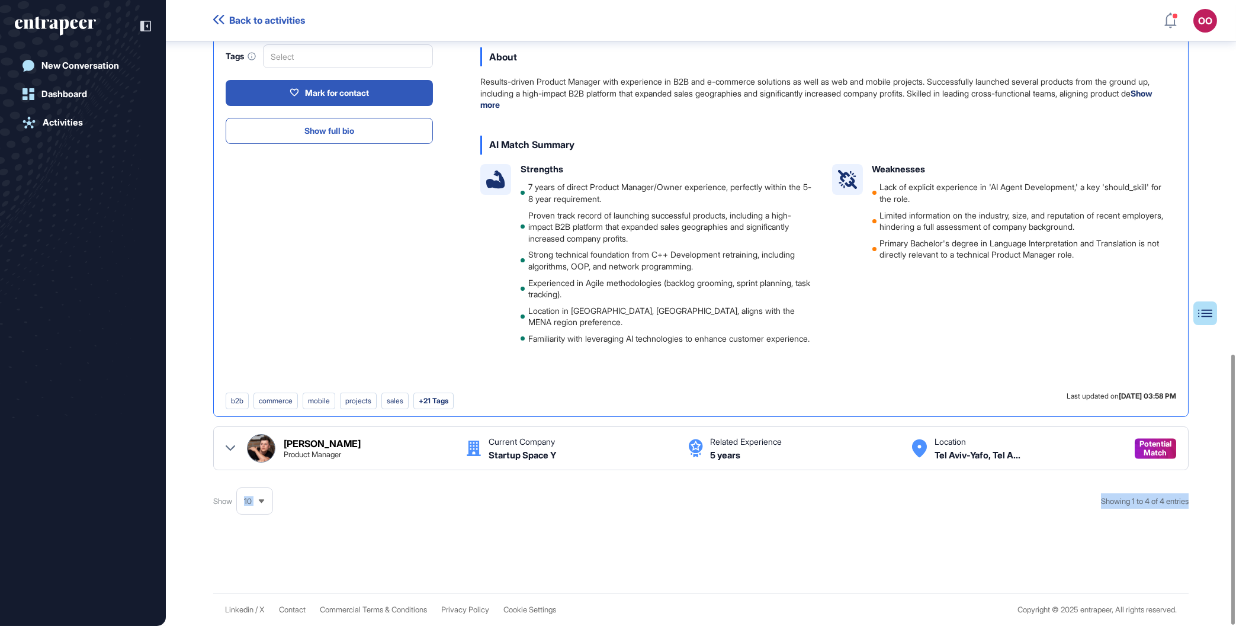
drag, startPoint x: 644, startPoint y: 483, endPoint x: 648, endPoint y: 527, distance: 44.0
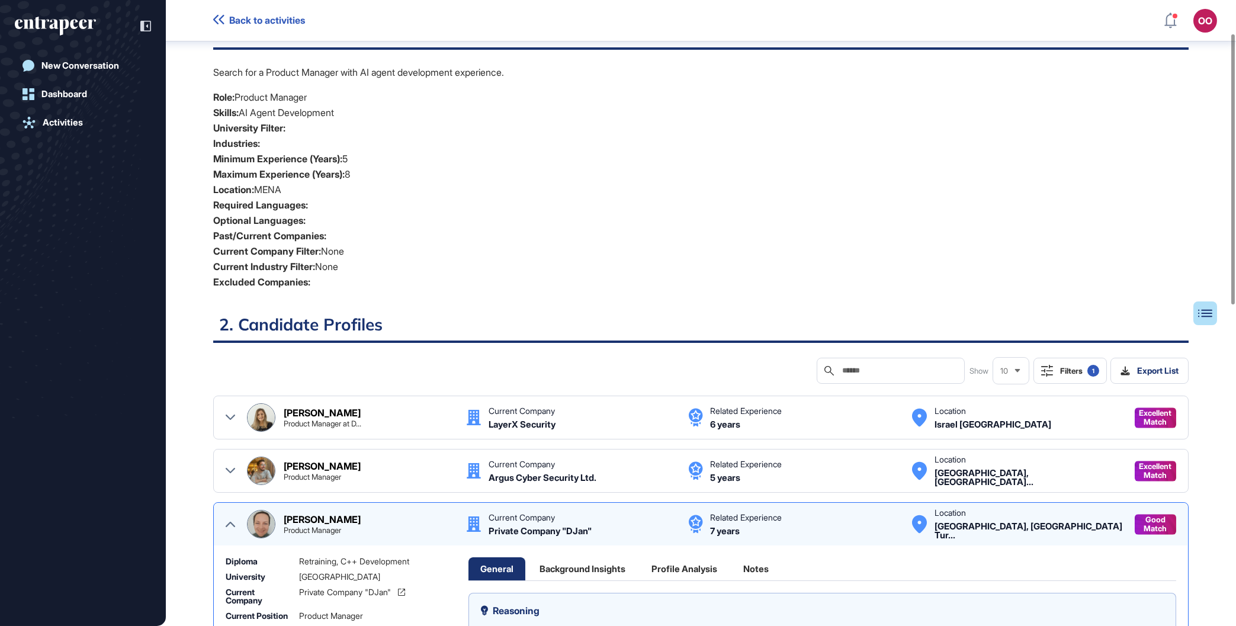
scroll to position [76, 0]
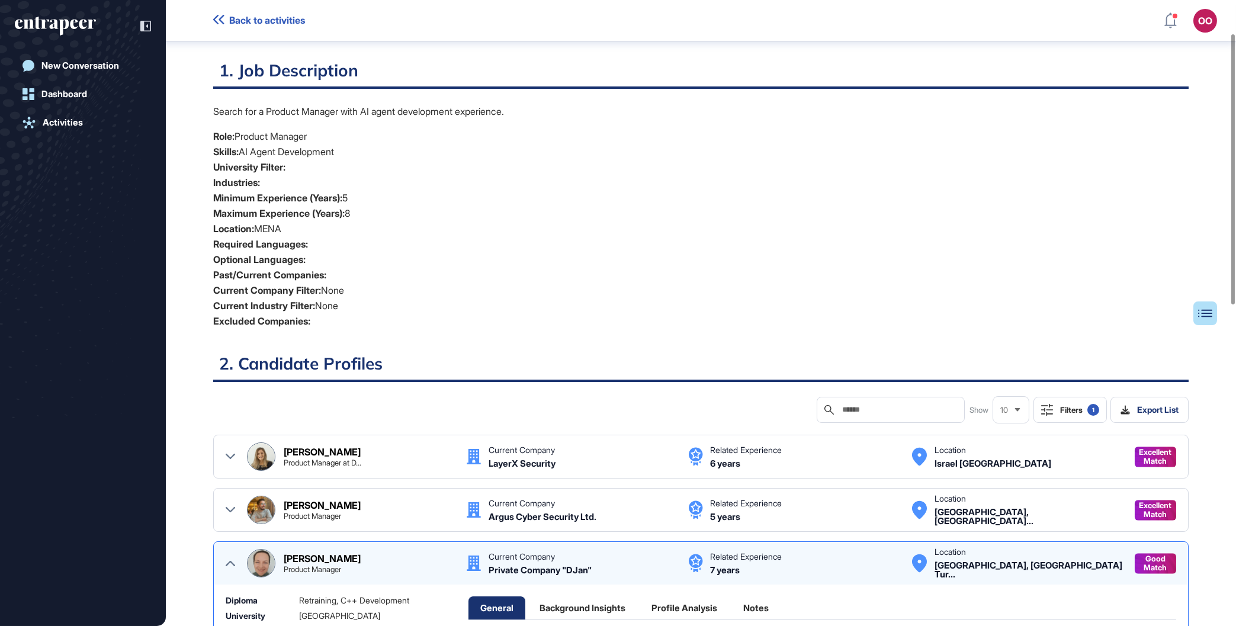
click at [232, 514] on icon at bounding box center [230, 509] width 9 height 9
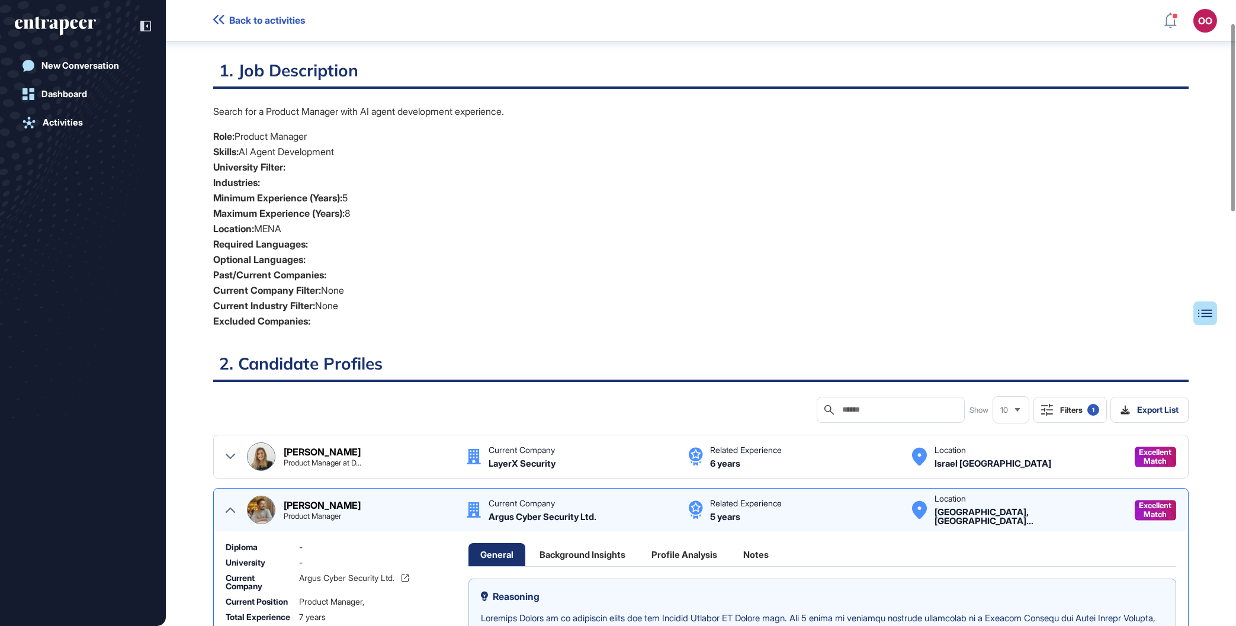
click at [235, 520] on div at bounding box center [230, 510] width 9 height 28
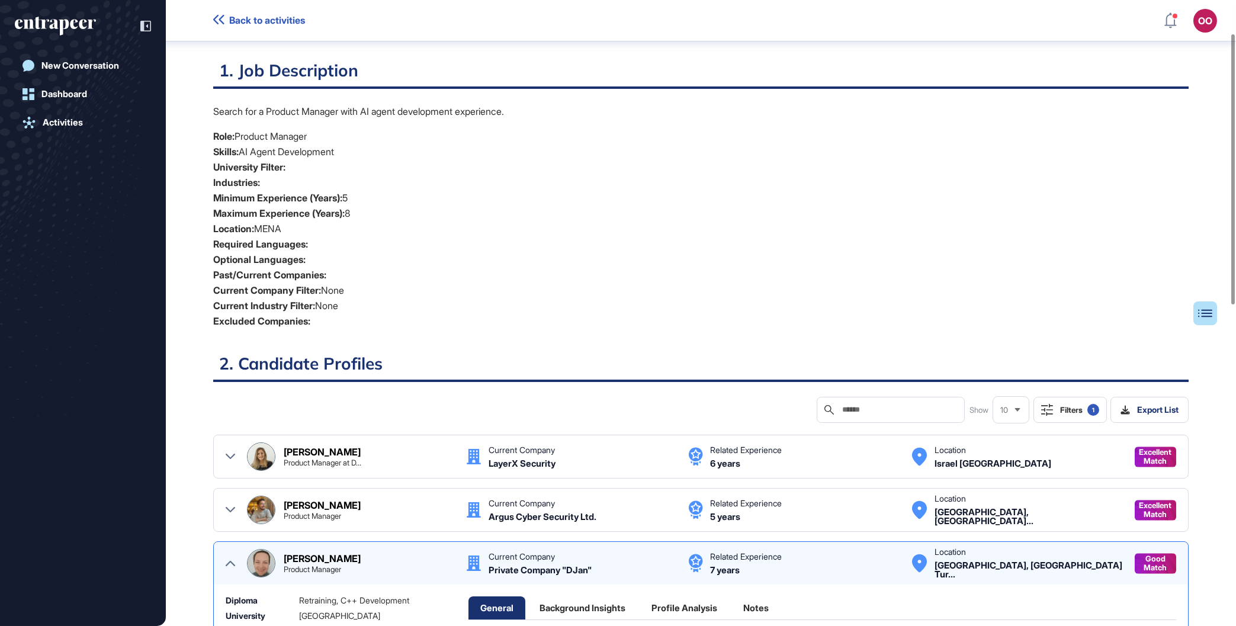
click at [232, 565] on icon at bounding box center [230, 563] width 9 height 9
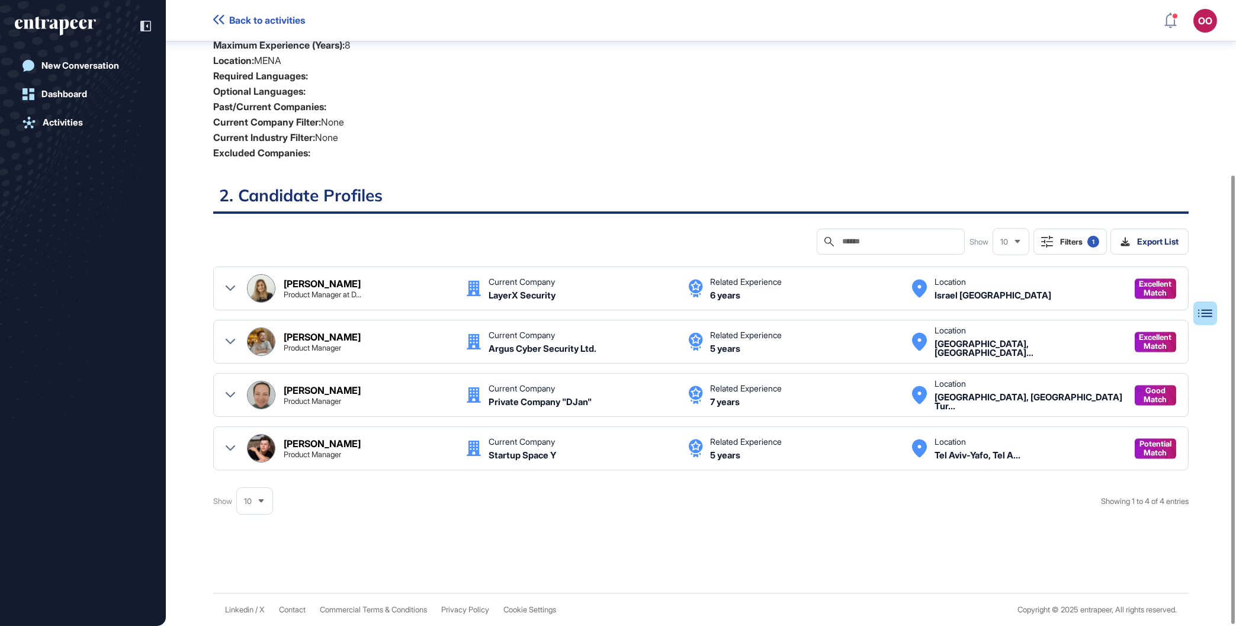
scroll to position [0, 0]
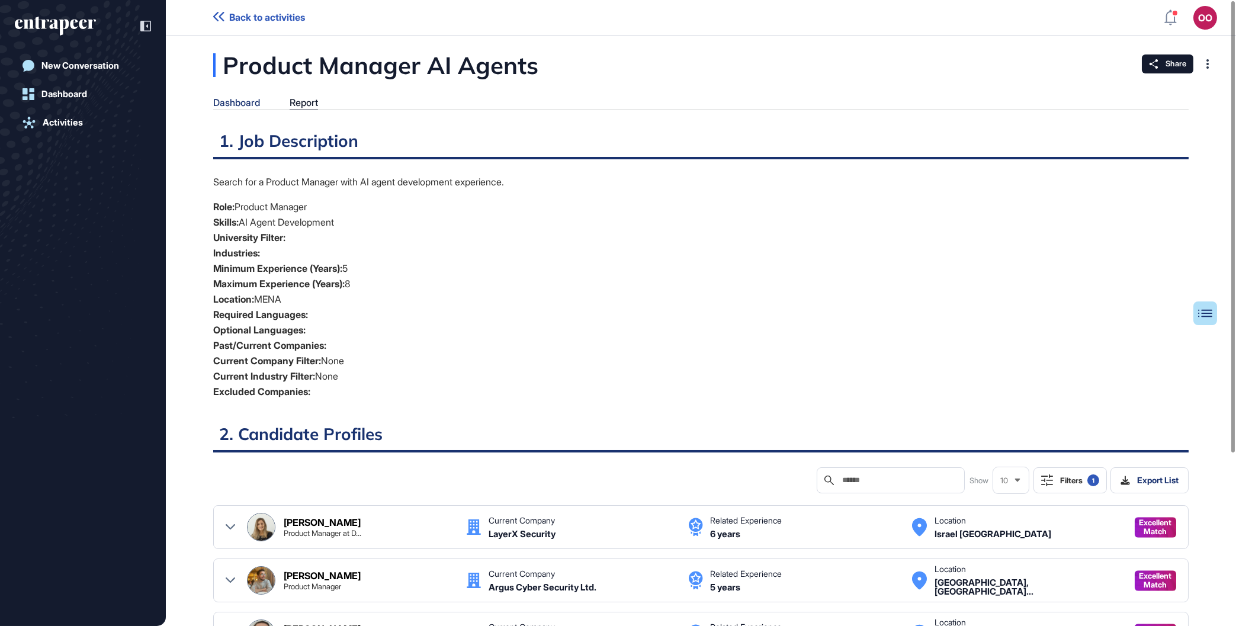
click at [255, 98] on div "Dashboard" at bounding box center [236, 102] width 47 height 11
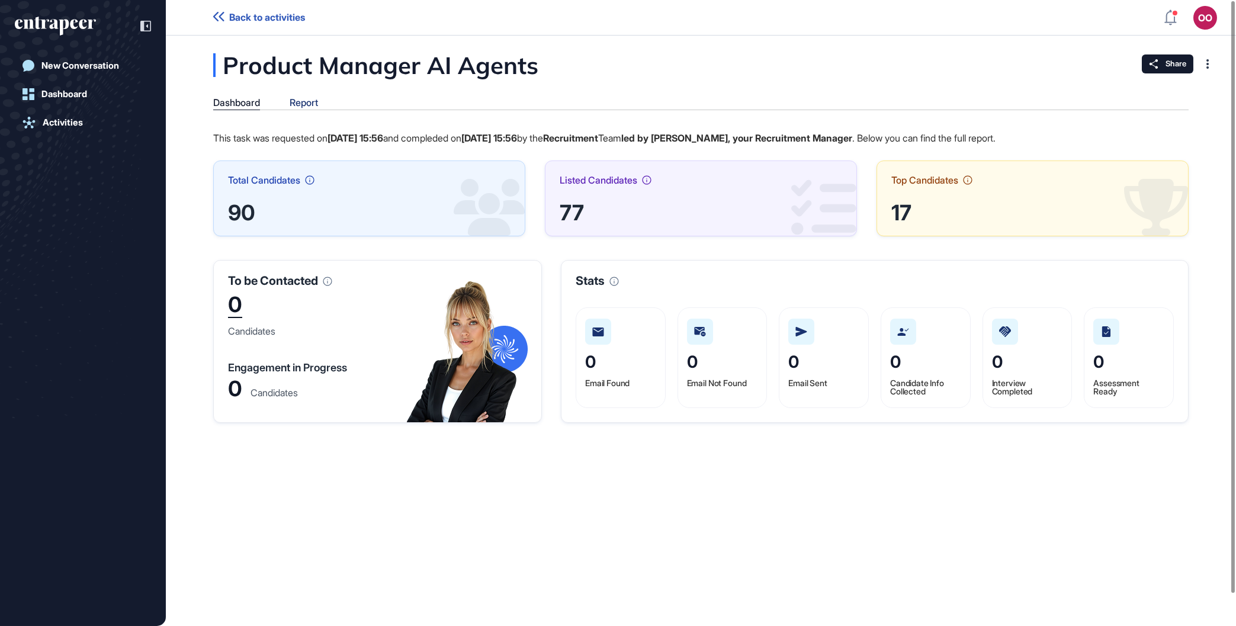
click at [304, 104] on div "Report" at bounding box center [304, 102] width 28 height 11
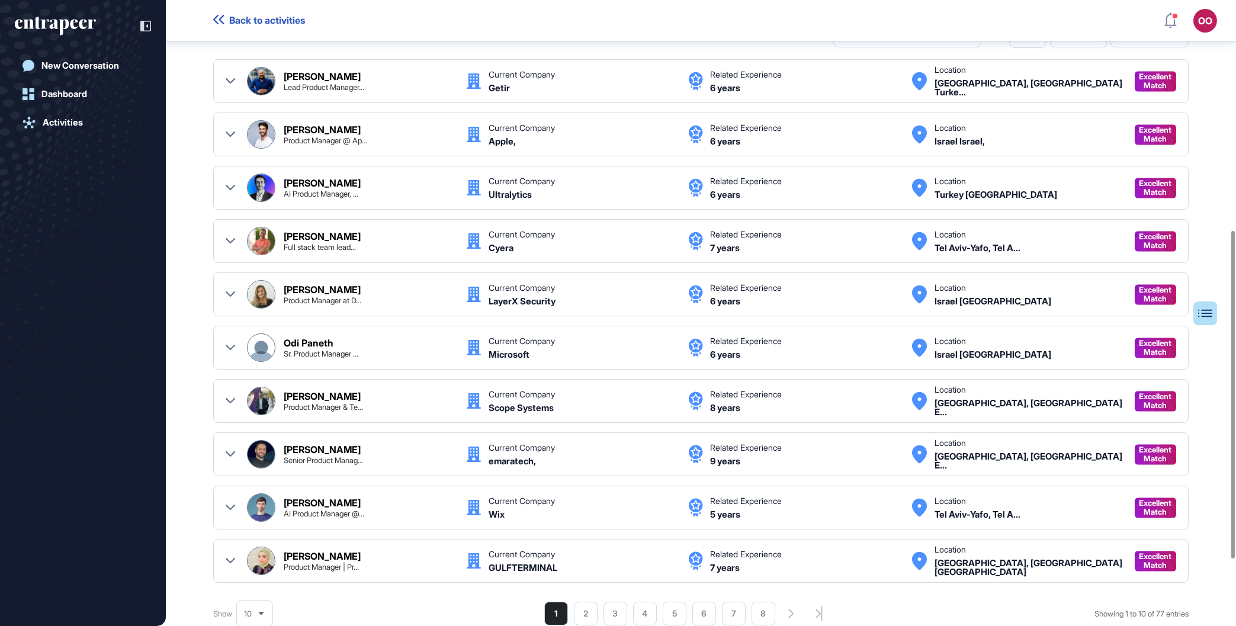
scroll to position [497, 0]
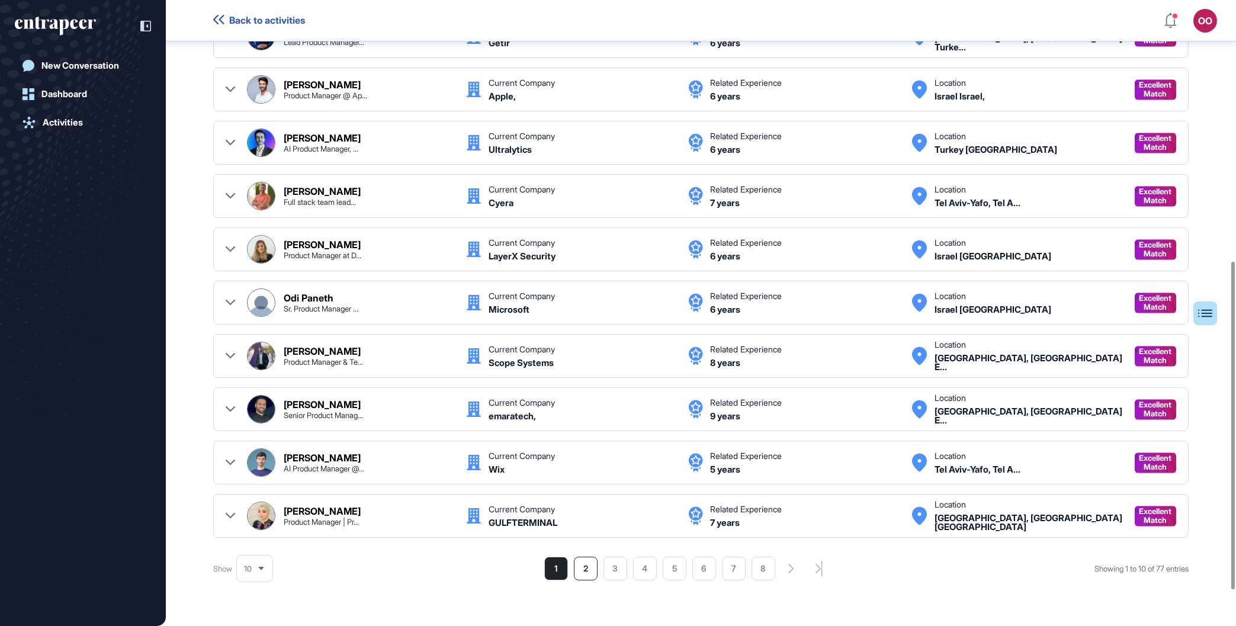
click at [586, 570] on li "2" at bounding box center [586, 569] width 24 height 24
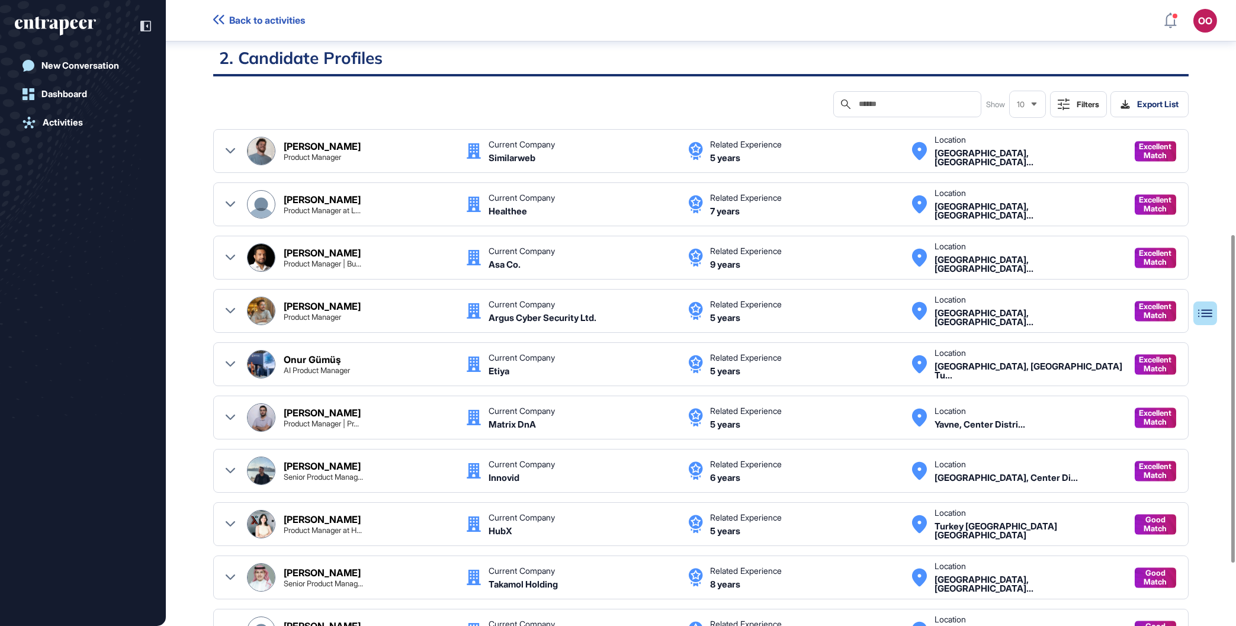
scroll to position [565, 0]
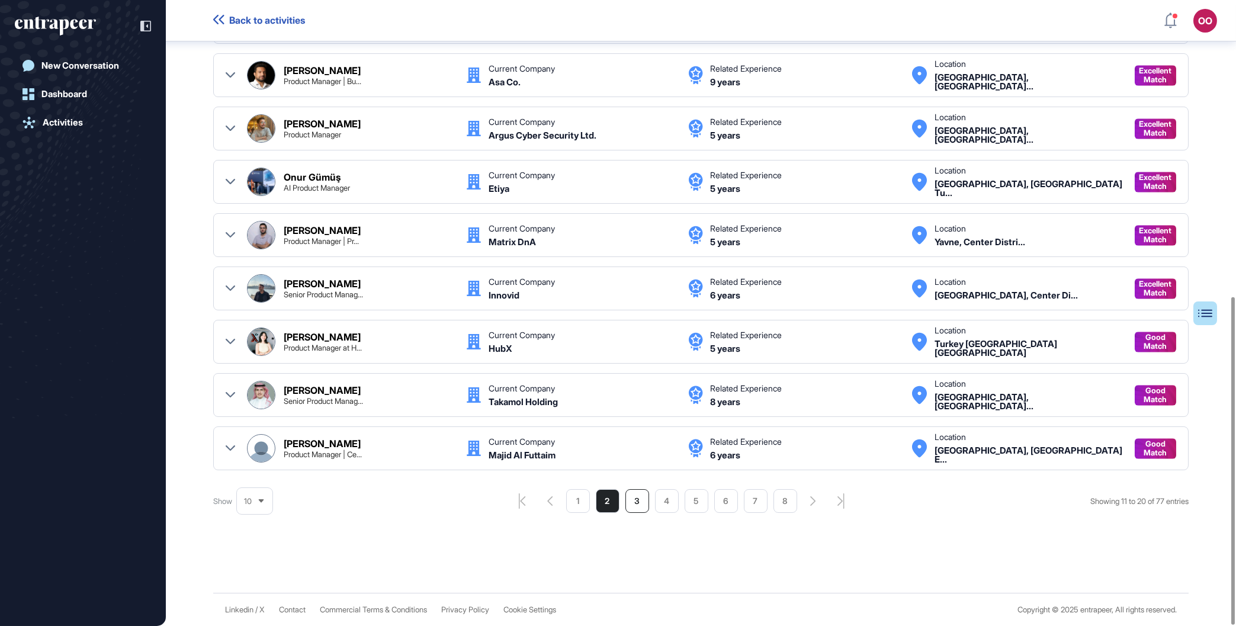
click at [633, 504] on li "3" at bounding box center [638, 501] width 24 height 24
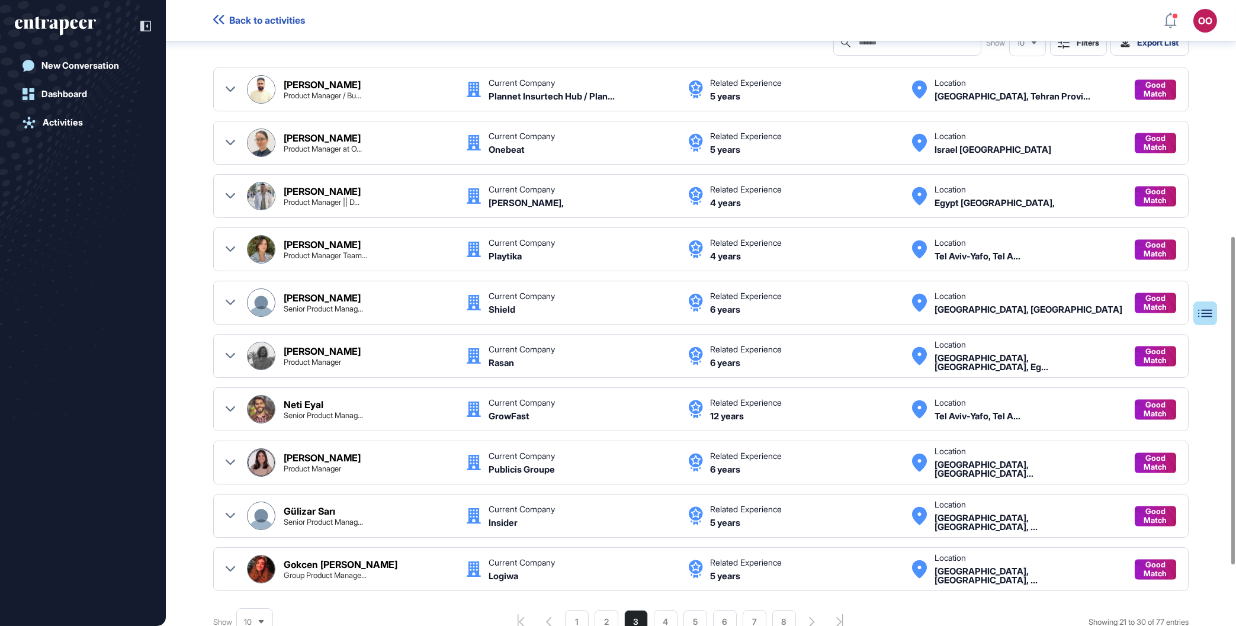
scroll to position [450, 0]
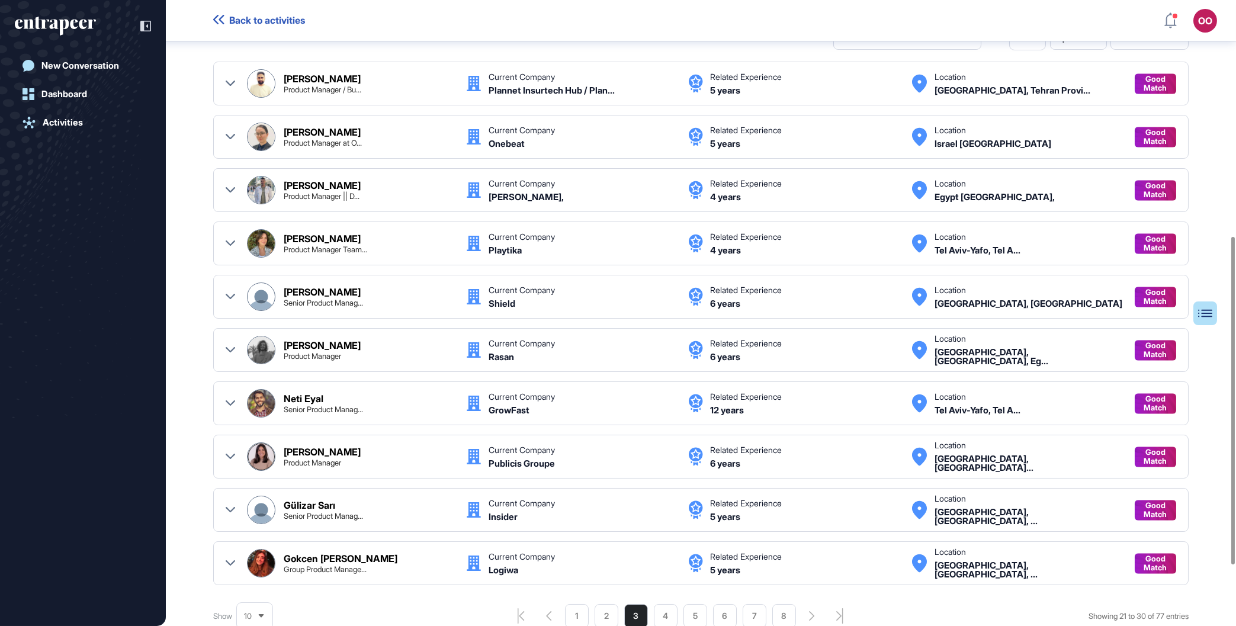
click at [346, 76] on div "[PERSON_NAME]" at bounding box center [322, 78] width 77 height 9
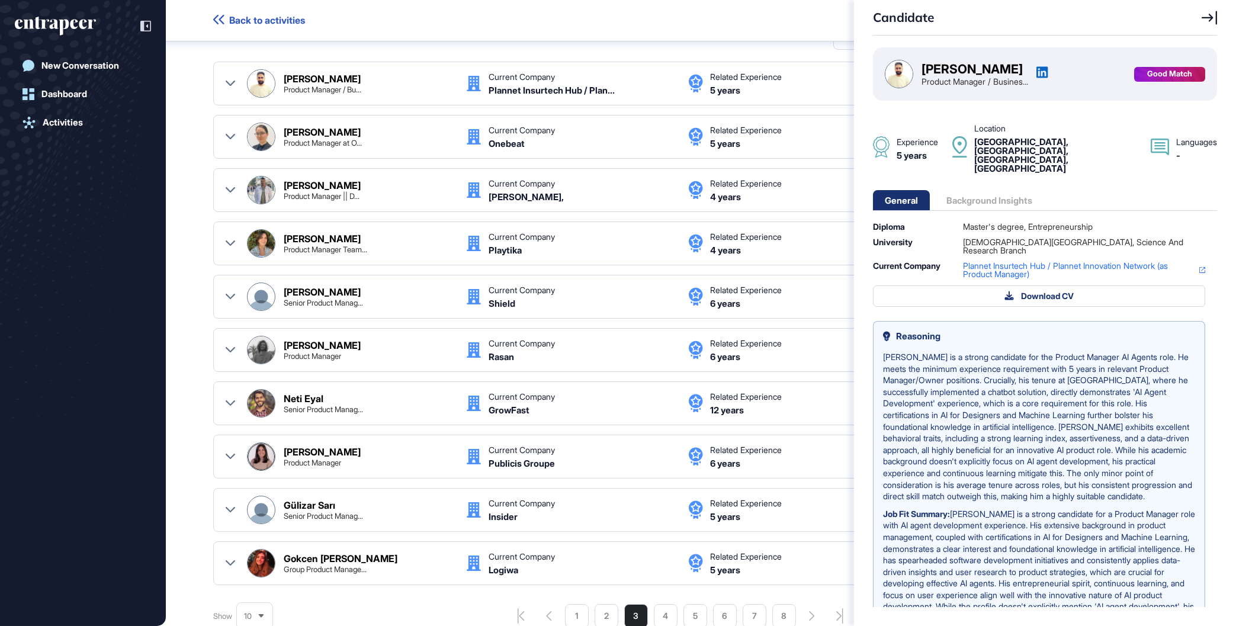
drag, startPoint x: 1030, startPoint y: 67, endPoint x: 916, endPoint y: 60, distance: 113.3
click at [916, 60] on div "[PERSON_NAME] Product Manager / Busines..." at bounding box center [967, 74] width 164 height 28
copy div "[PERSON_NAME]"
click at [660, 617] on div "Candidate [PERSON_NAME] Product Manager / Busines... Good Match Experience 5 ye…" at bounding box center [618, 313] width 1236 height 626
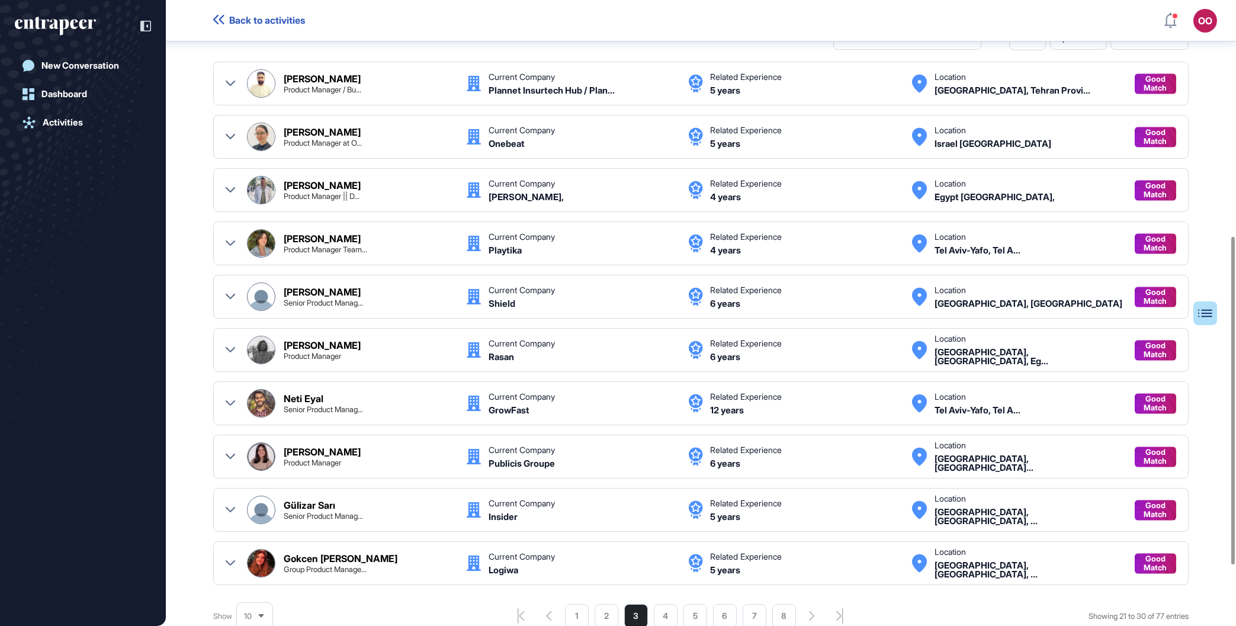
click at [660, 614] on li "4" at bounding box center [666, 616] width 24 height 24
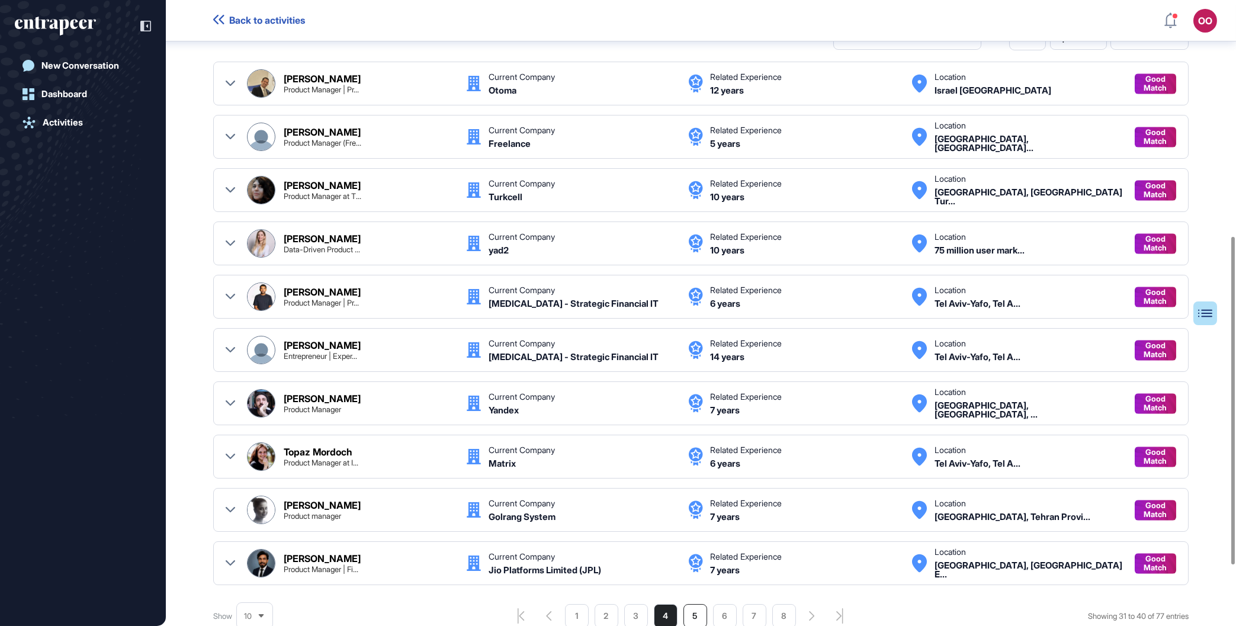
click at [694, 620] on li "5" at bounding box center [696, 616] width 24 height 24
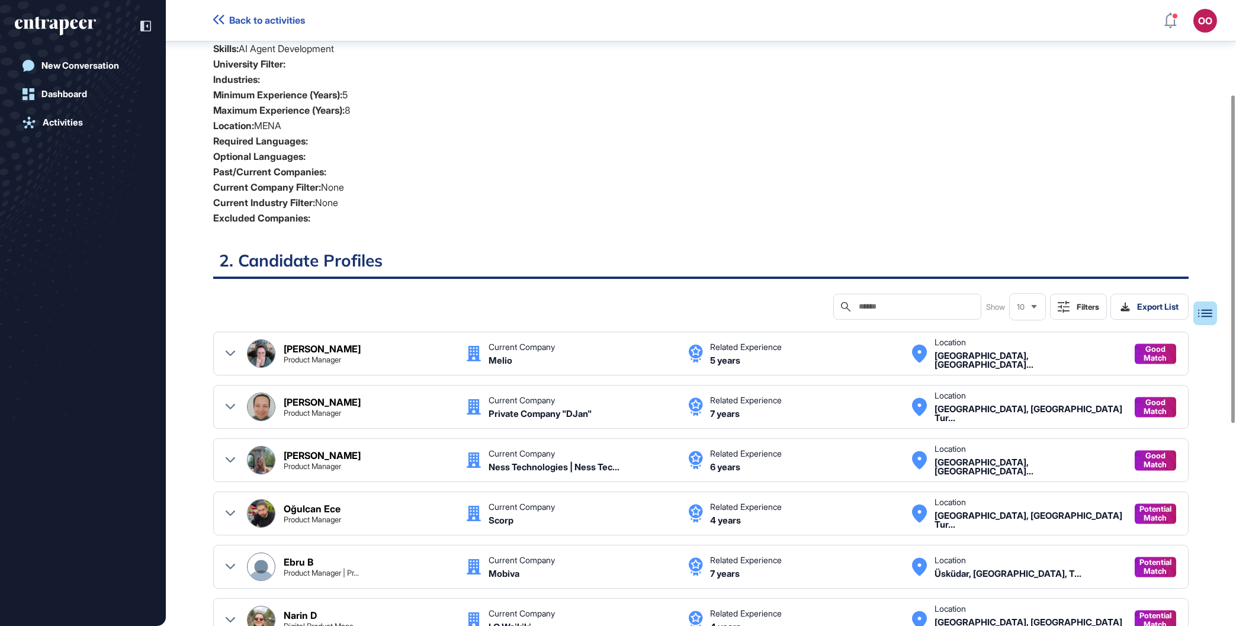
scroll to position [315, 0]
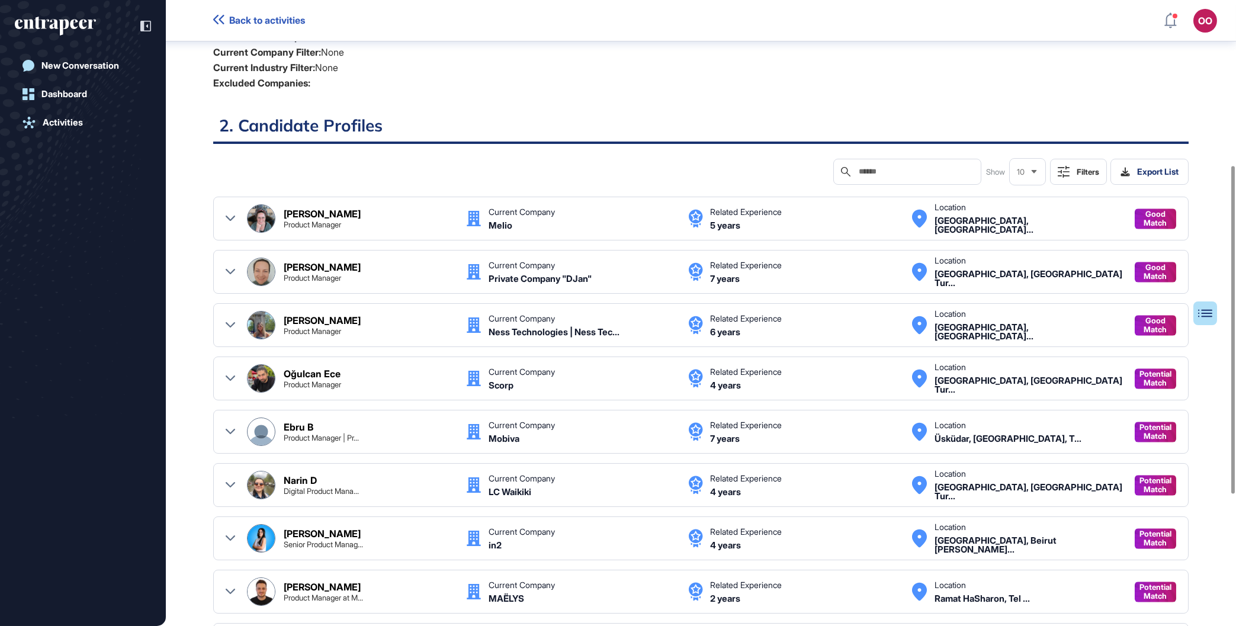
click at [552, 329] on div "Ness Technologies | Ness Tec..." at bounding box center [554, 332] width 131 height 9
click at [310, 322] on div "[PERSON_NAME]" at bounding box center [322, 320] width 77 height 9
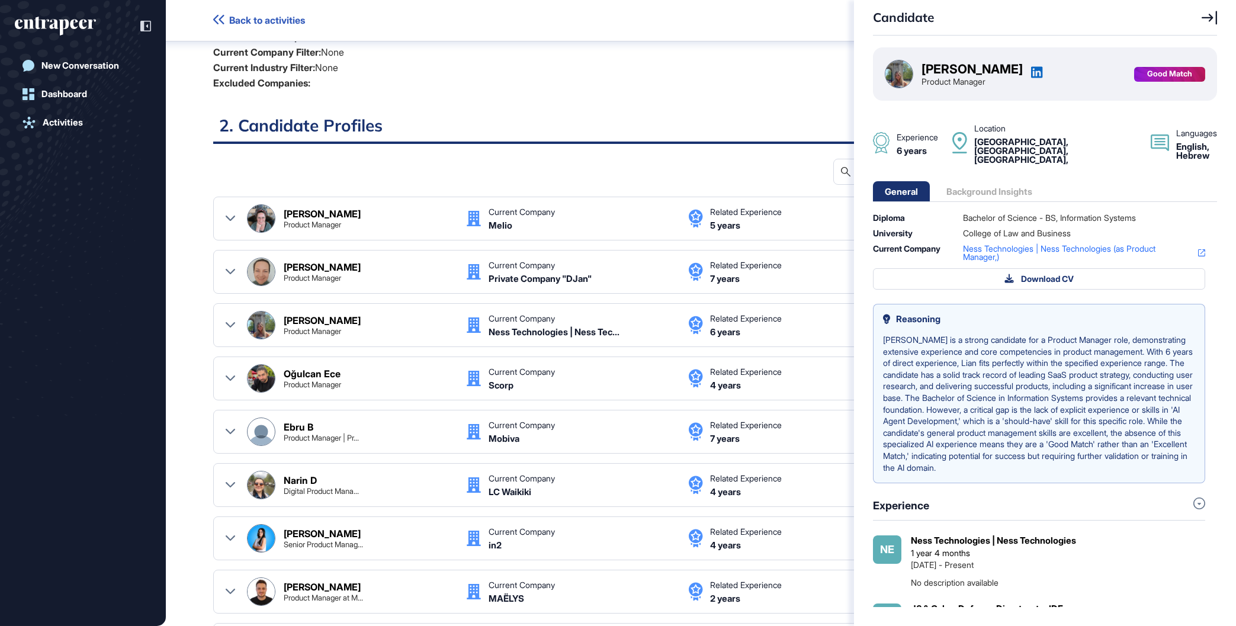
click at [970, 64] on div "[PERSON_NAME]" at bounding box center [972, 69] width 101 height 12
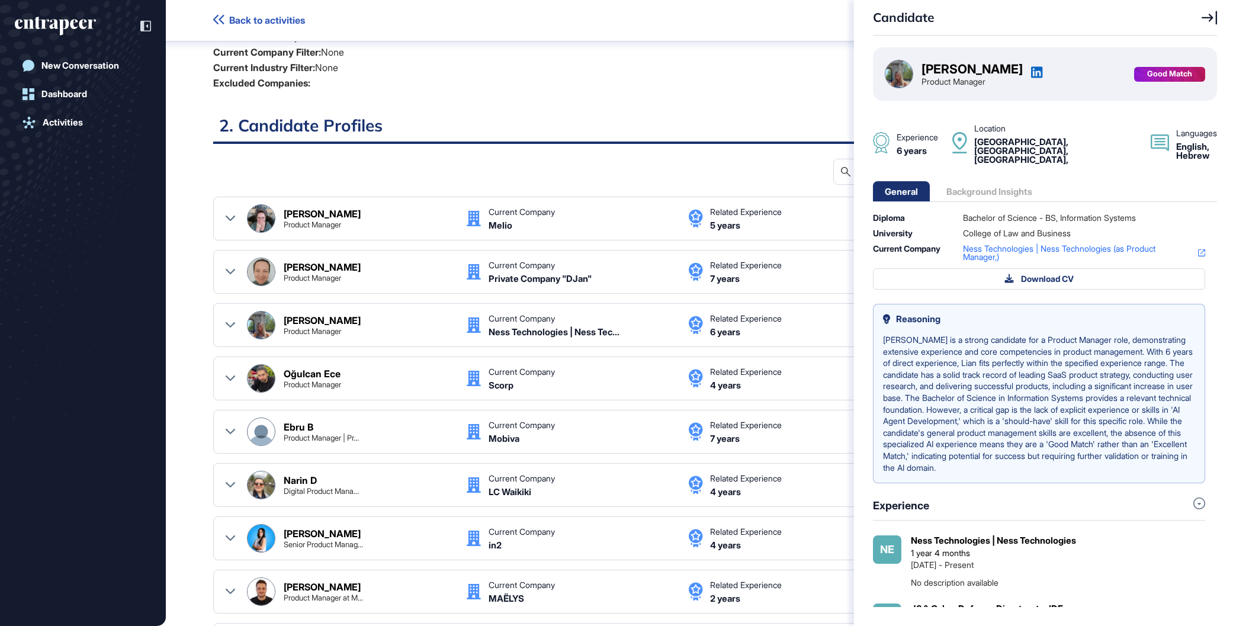
click at [988, 245] on span "Ness Technologies | Ness Technologies (as Product Manager,)" at bounding box center [1077, 253] width 228 height 17
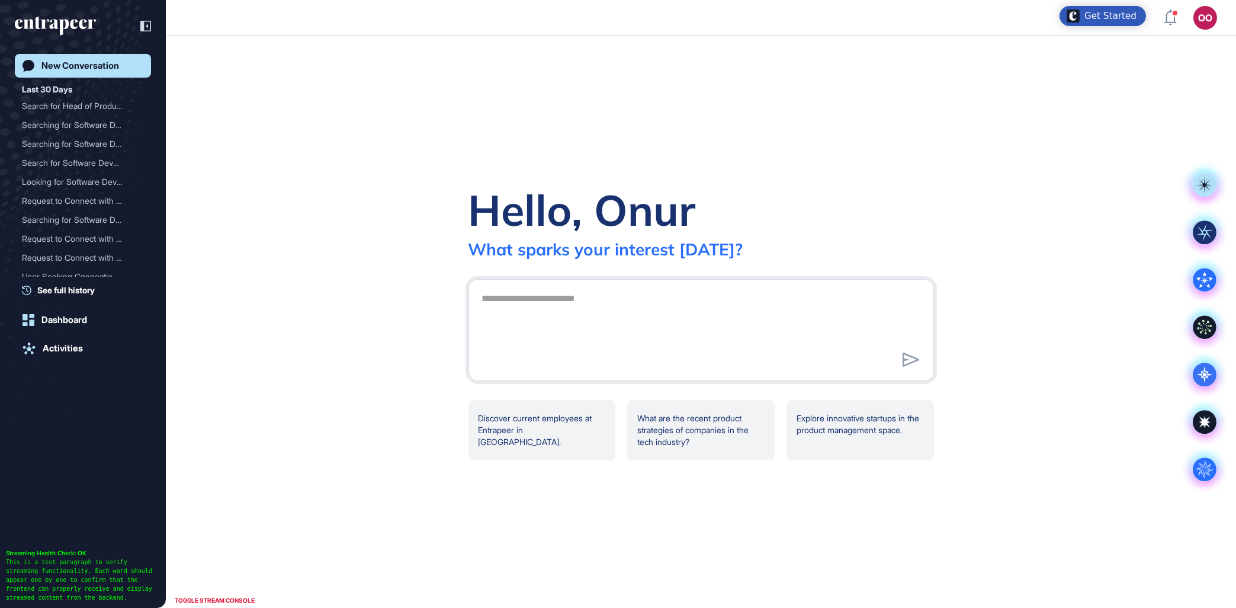
scroll to position [604, 1233]
